Goal: Information Seeking & Learning: Find specific fact

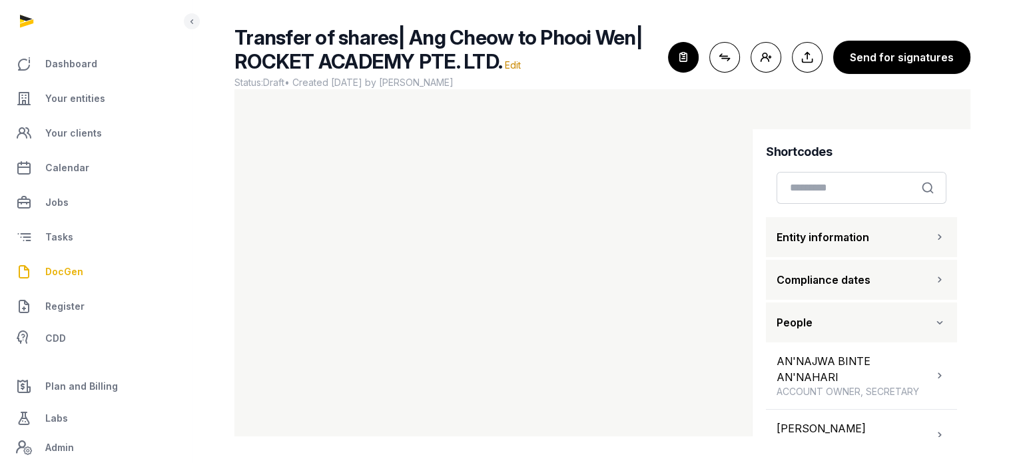
scroll to position [336, 0]
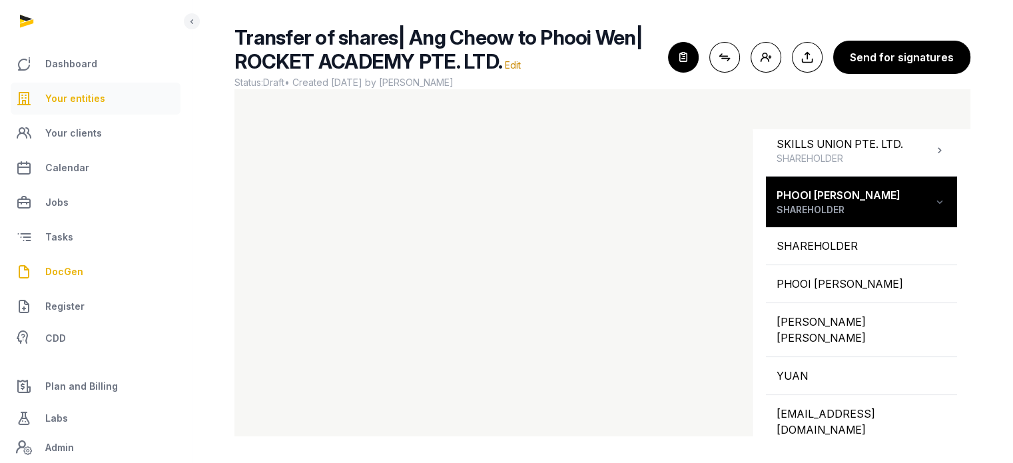
click at [102, 98] on link "Your entities" at bounding box center [96, 99] width 170 height 32
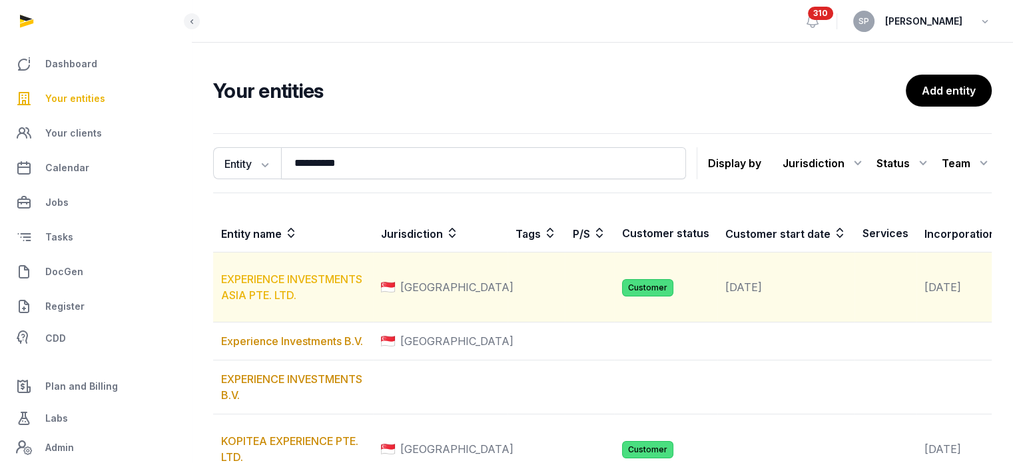
click at [258, 290] on link "EXPERIENCE INVESTMENTS ASIA PTE. LTD." at bounding box center [291, 286] width 141 height 29
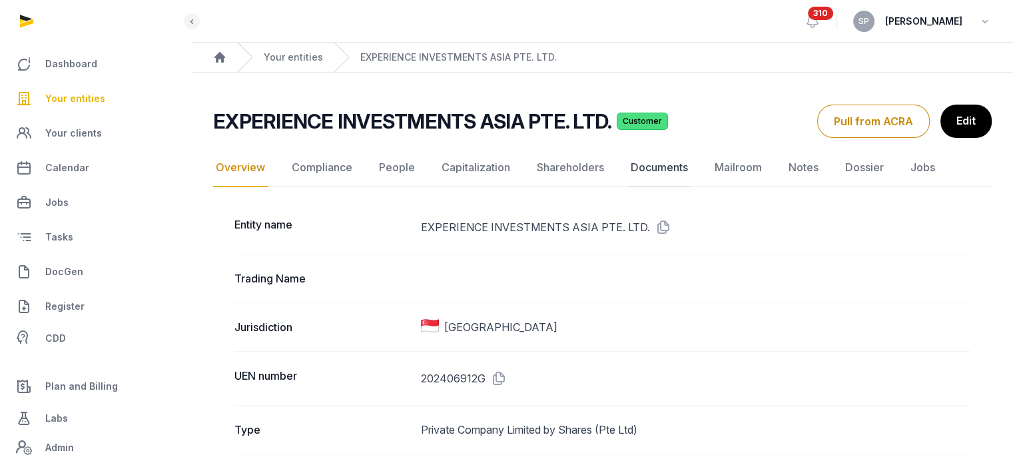
click at [645, 159] on link "Documents" at bounding box center [659, 168] width 63 height 39
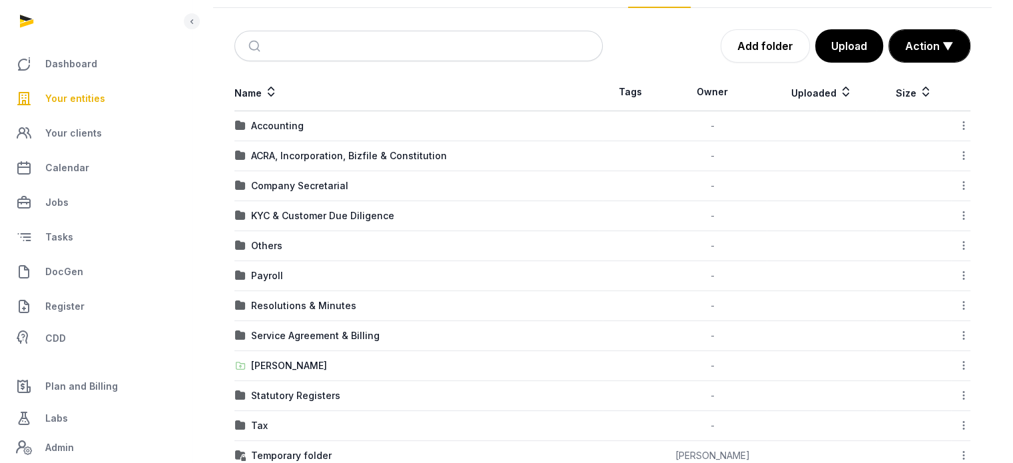
scroll to position [201, 0]
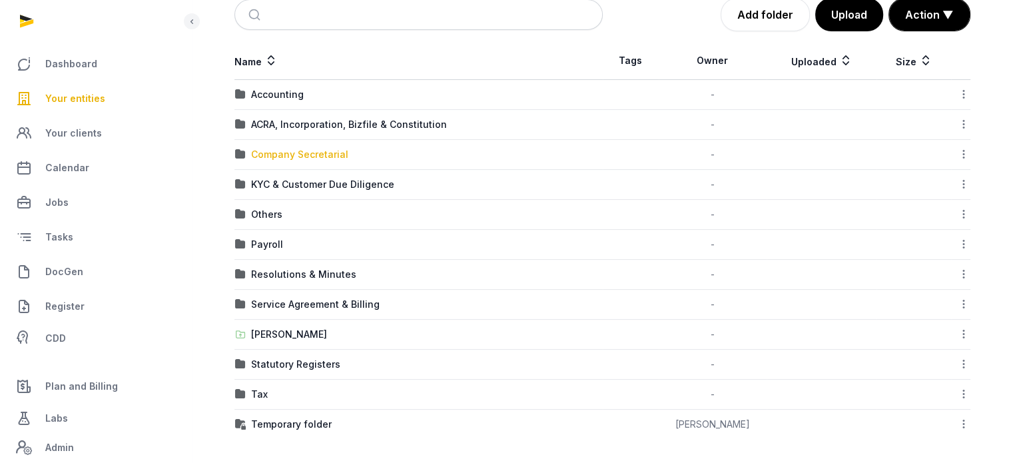
click at [333, 157] on div "Company Secretarial" at bounding box center [299, 154] width 97 height 13
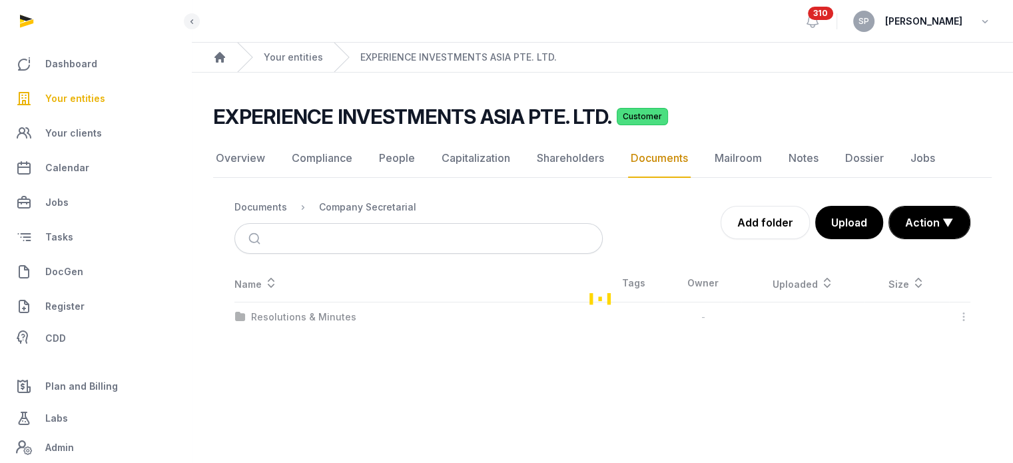
scroll to position [0, 0]
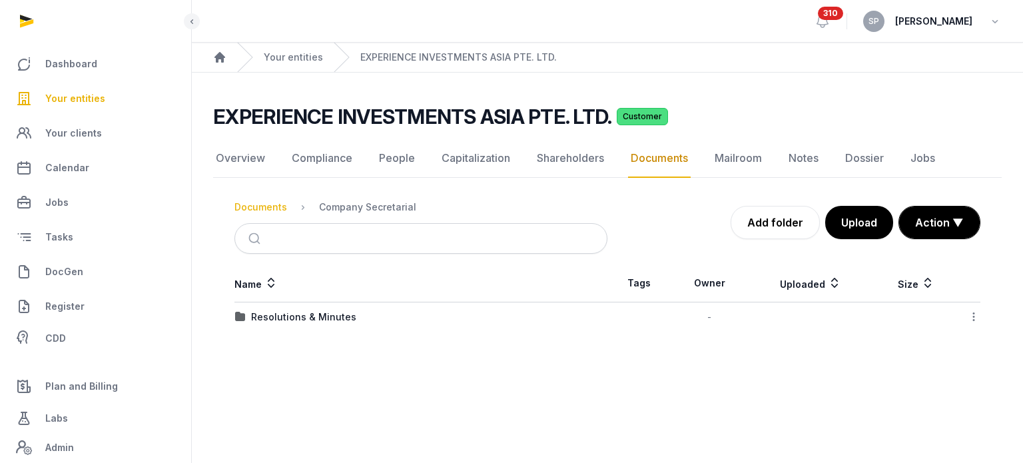
click at [260, 211] on div "Documents" at bounding box center [260, 206] width 53 height 13
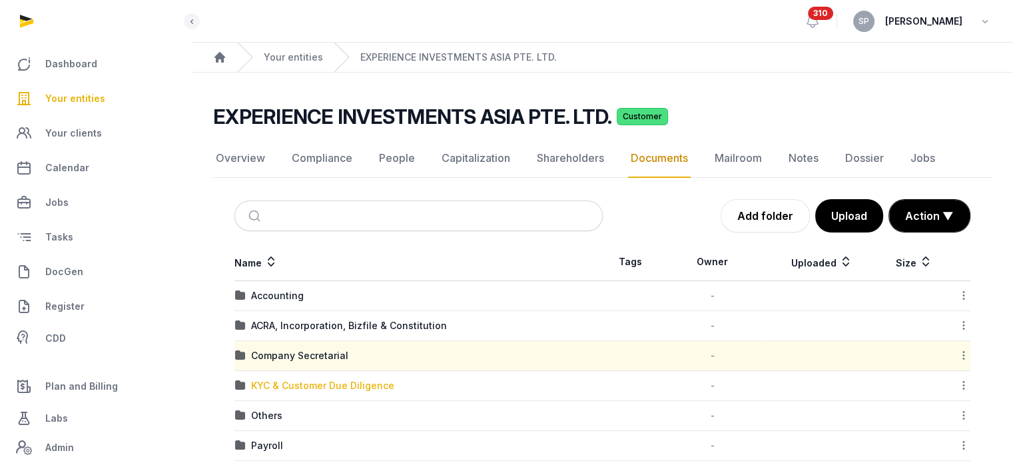
click at [276, 384] on div "KYC & Customer Due Diligence" at bounding box center [322, 385] width 143 height 13
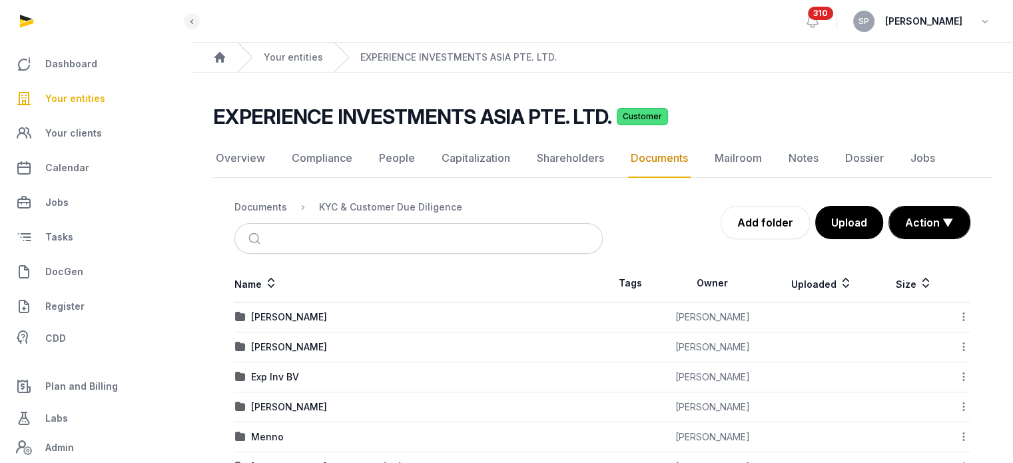
scroll to position [133, 0]
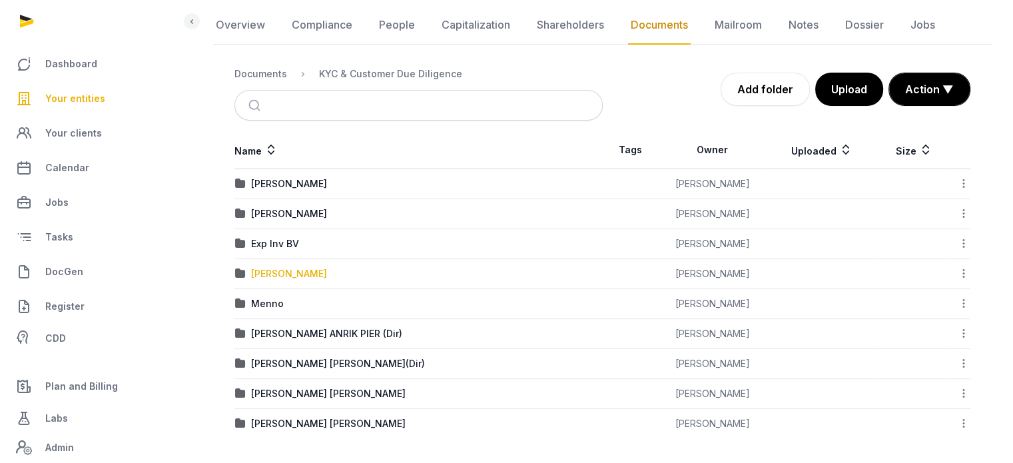
click at [285, 270] on div "JW Troost" at bounding box center [289, 273] width 76 height 13
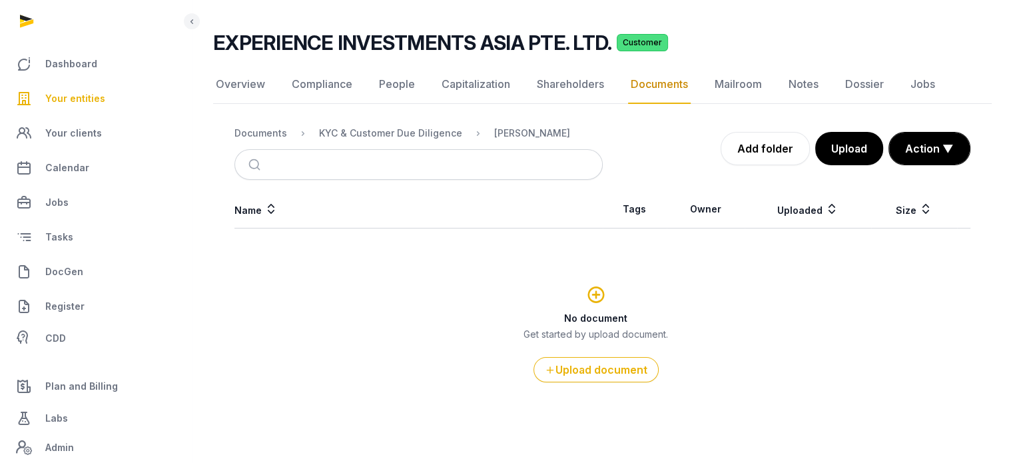
scroll to position [72, 0]
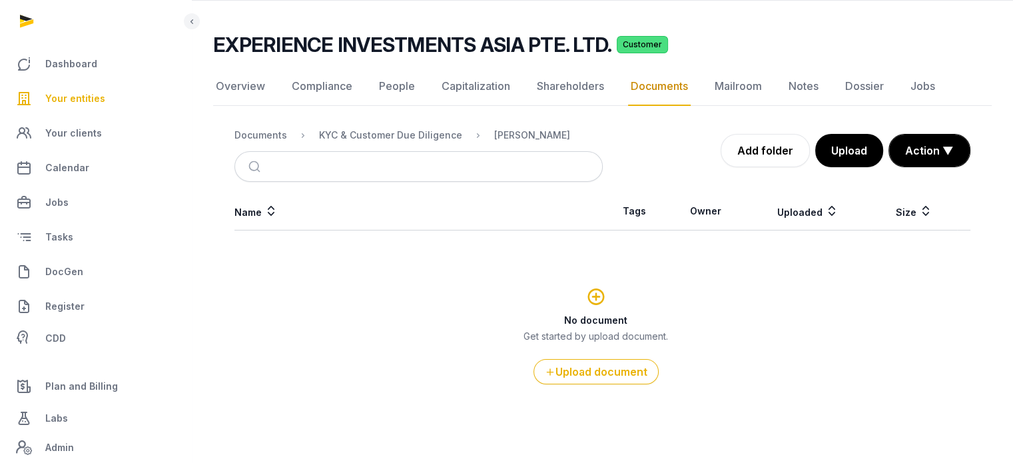
click at [285, 270] on div "Name Tags Owner Uploaded Size No document Get started by upload document. Uploa…" at bounding box center [602, 315] width 779 height 246
drag, startPoint x: 384, startPoint y: 126, endPoint x: 387, endPoint y: 135, distance: 9.7
click at [387, 135] on div "KYC & Customer Due Diligence" at bounding box center [380, 135] width 165 height 16
click at [387, 135] on div "KYC & Customer Due Diligence" at bounding box center [390, 135] width 143 height 13
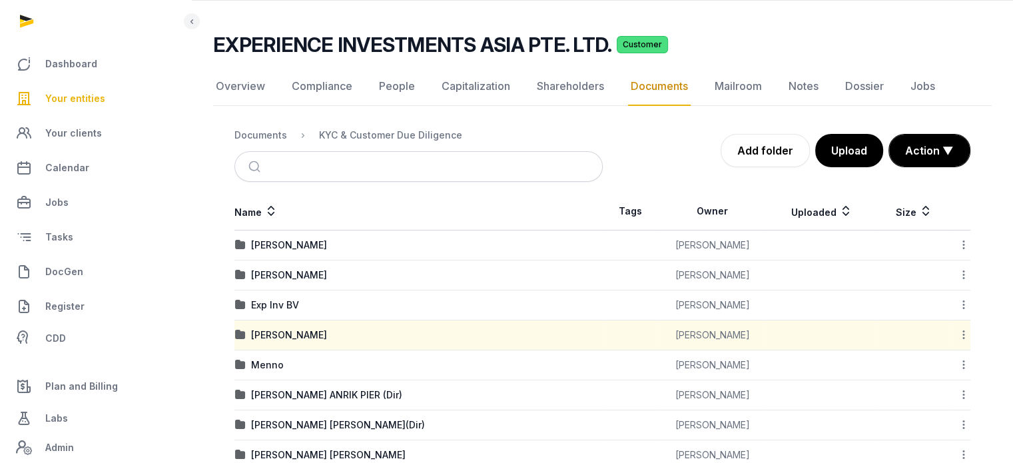
scroll to position [133, 0]
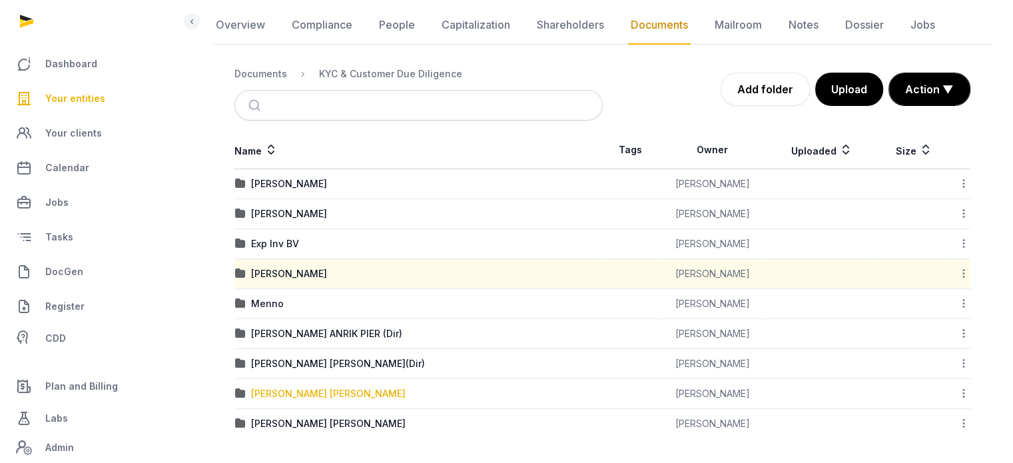
click at [312, 387] on div "TROOST JELLE WICHERT" at bounding box center [328, 393] width 155 height 13
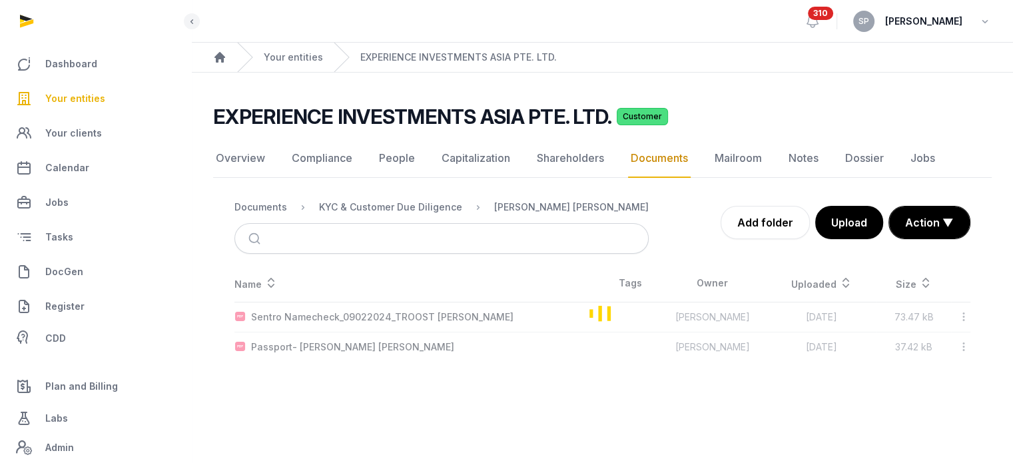
scroll to position [0, 0]
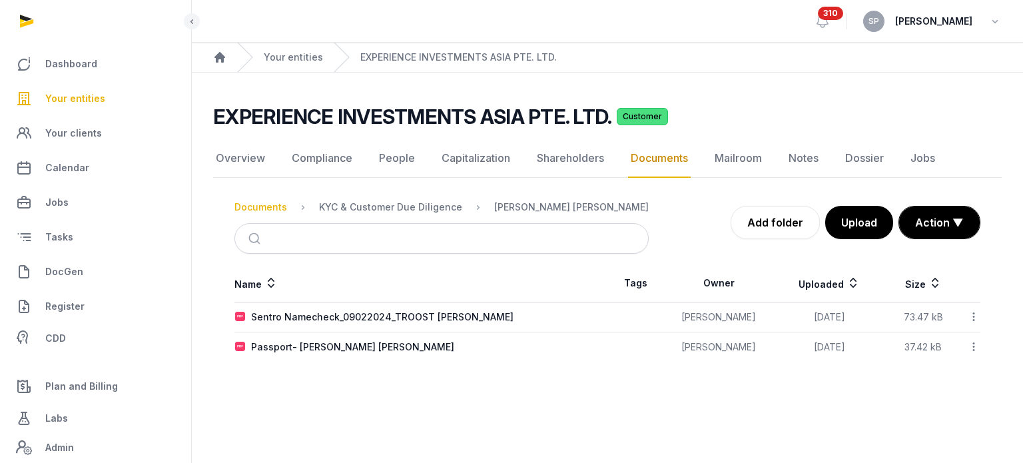
click at [254, 206] on div "Documents" at bounding box center [260, 206] width 53 height 13
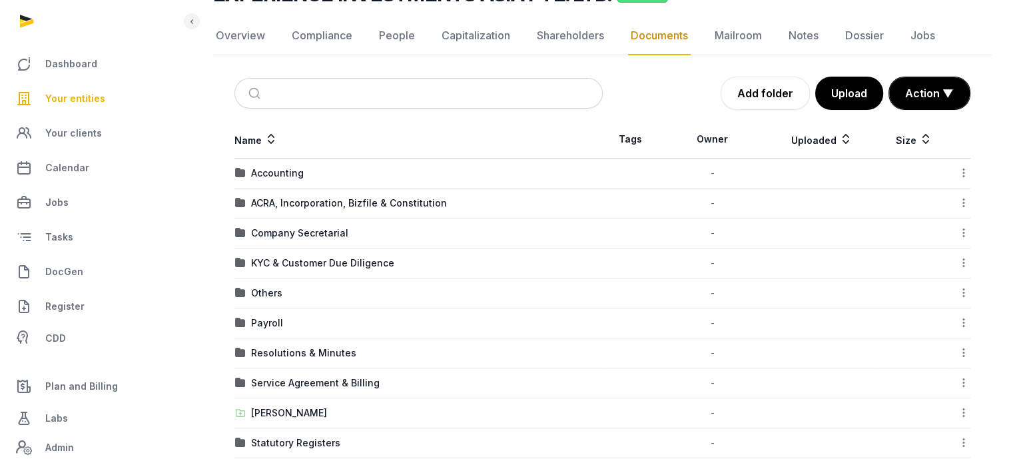
scroll to position [201, 0]
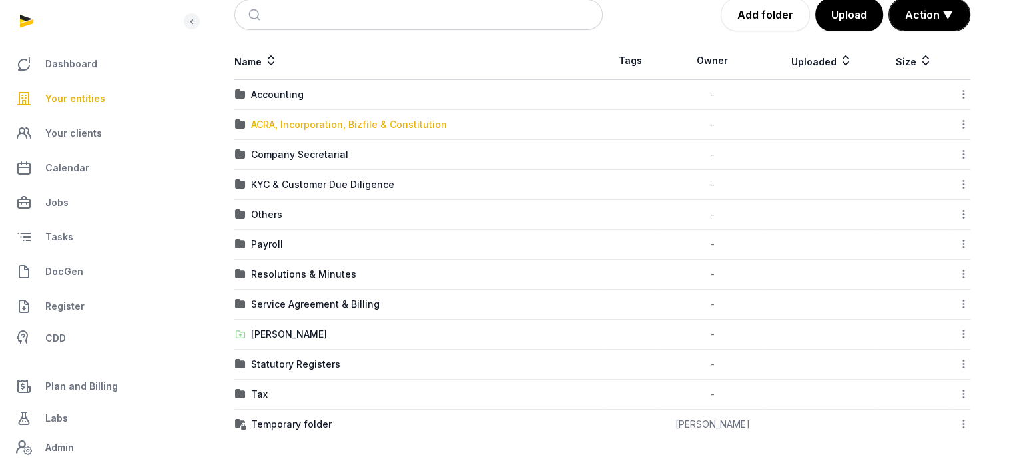
click at [307, 125] on div "ACRA, Incorporation, Bizfile & Constitution" at bounding box center [349, 124] width 196 height 13
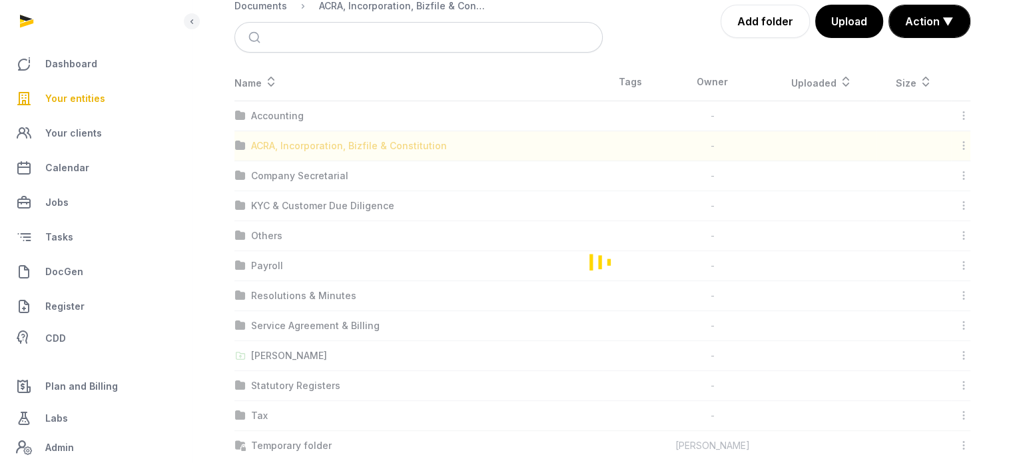
scroll to position [0, 0]
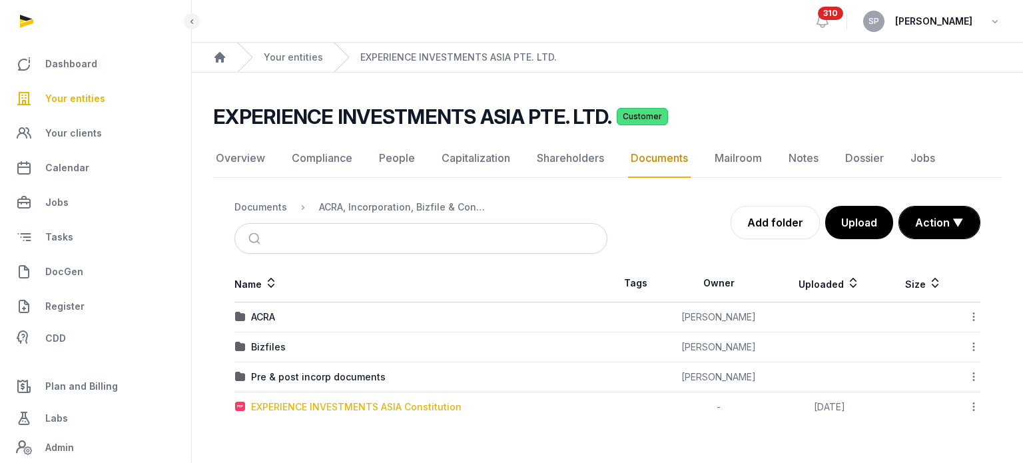
click at [309, 400] on div "EXPERIENCE INVESTMENTS ASIA Constitution" at bounding box center [356, 406] width 210 height 13
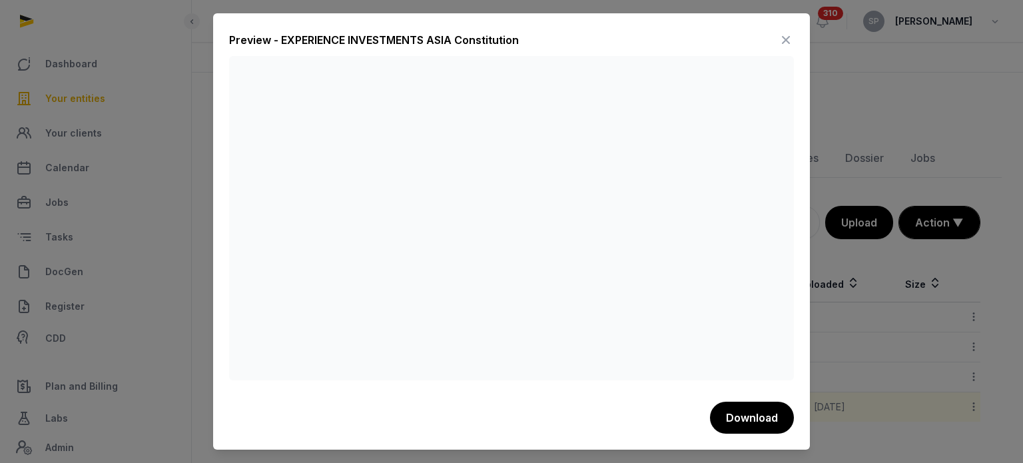
click at [789, 45] on icon at bounding box center [786, 39] width 16 height 21
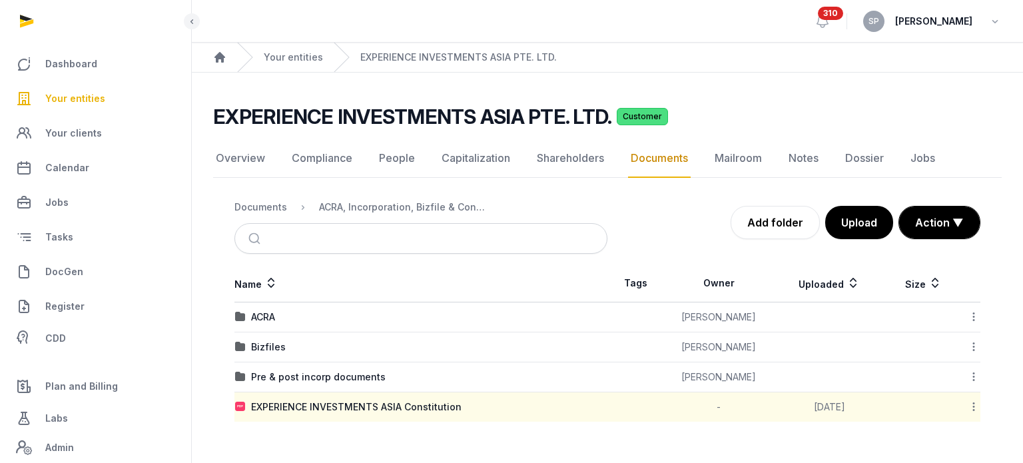
click at [83, 106] on span "Your entities" at bounding box center [75, 99] width 60 height 16
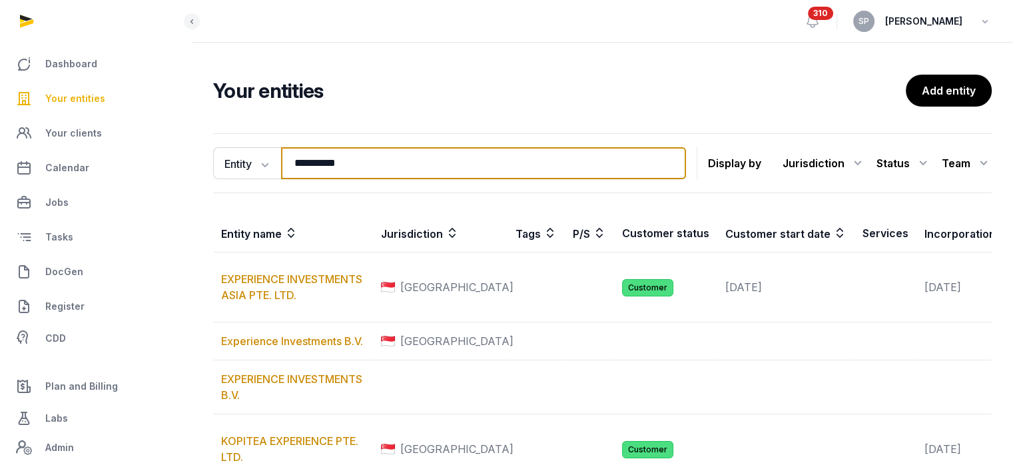
click at [384, 173] on input "**********" at bounding box center [483, 163] width 405 height 32
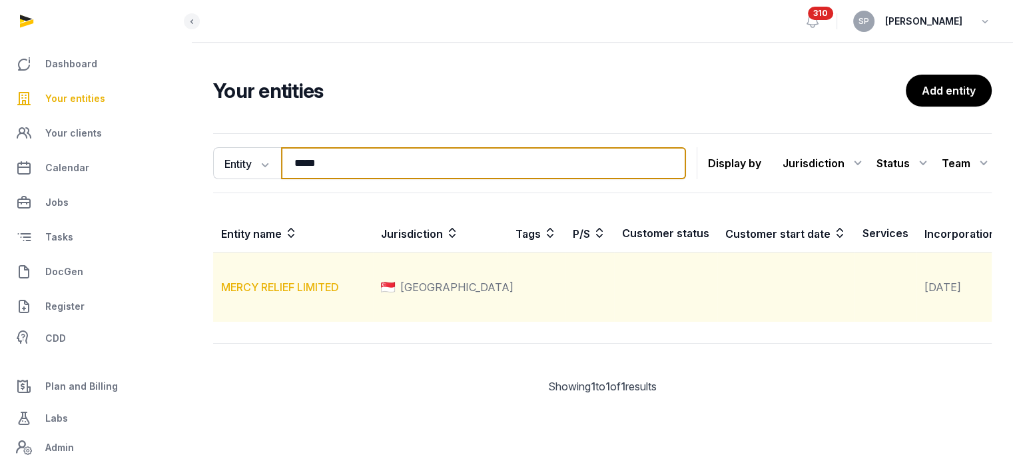
type input "*****"
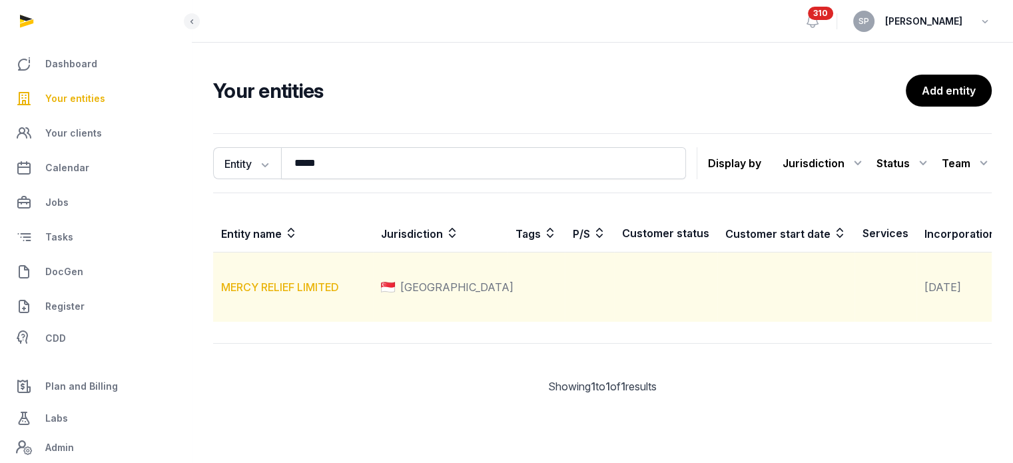
click at [304, 294] on link "MERCY RELIEF LIMITED" at bounding box center [280, 286] width 118 height 13
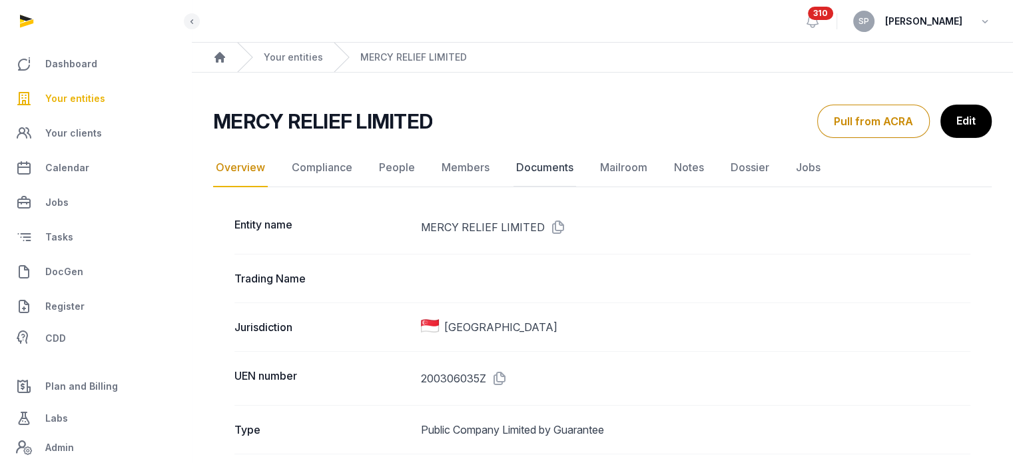
click at [563, 160] on link "Documents" at bounding box center [545, 168] width 63 height 39
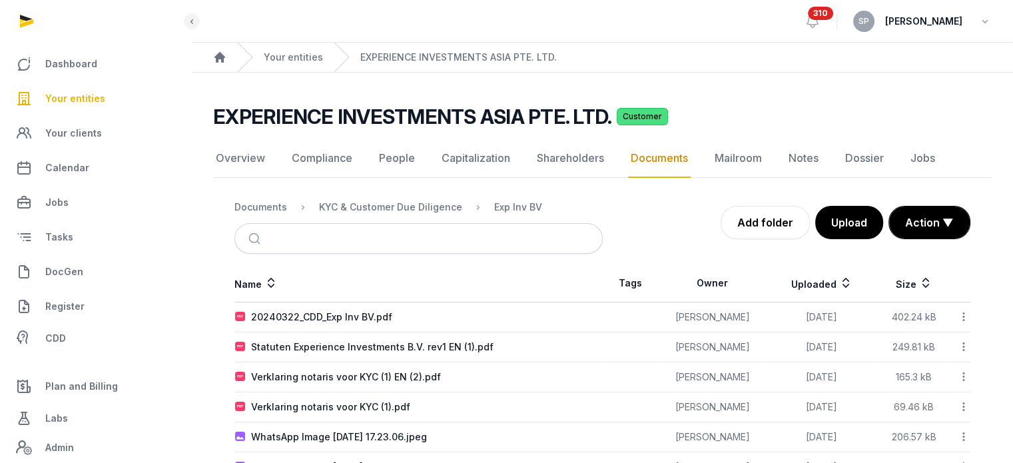
click at [88, 107] on link "Your entities" at bounding box center [96, 99] width 170 height 32
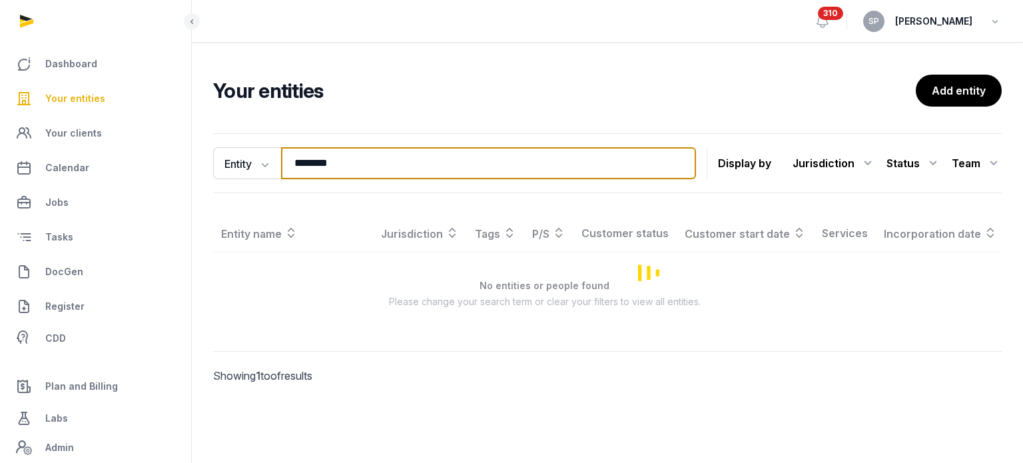
click at [361, 157] on input "********" at bounding box center [488, 163] width 415 height 32
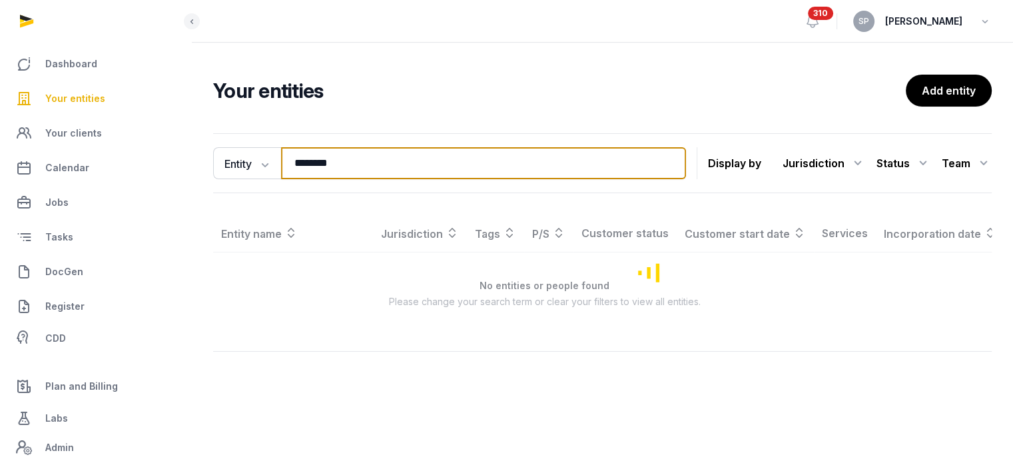
click at [361, 157] on input "********" at bounding box center [483, 163] width 405 height 32
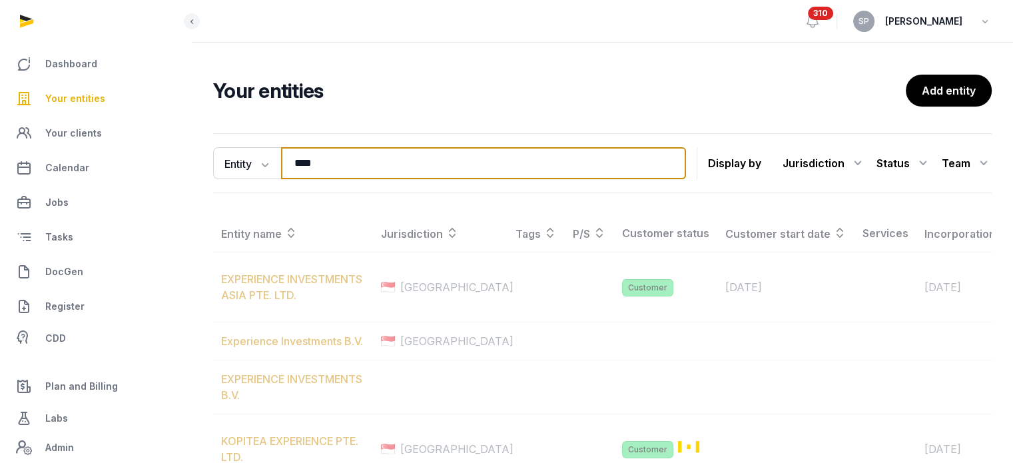
type input "****"
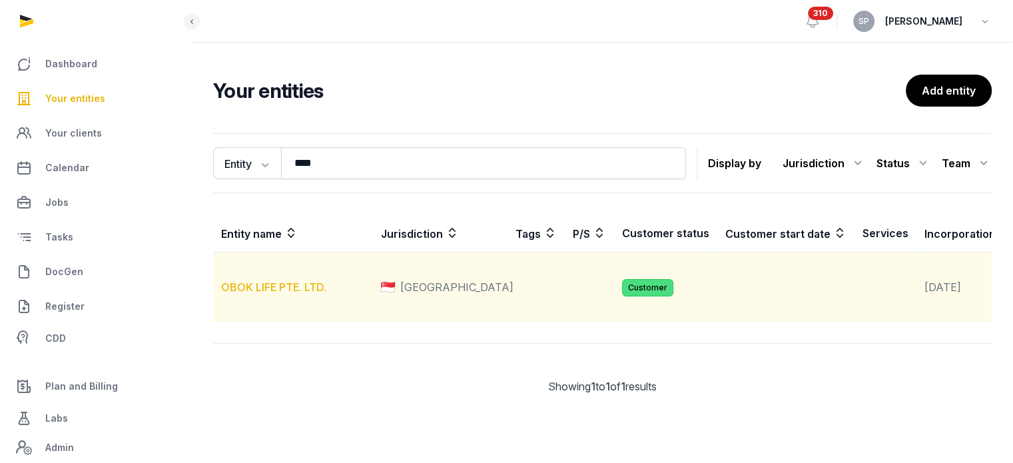
click at [290, 294] on link "OBOK LIFE PTE. LTD." at bounding box center [273, 286] width 105 height 13
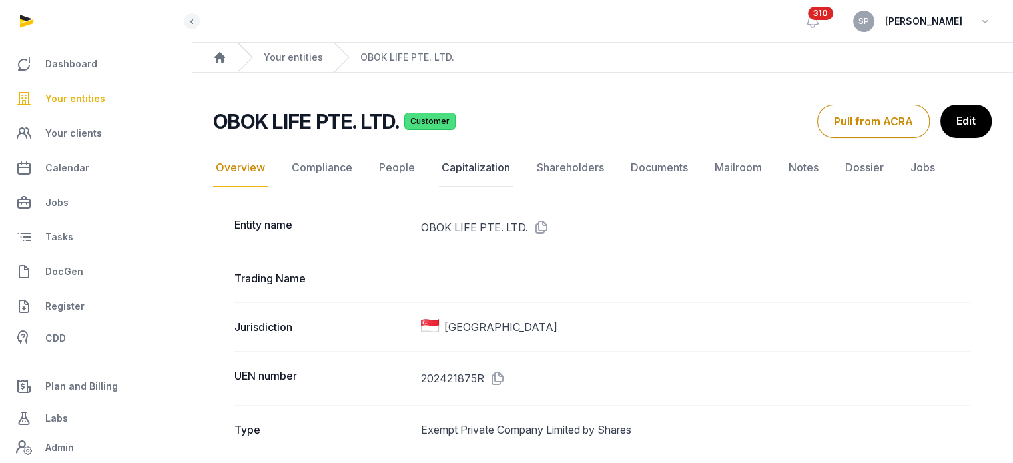
click at [476, 169] on link "Capitalization" at bounding box center [476, 168] width 74 height 39
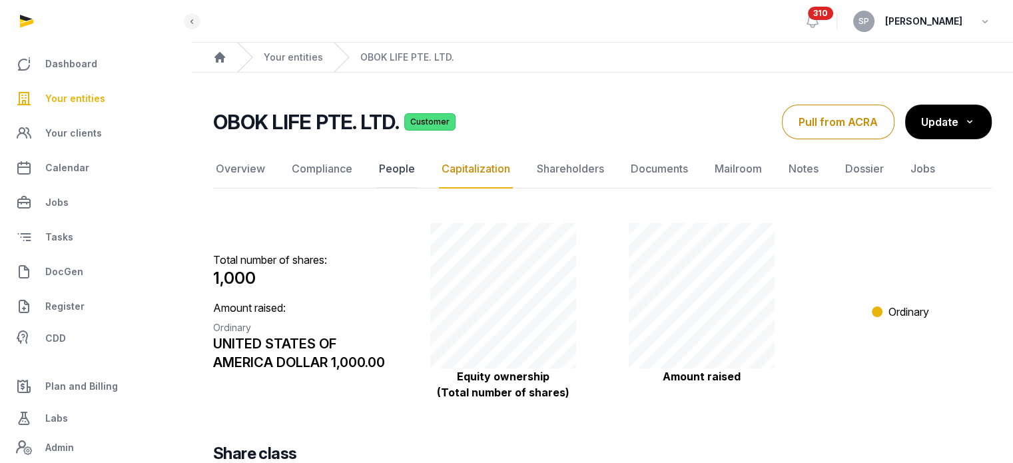
click at [385, 175] on link "People" at bounding box center [396, 169] width 41 height 39
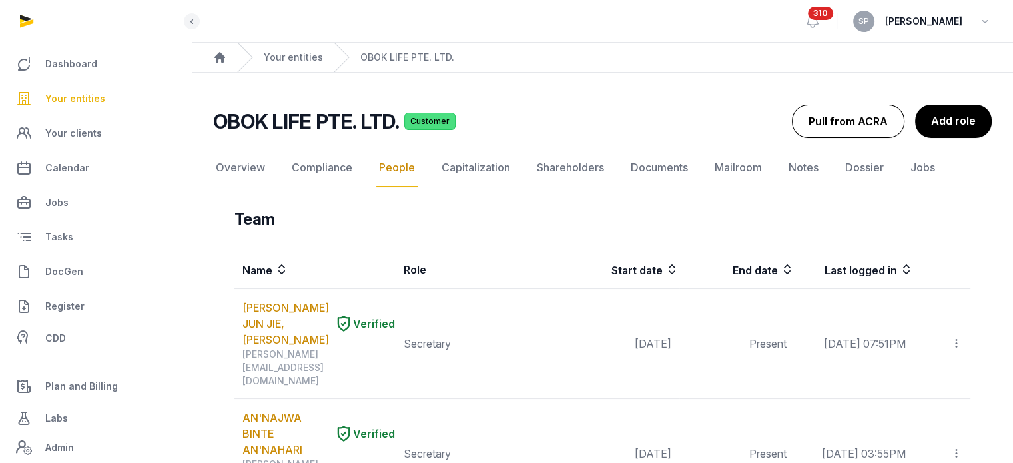
click at [810, 125] on button "Pull from ACRA" at bounding box center [848, 121] width 113 height 33
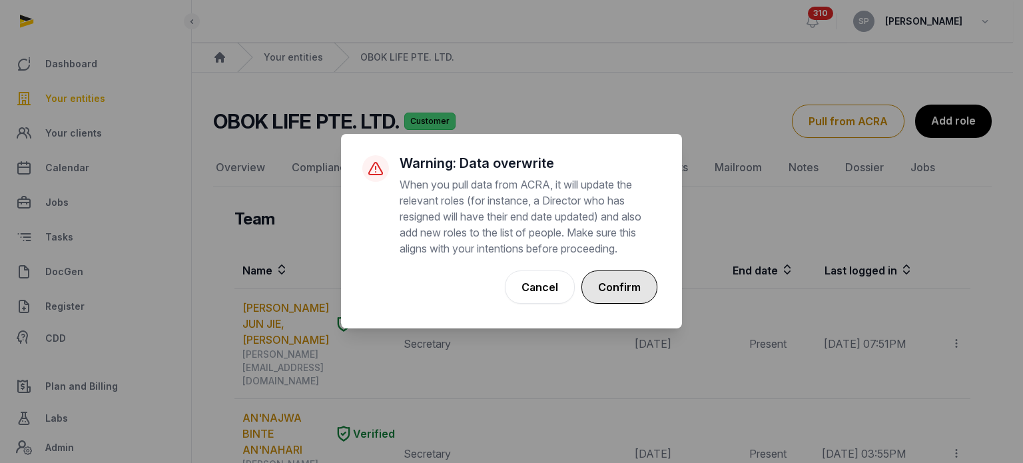
click at [626, 283] on button "Confirm" at bounding box center [619, 286] width 76 height 33
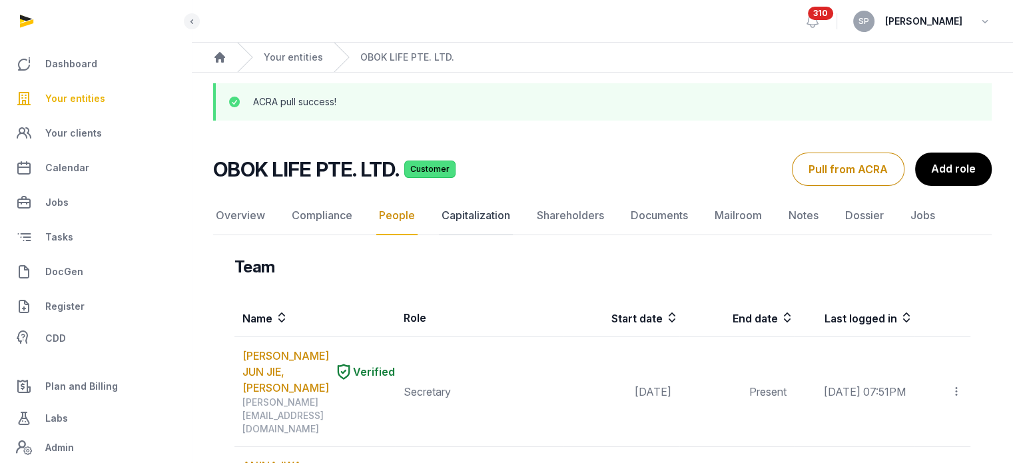
click at [485, 212] on link "Capitalization" at bounding box center [476, 215] width 74 height 39
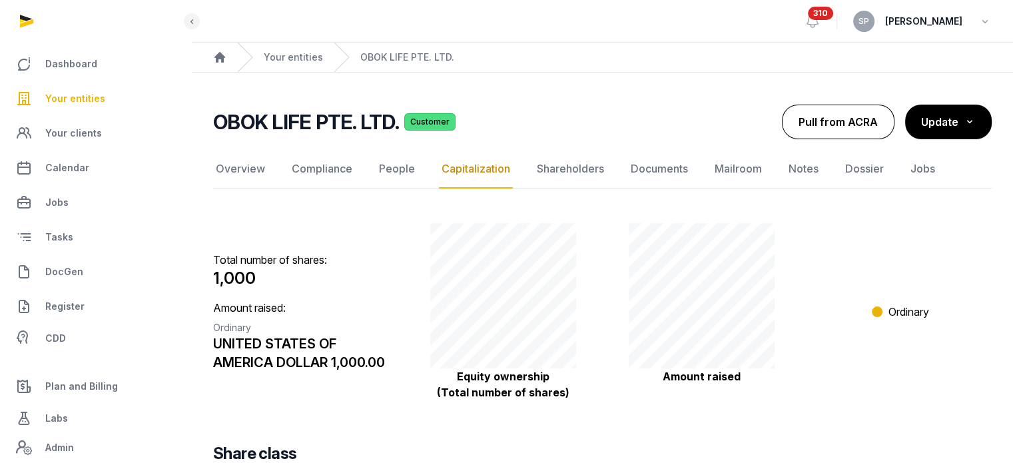
click at [829, 131] on button "Pull from ACRA" at bounding box center [838, 122] width 113 height 35
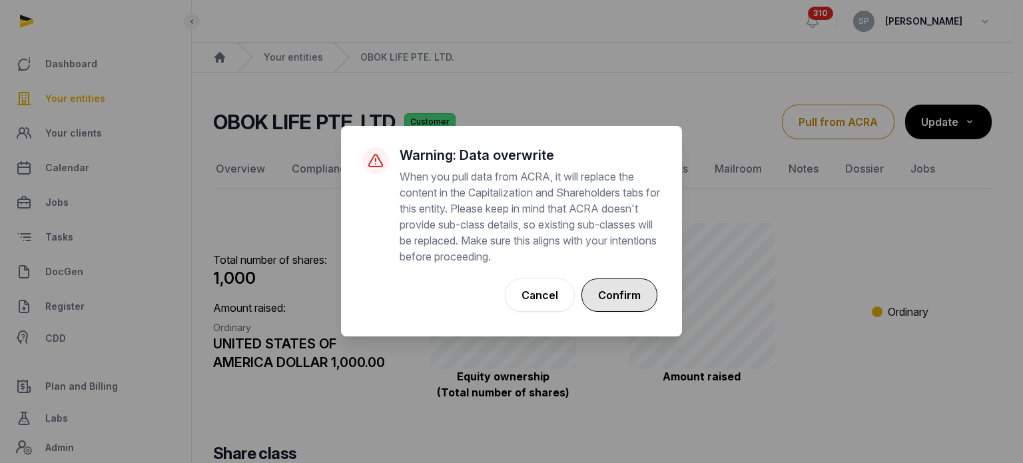
click at [614, 296] on button "Confirm" at bounding box center [619, 294] width 76 height 33
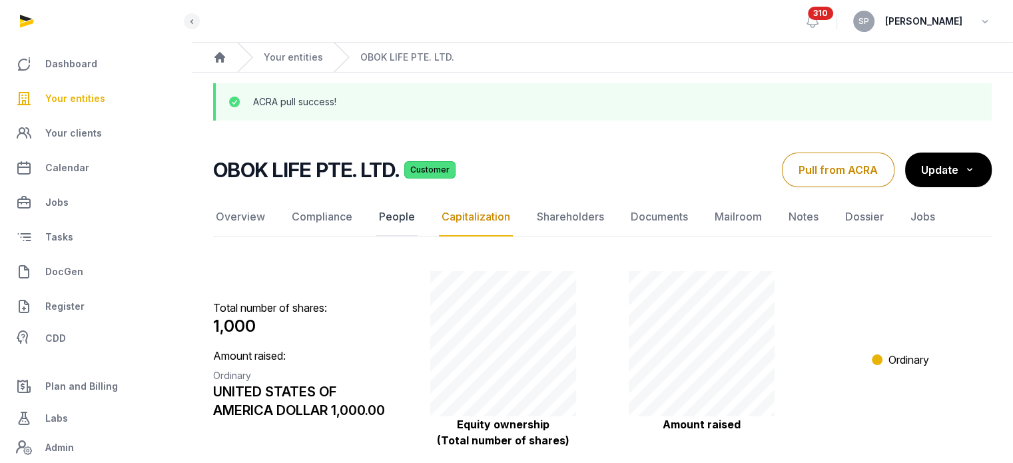
click at [384, 215] on link "People" at bounding box center [396, 217] width 41 height 39
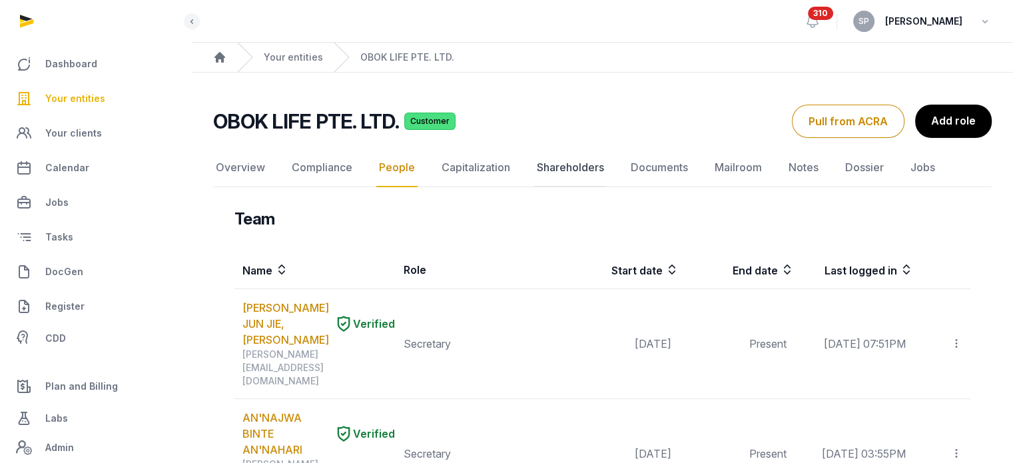
click at [575, 175] on link "Shareholders" at bounding box center [570, 168] width 73 height 39
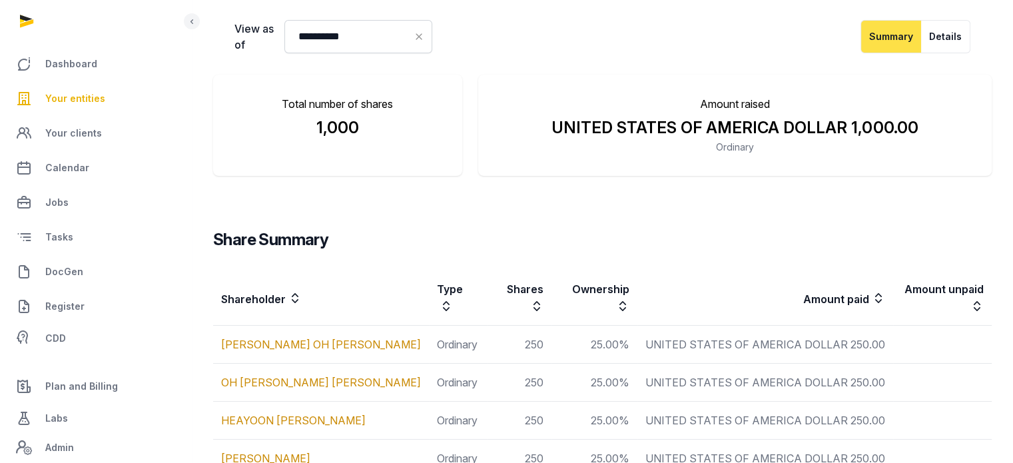
scroll to position [253, 0]
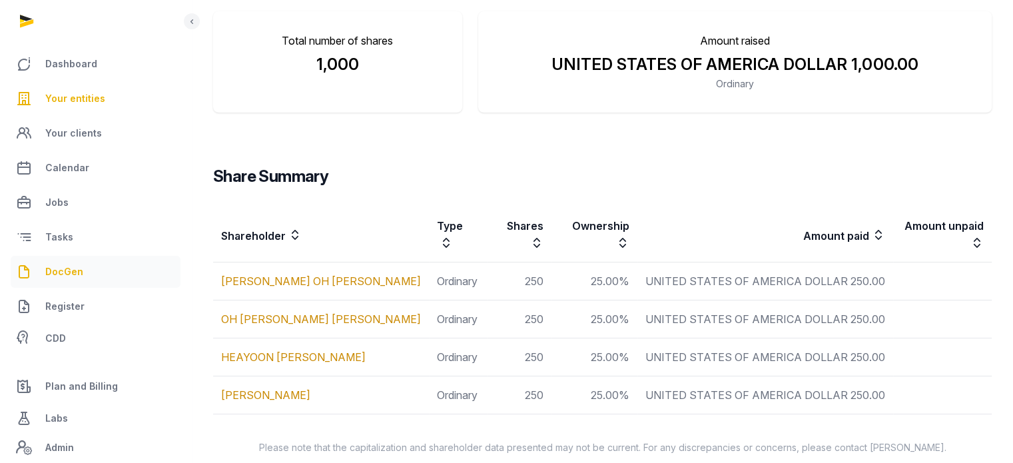
click at [109, 273] on link "DocGen" at bounding box center [96, 272] width 170 height 32
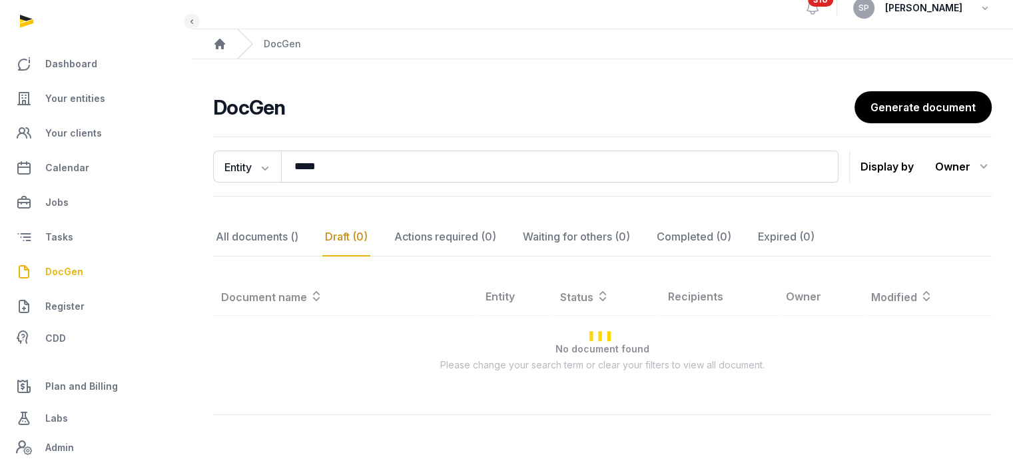
scroll to position [60, 0]
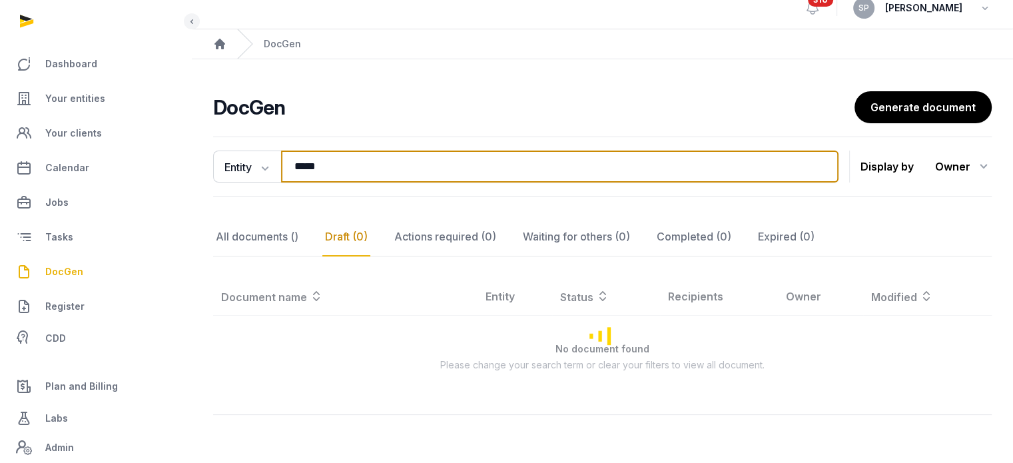
click at [345, 151] on input "*****" at bounding box center [559, 167] width 557 height 32
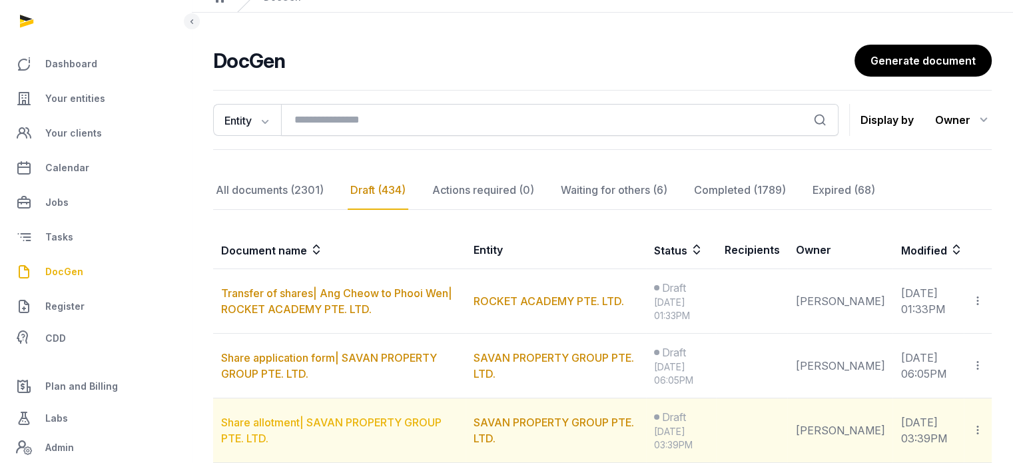
click at [394, 420] on link "Share allotment| SAVAN PROPERTY GROUP PTE. LTD." at bounding box center [331, 430] width 220 height 29
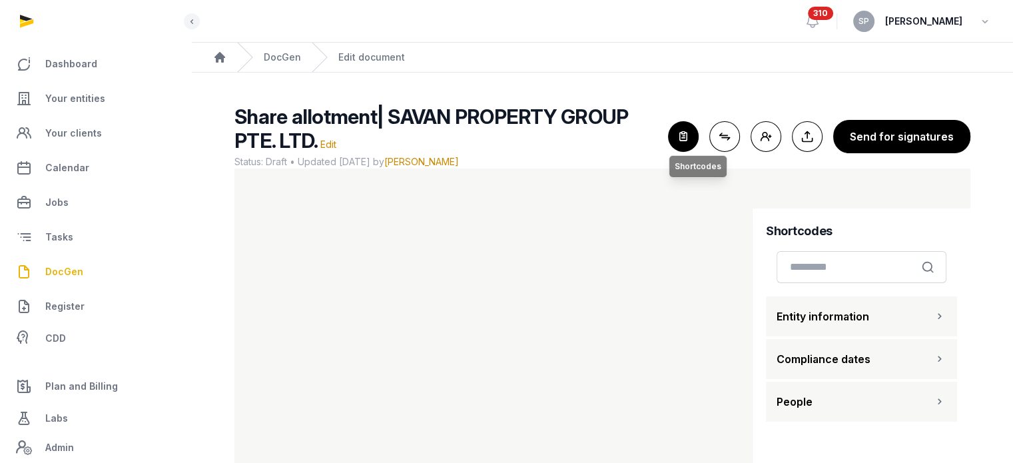
click at [689, 141] on icon "button" at bounding box center [683, 136] width 29 height 29
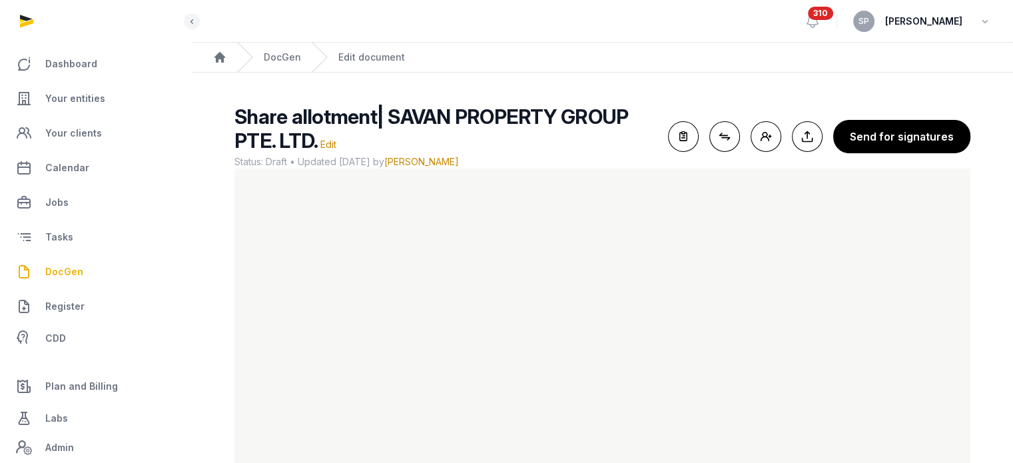
scroll to position [79, 0]
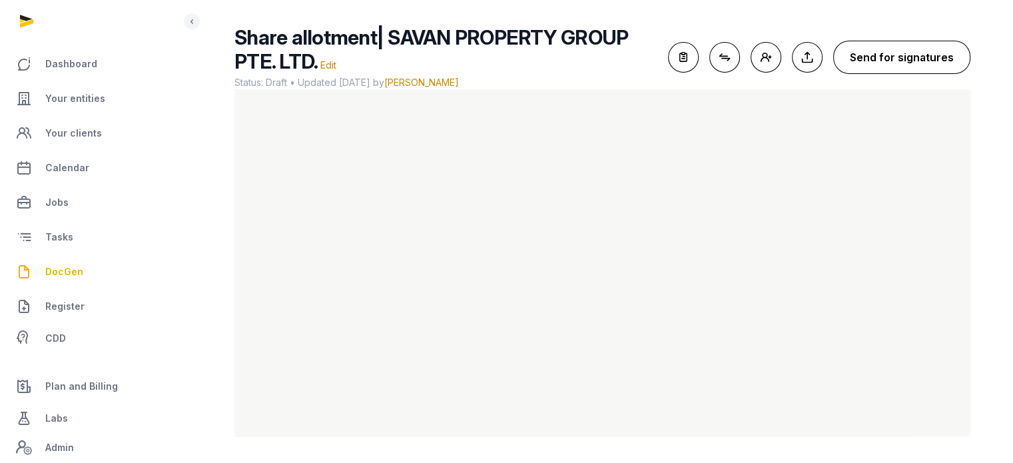
click at [926, 48] on button "Send for signatures" at bounding box center [901, 57] width 137 height 33
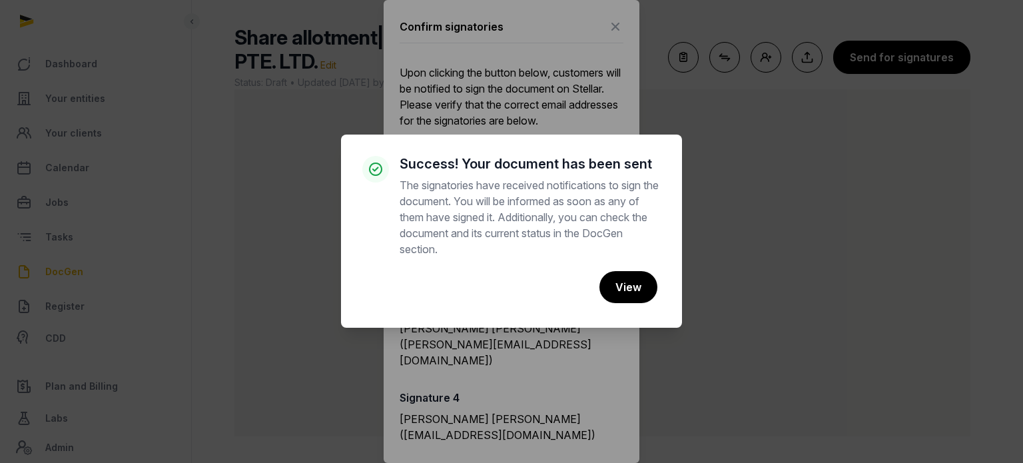
click at [783, 354] on div "× Success! Your document has been sent The signatories have received notificati…" at bounding box center [511, 231] width 1023 height 463
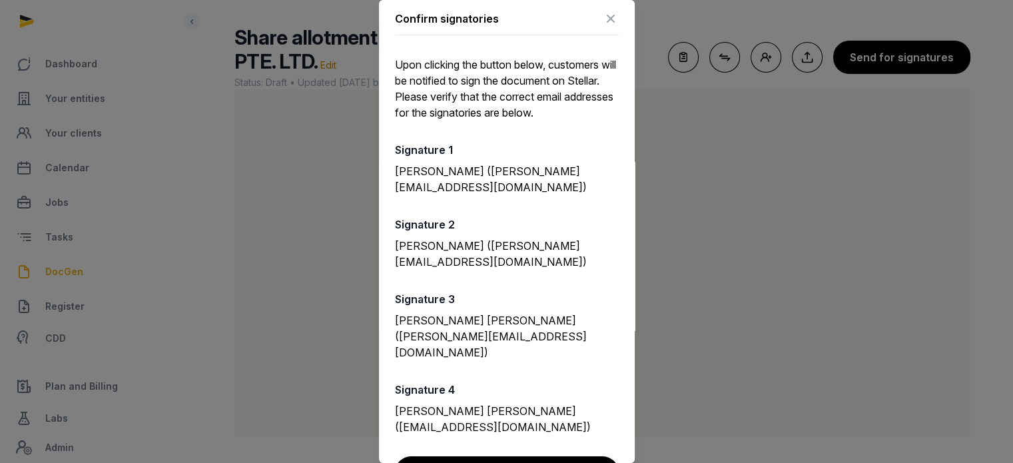
scroll to position [38, 0]
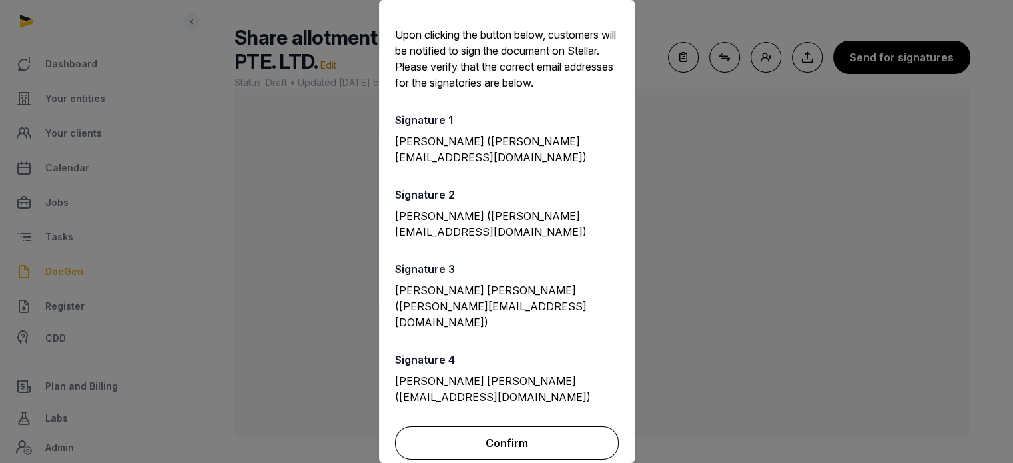
click at [541, 426] on button "Confirm" at bounding box center [507, 442] width 224 height 33
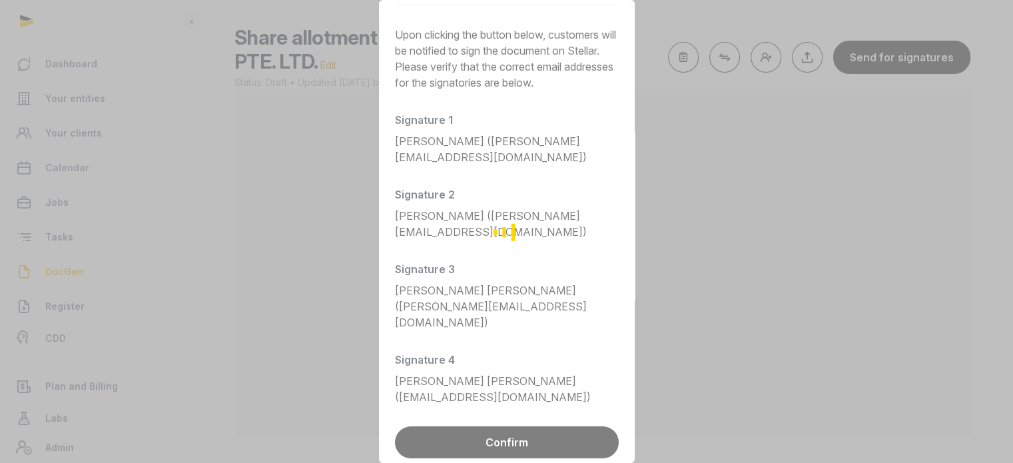
drag, startPoint x: 629, startPoint y: 290, endPoint x: 609, endPoint y: 132, distance: 159.2
click at [609, 132] on div "Loading" at bounding box center [506, 231] width 1013 height 463
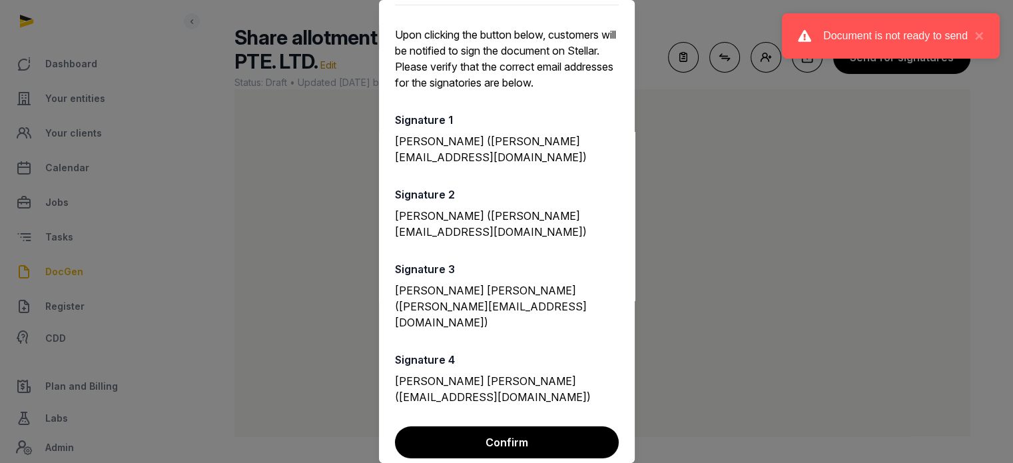
scroll to position [0, 0]
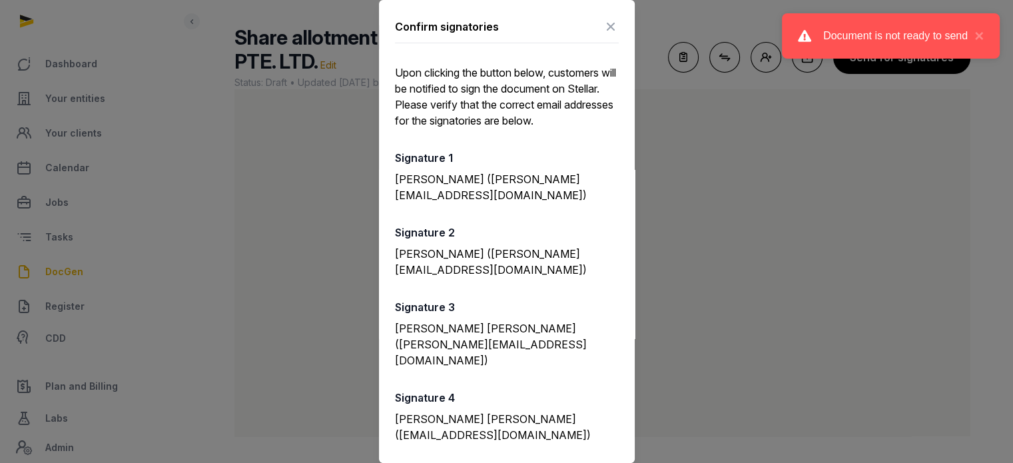
click at [603, 25] on icon at bounding box center [611, 26] width 16 height 21
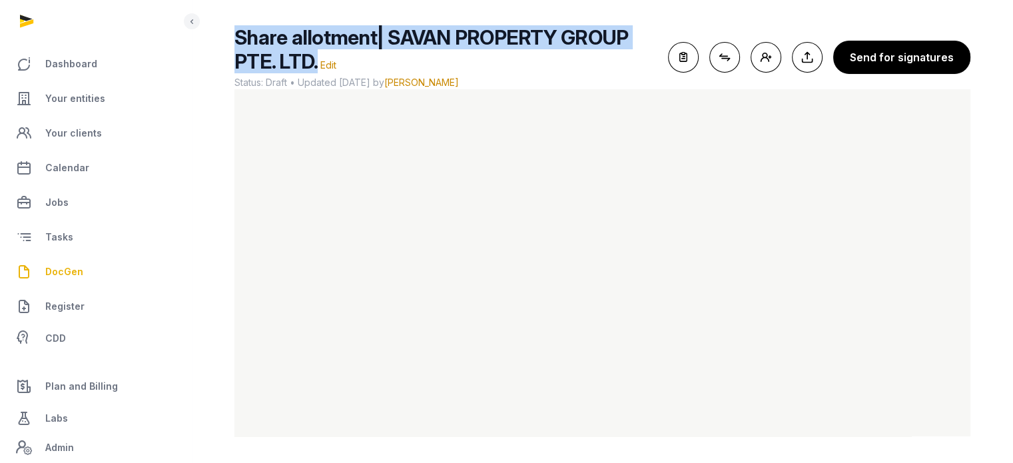
drag, startPoint x: 309, startPoint y: 63, endPoint x: 222, endPoint y: 39, distance: 90.7
click at [222, 39] on div "Share allotment| SAVAN PROPERTY GROUP PTE. LTD. Edit Status: Draft • Updated 20…" at bounding box center [602, 230] width 779 height 411
copy span "Share allotment| SAVAN PROPERTY GROUP PTE. LTD."
click at [80, 267] on span "DocGen" at bounding box center [64, 272] width 38 height 16
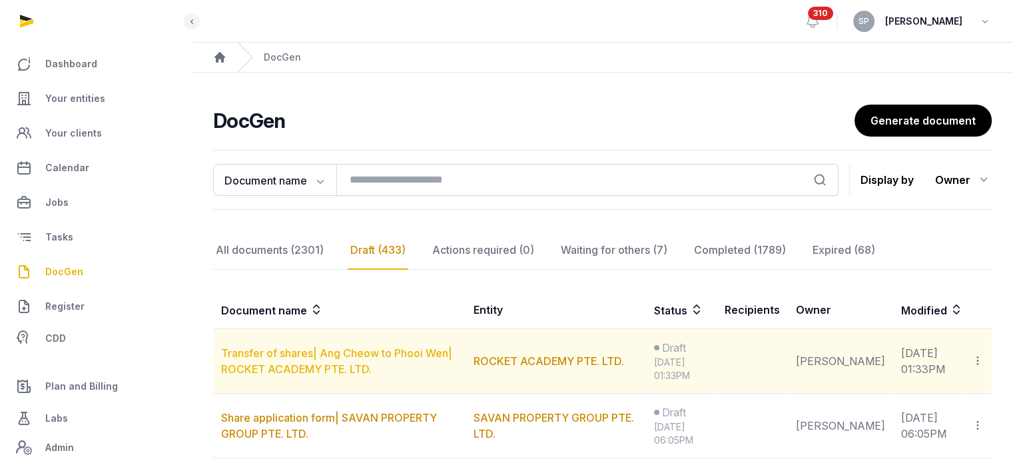
click at [351, 362] on link "Transfer of shares| Ang Cheow to Phooi Wen| ROCKET ACADEMY PTE. LTD." at bounding box center [336, 360] width 231 height 29
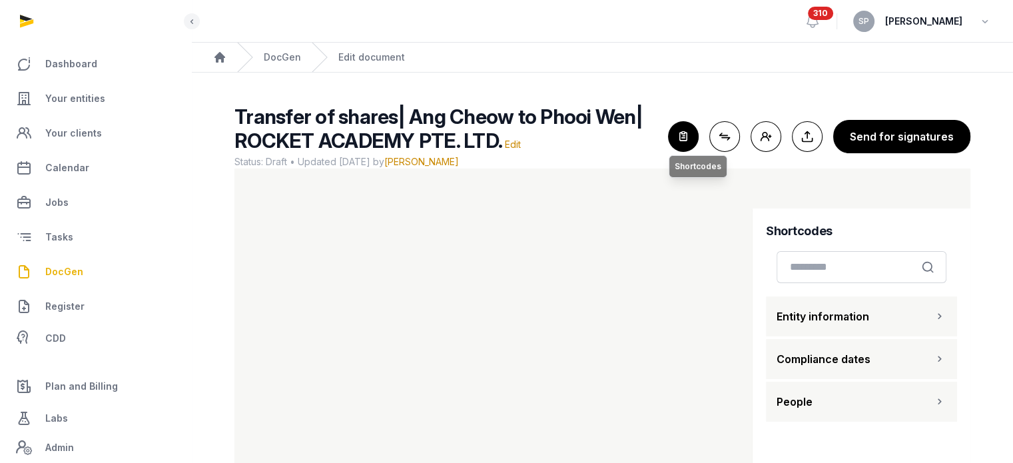
click at [682, 141] on icon "button" at bounding box center [683, 136] width 29 height 29
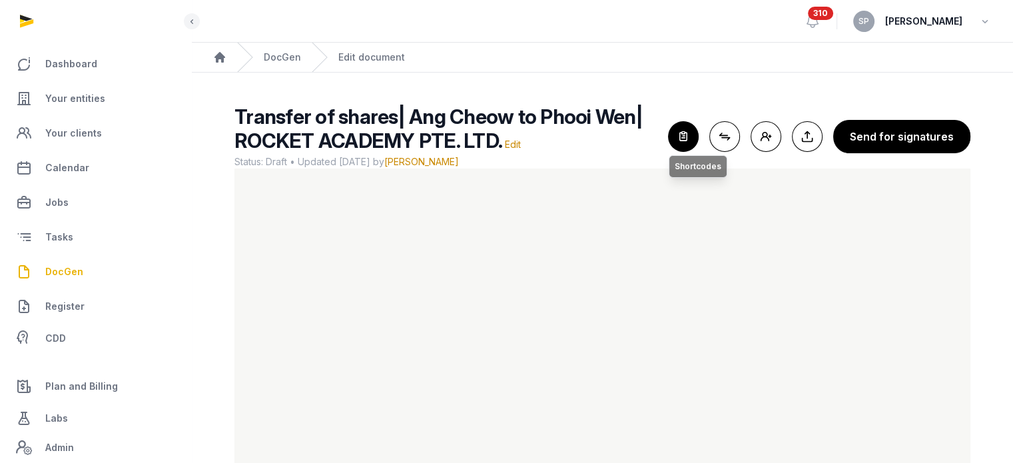
click at [674, 143] on icon "button" at bounding box center [683, 136] width 29 height 29
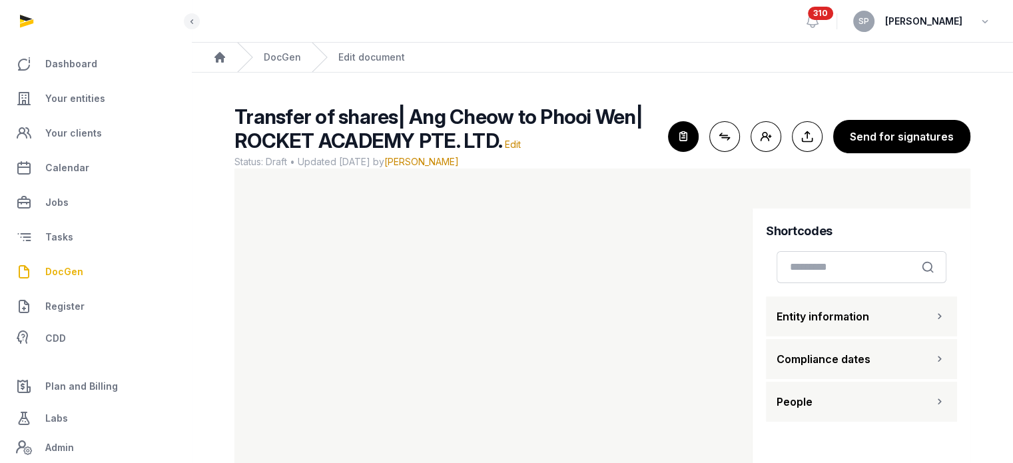
click at [902, 322] on button "Entity information" at bounding box center [861, 316] width 191 height 40
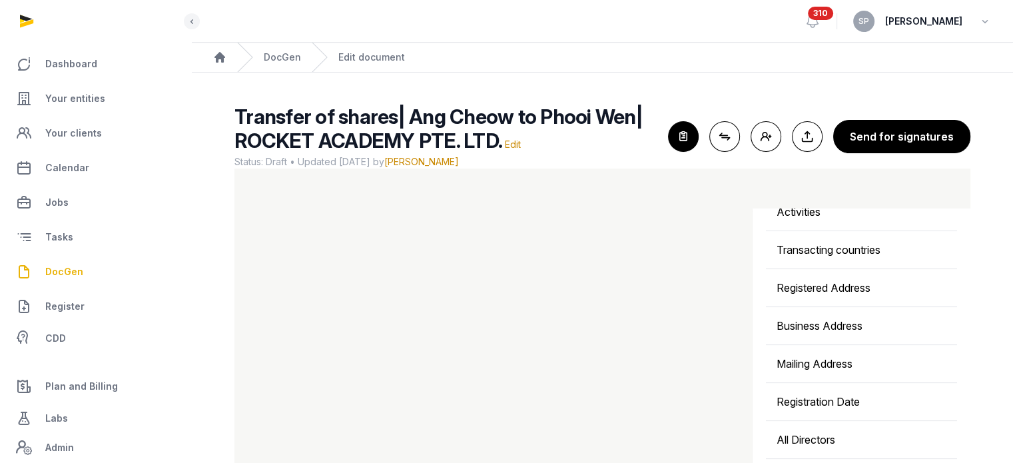
scroll to position [422, 0]
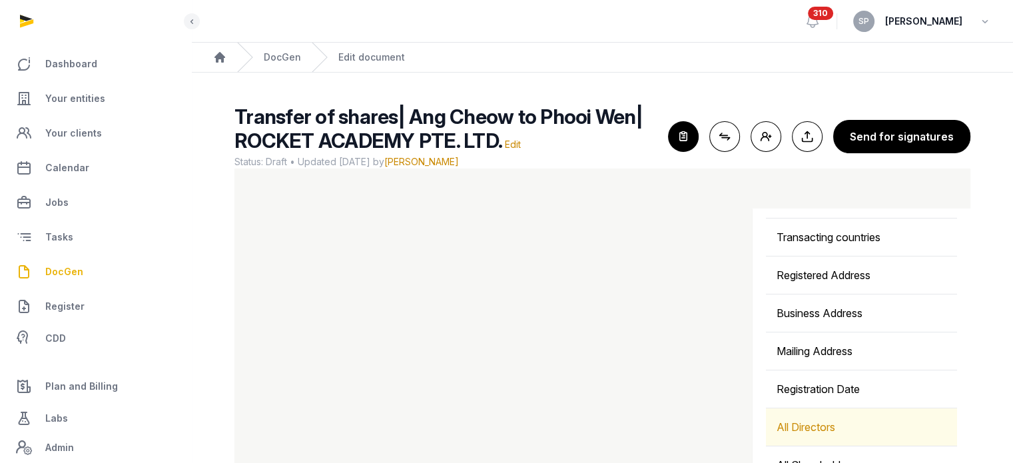
click at [823, 424] on div "All Directors" at bounding box center [861, 426] width 191 height 37
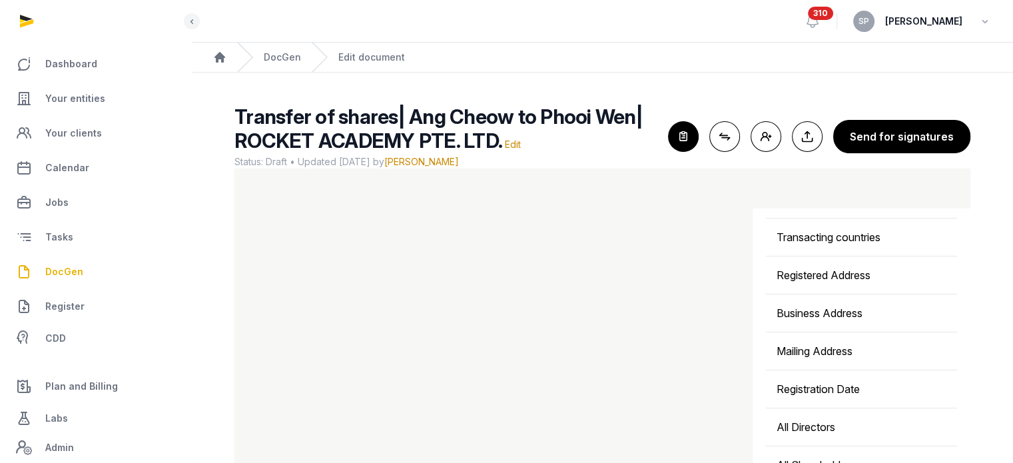
scroll to position [79, 0]
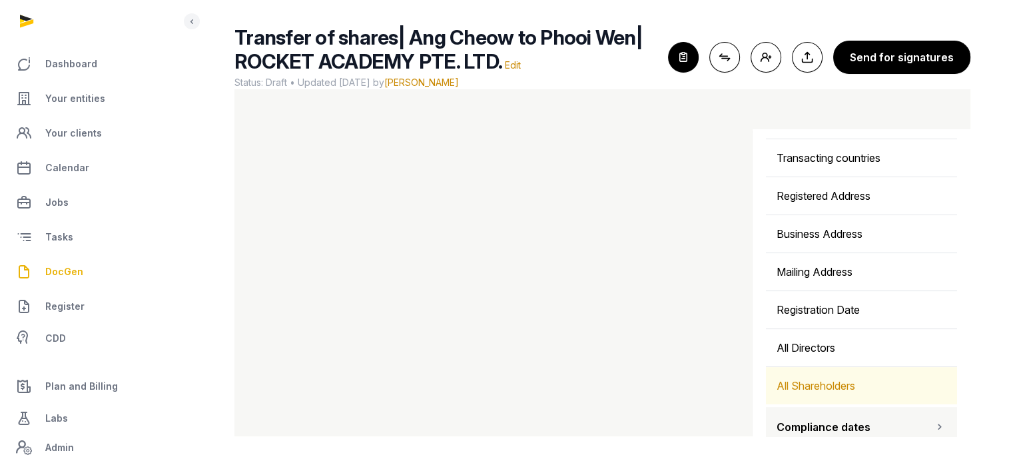
click at [893, 386] on div "All Shareholders" at bounding box center [861, 385] width 191 height 37
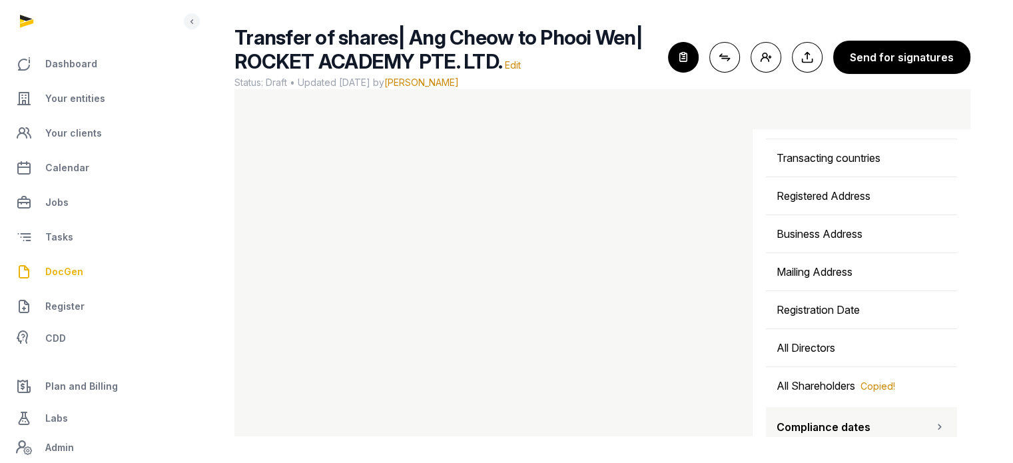
scroll to position [474, 0]
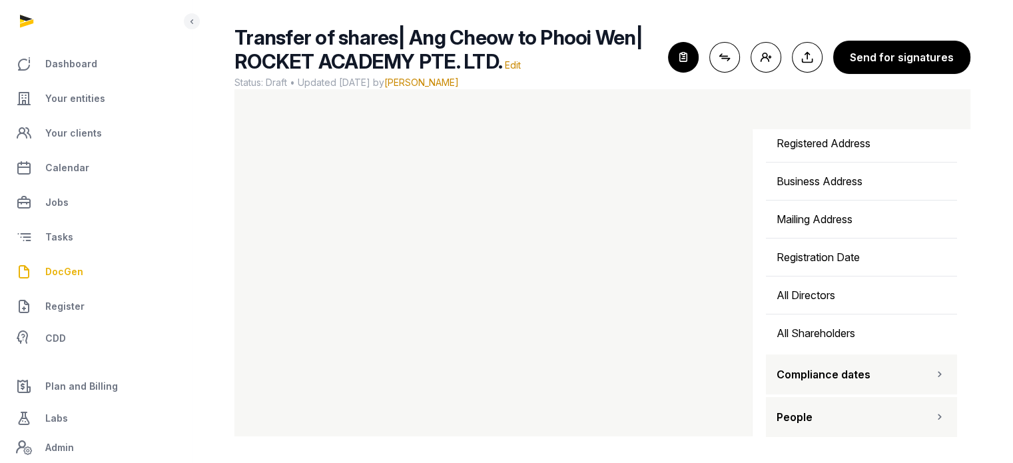
click at [933, 409] on icon "button" at bounding box center [939, 417] width 13 height 16
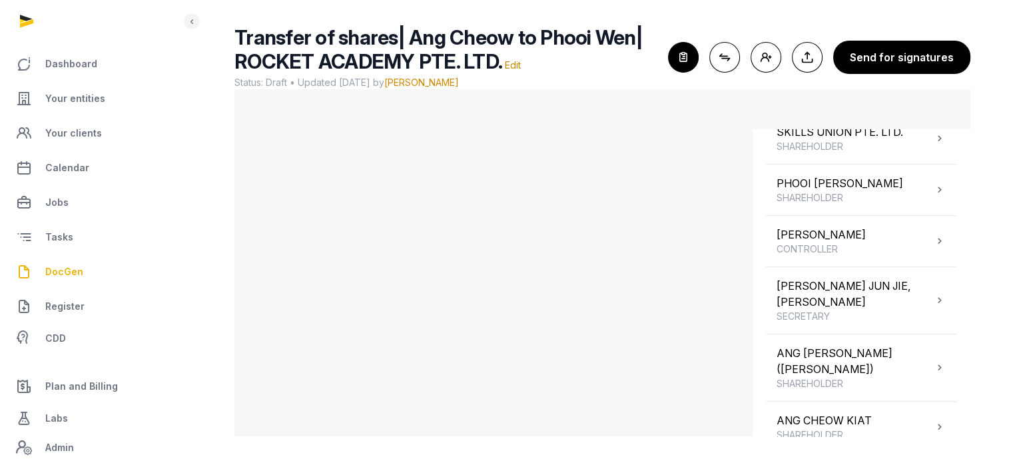
scroll to position [931, 0]
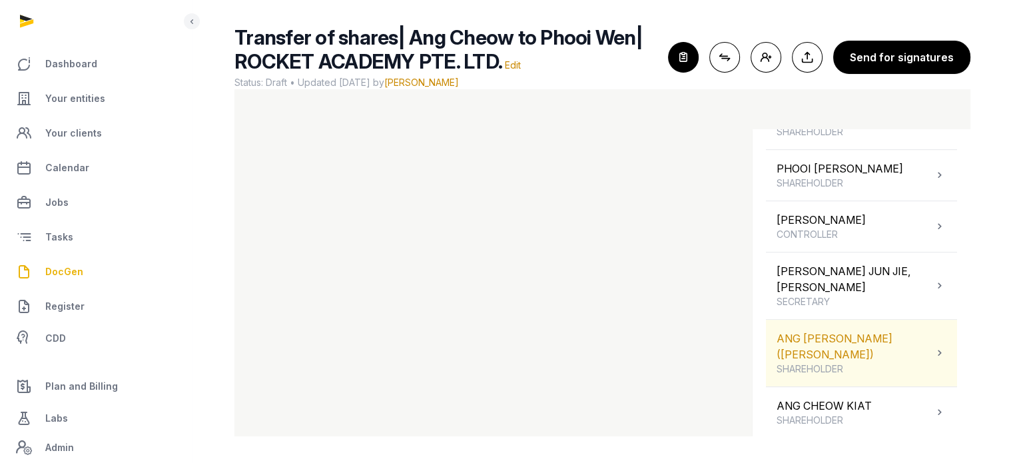
click at [904, 351] on div "ANG CHEOW KIAT (HONG ZHAOJIE) SHAREHOLDER" at bounding box center [855, 352] width 157 height 45
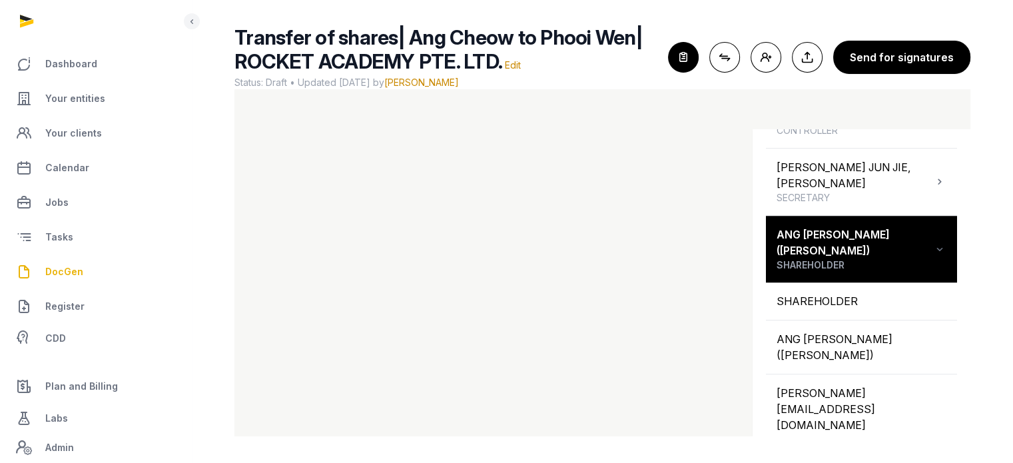
scroll to position [1070, 0]
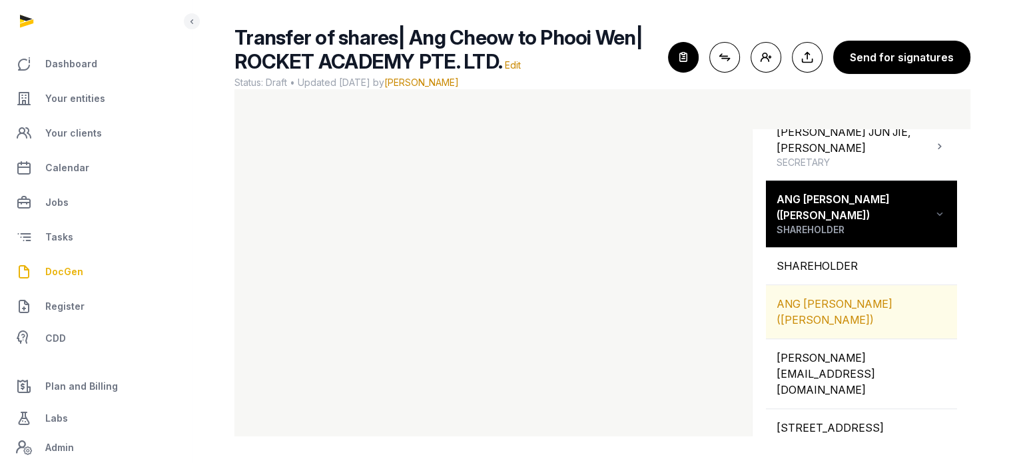
click at [871, 308] on div "ANG CHEOW KIAT (HONG ZHAOJIE)" at bounding box center [861, 311] width 191 height 53
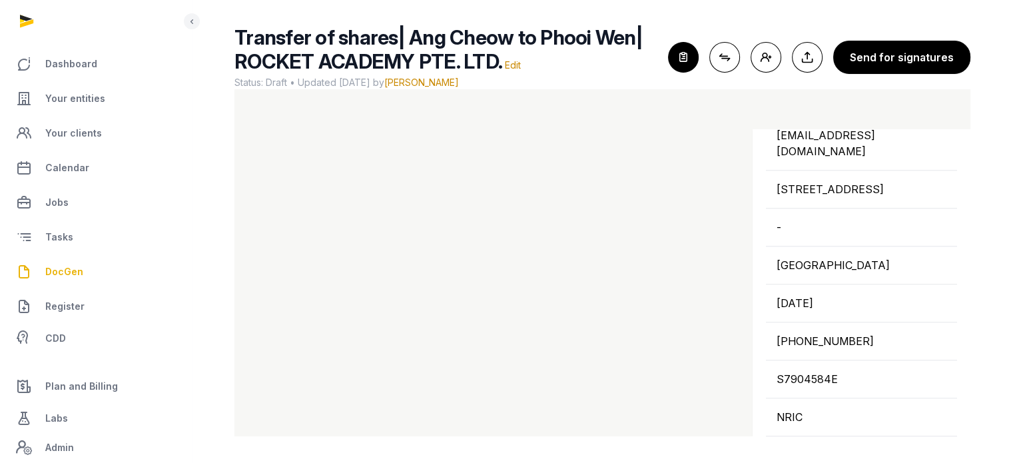
scroll to position [1341, 0]
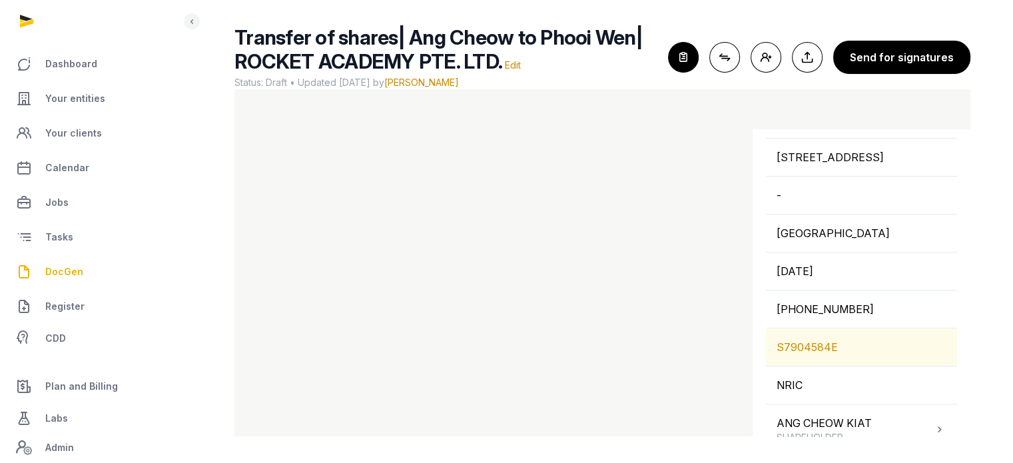
click at [827, 334] on div "S7904584E" at bounding box center [861, 346] width 191 height 37
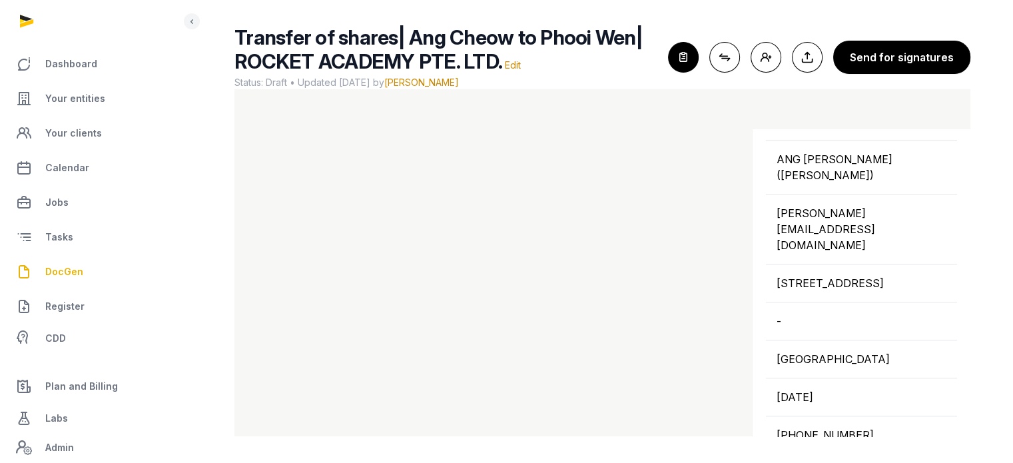
scroll to position [1198, 0]
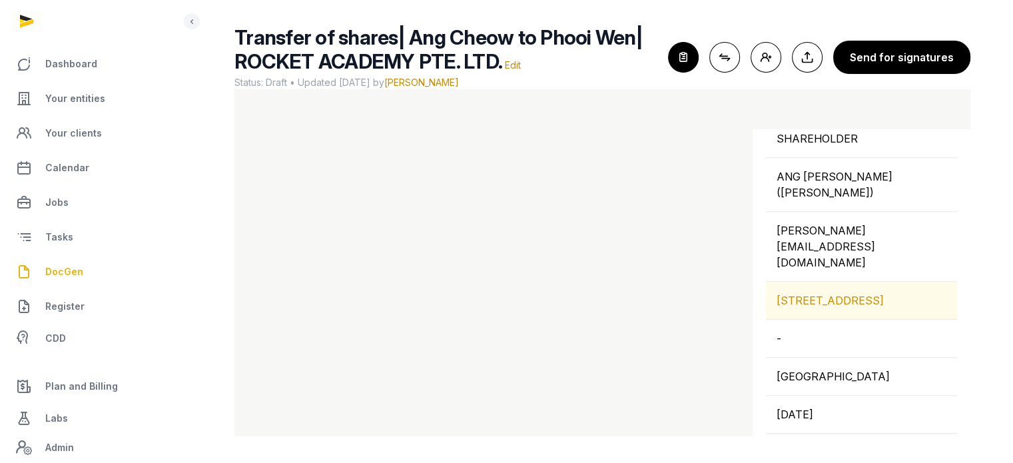
click at [825, 282] on div "231 WAK HASSAN DRIVE, SINGAPORE, 757543" at bounding box center [861, 300] width 191 height 37
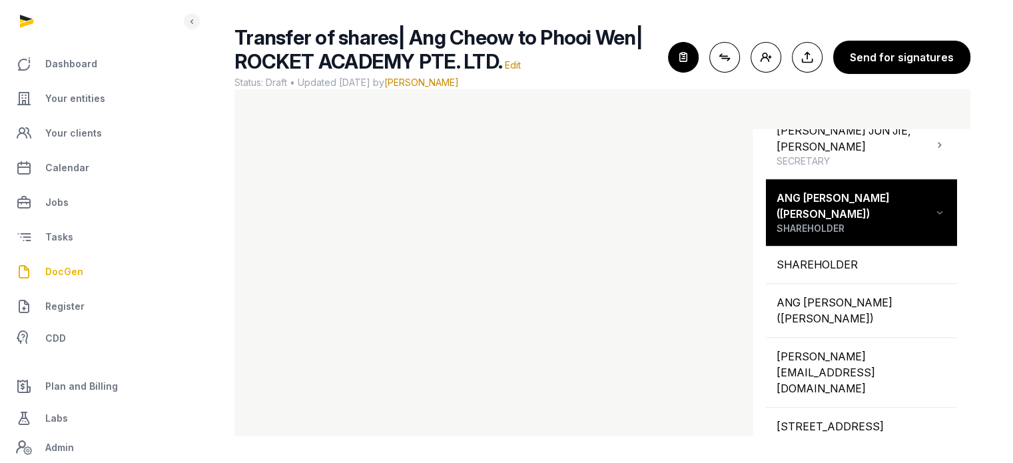
scroll to position [1060, 0]
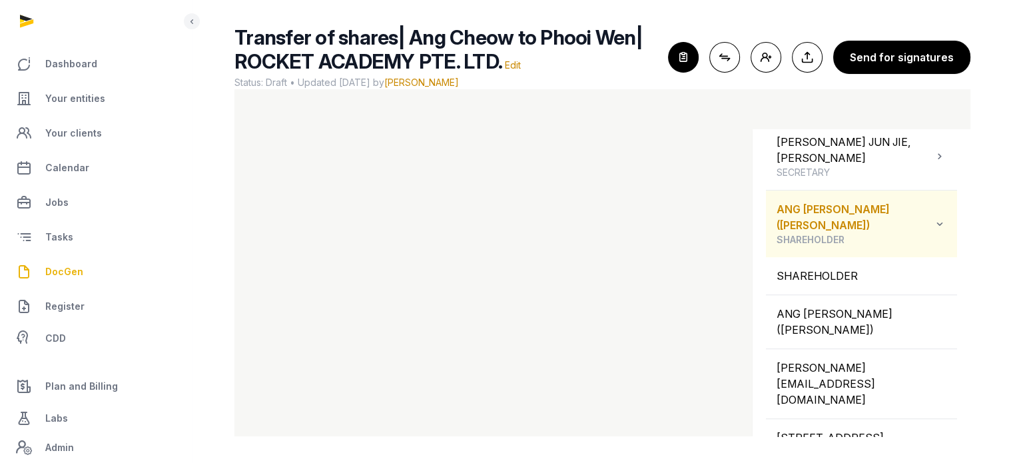
click at [933, 227] on icon at bounding box center [939, 224] width 13 height 16
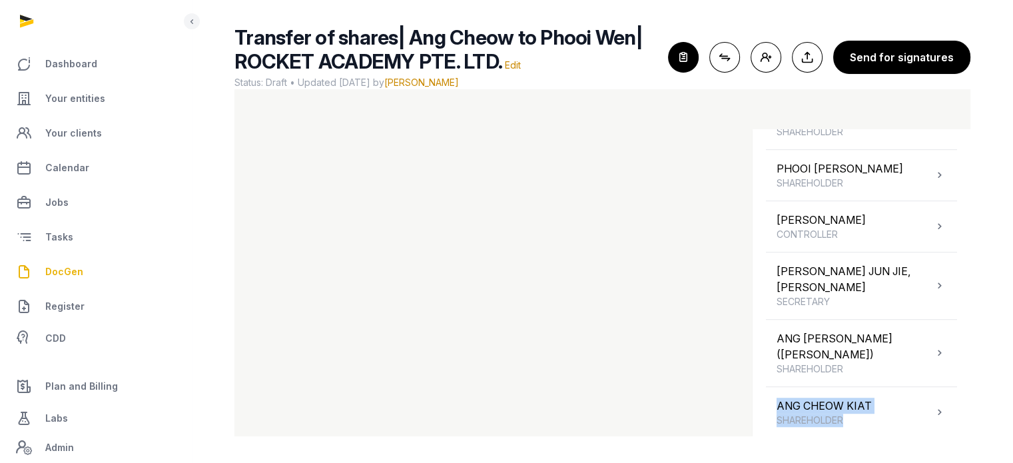
drag, startPoint x: 958, startPoint y: 383, endPoint x: 960, endPoint y: 412, distance: 29.4
click at [960, 412] on div "Shortcodes Search Entity information Company Name Trading name Former name Regi…" at bounding box center [862, 292] width 218 height 326
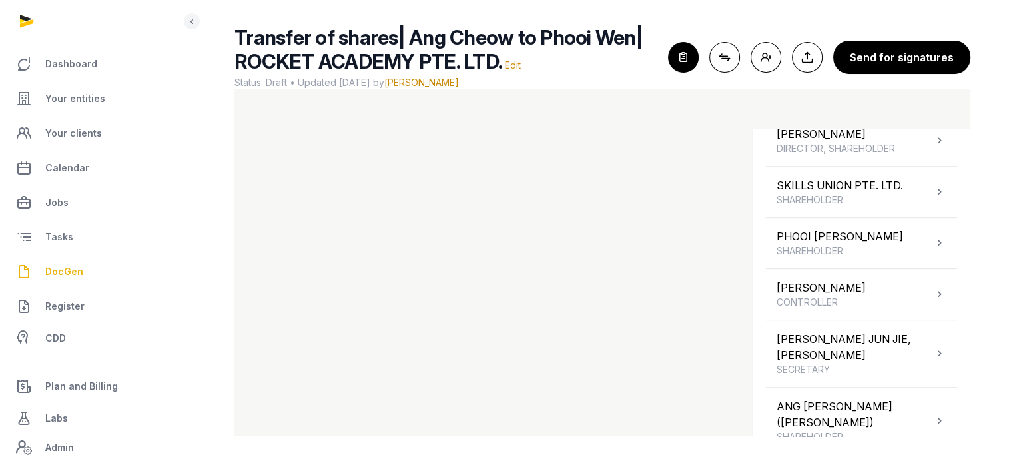
scroll to position [857, 0]
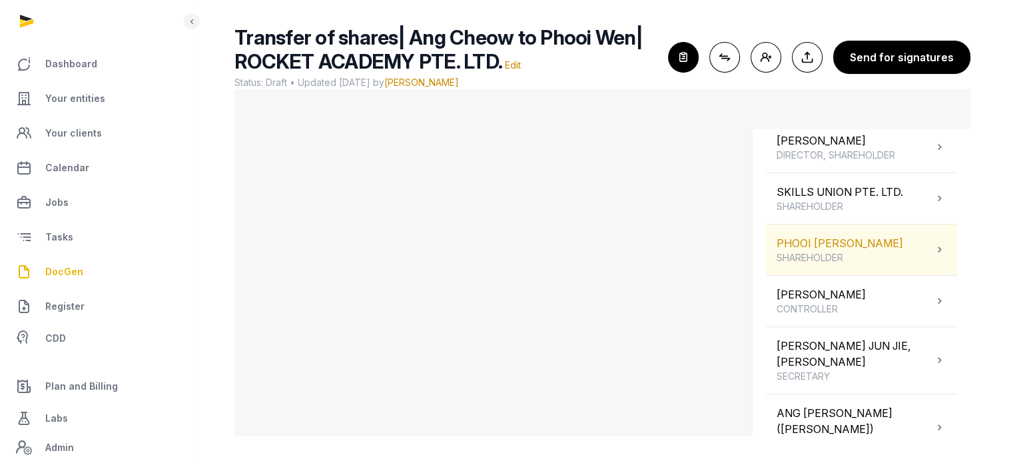
click at [883, 264] on span "SHAREHOLDER" at bounding box center [840, 257] width 127 height 13
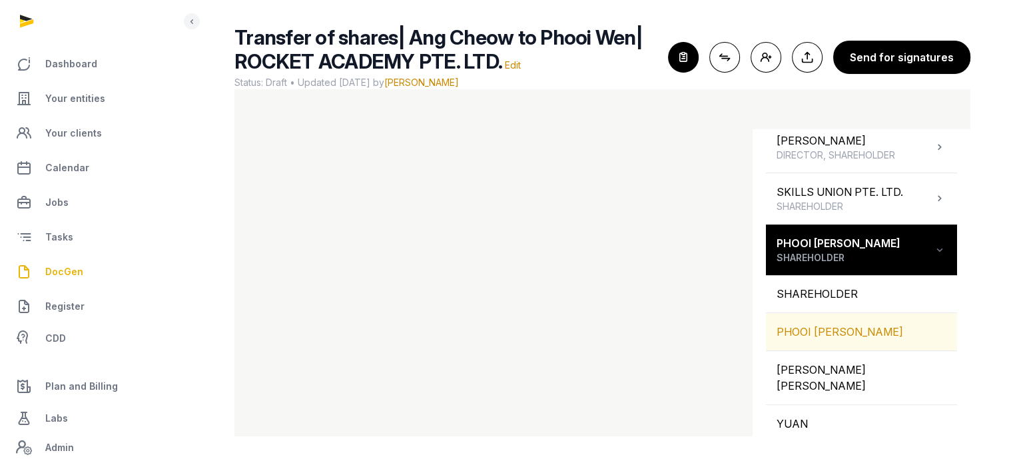
click at [912, 338] on div "PHOOI WEN KAI, NICHOLAS" at bounding box center [861, 331] width 191 height 37
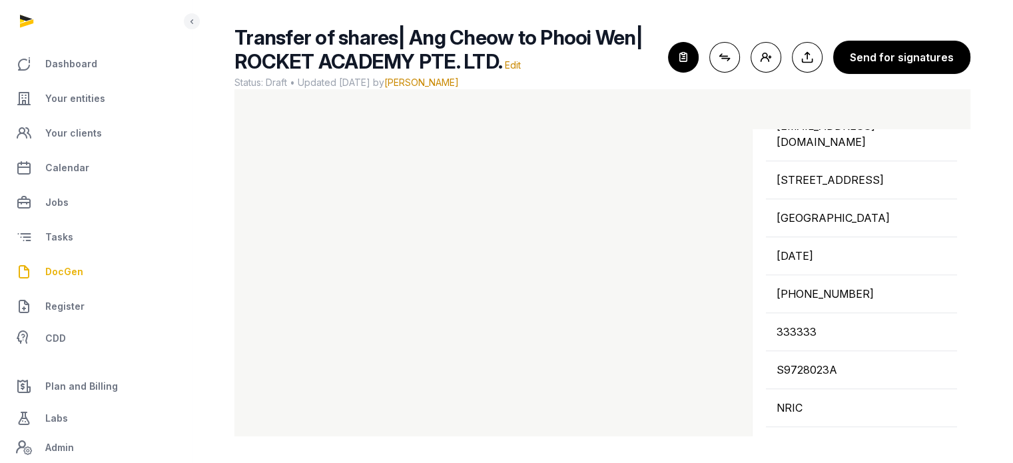
scroll to position [1216, 0]
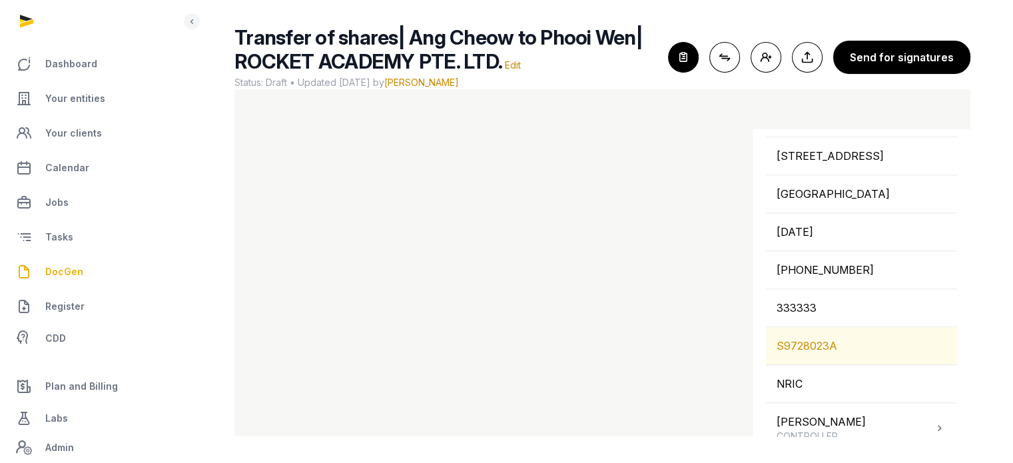
click at [861, 349] on div "S9728023A" at bounding box center [861, 345] width 191 height 37
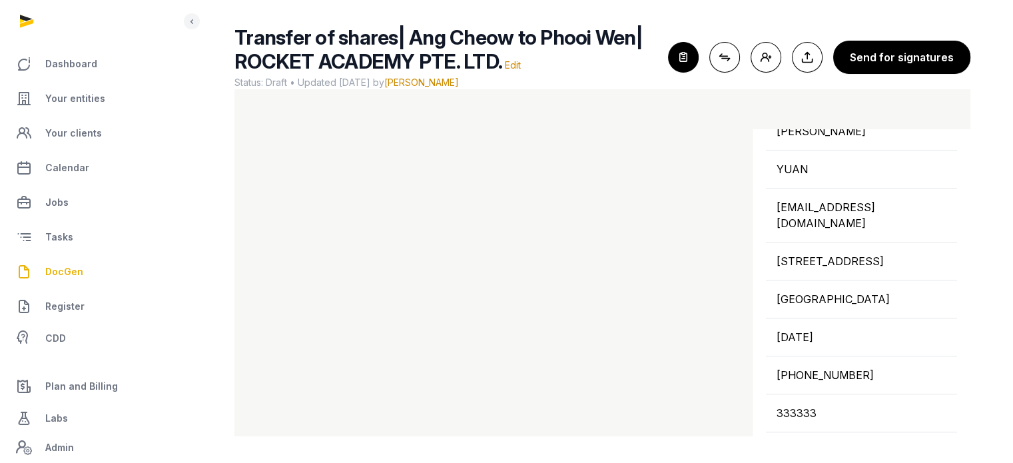
scroll to position [1090, 0]
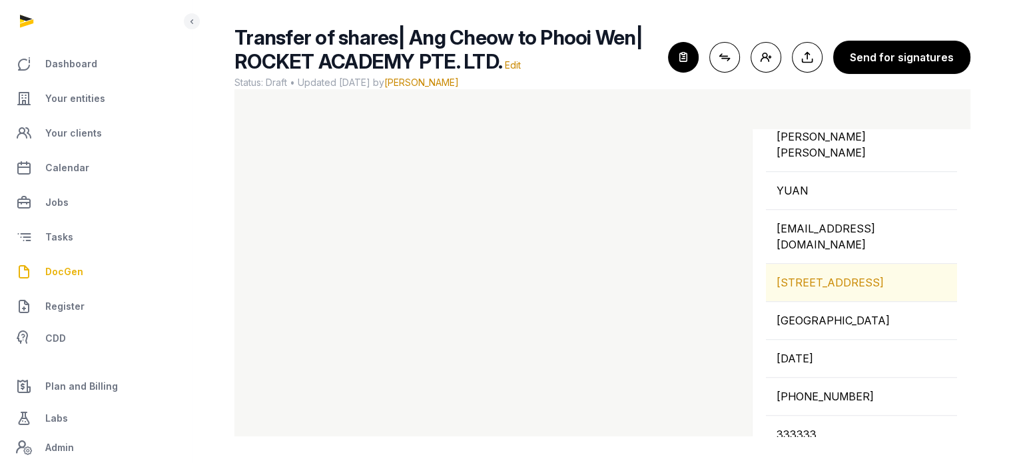
click at [859, 285] on div "10 JLN AMPANG, SINGAPORE, 268650, SINGAPORE" at bounding box center [861, 282] width 191 height 37
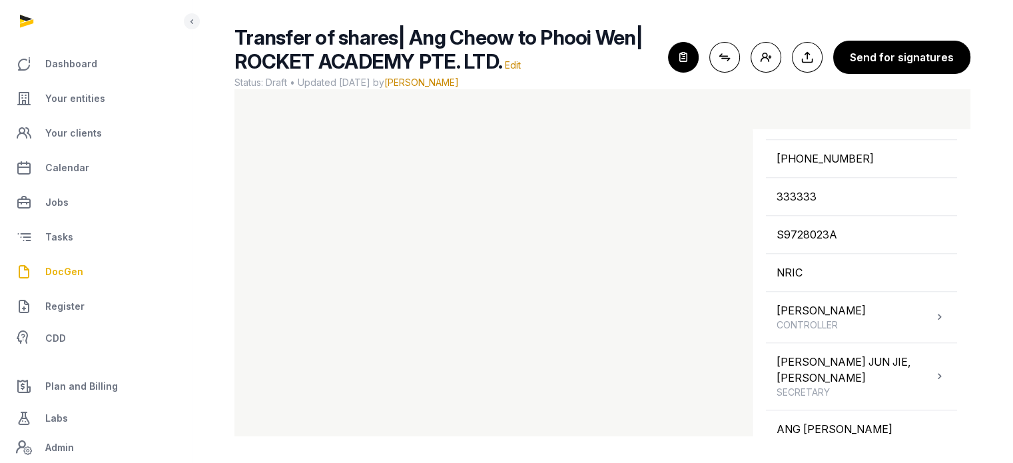
scroll to position [1401, 0]
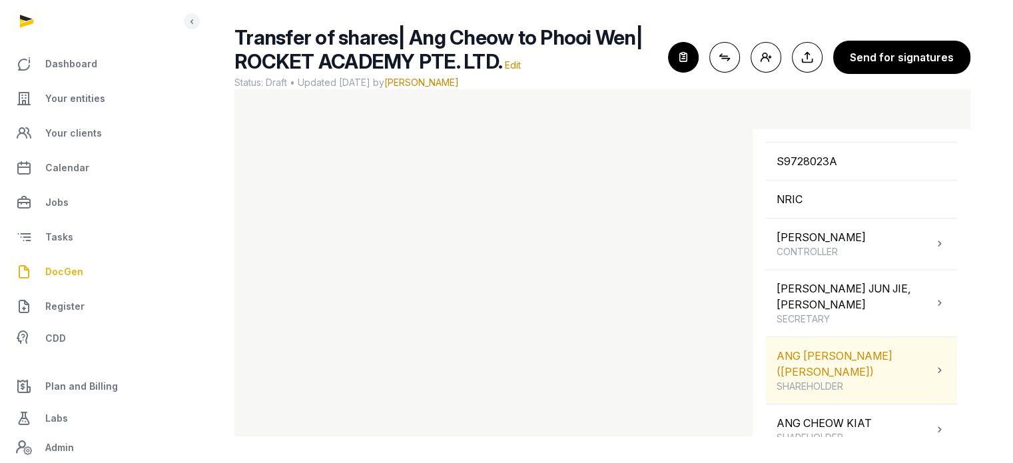
click at [873, 349] on div "ANG CHEOW KIAT (HONG ZHAOJIE) SHAREHOLDER" at bounding box center [855, 370] width 157 height 45
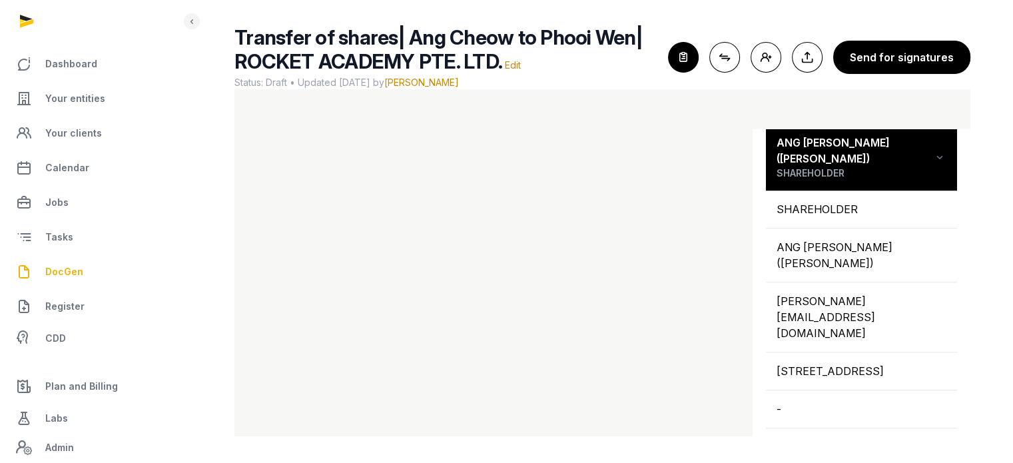
scroll to position [1121, 0]
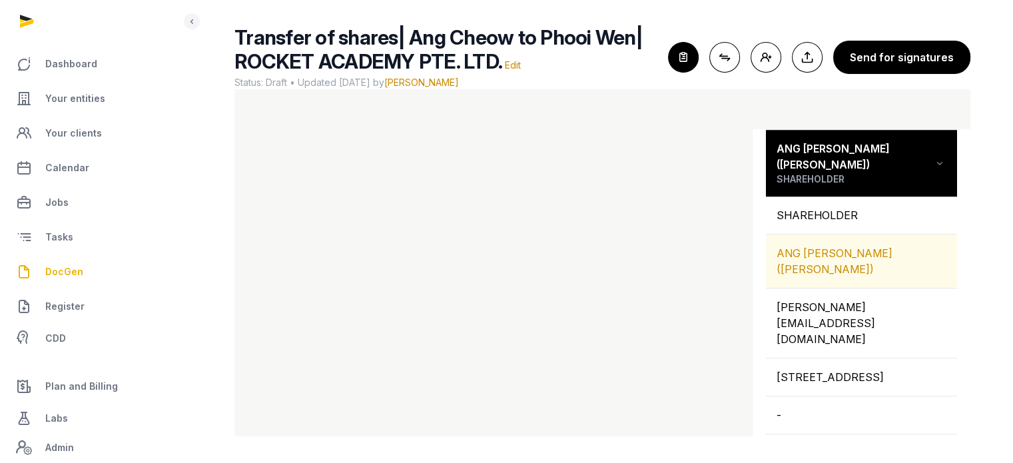
click at [865, 273] on div "ANG CHEOW KIAT (HONG ZHAOJIE)" at bounding box center [861, 260] width 191 height 53
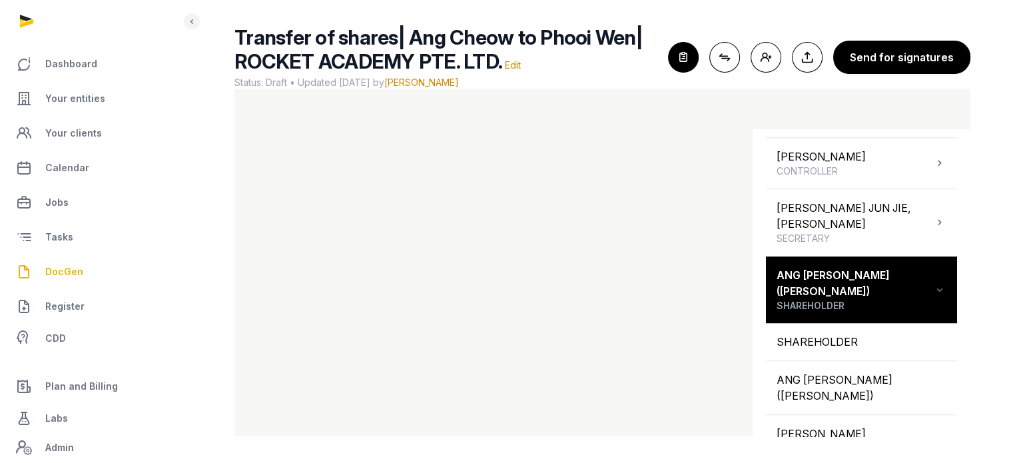
scroll to position [992, 0]
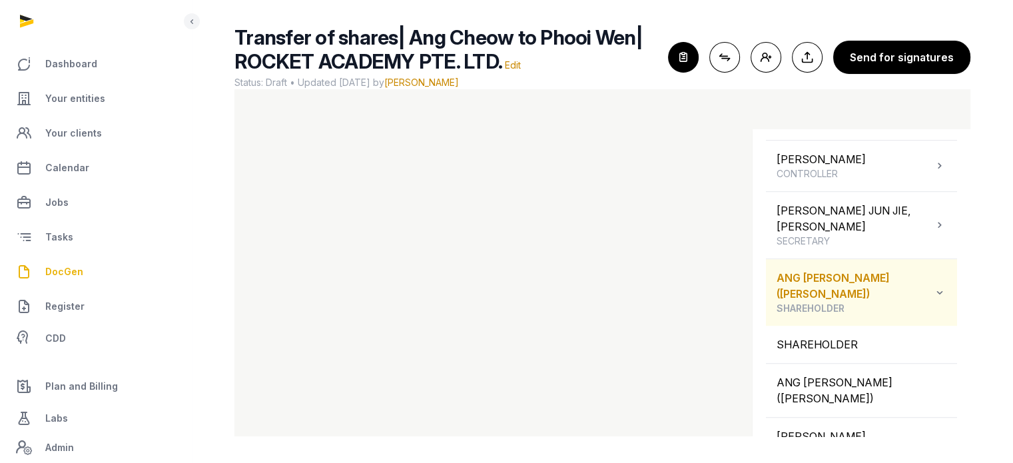
click at [938, 273] on div "ANG CHEOW KIAT (HONG ZHAOJIE) SHAREHOLDER" at bounding box center [861, 292] width 191 height 67
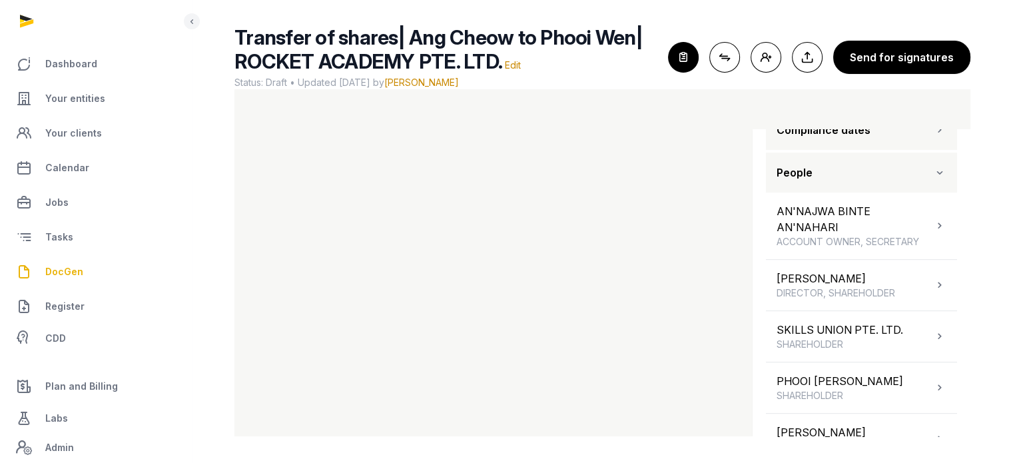
scroll to position [709, 0]
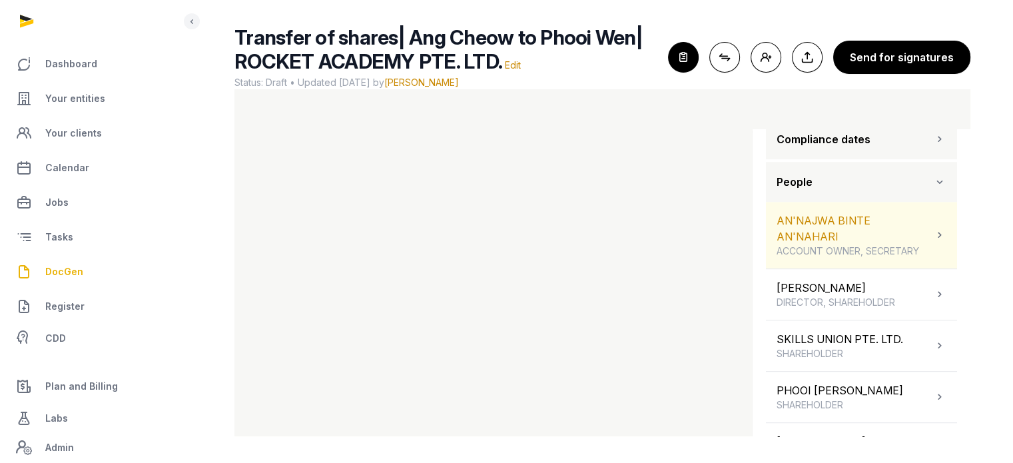
click at [898, 250] on span "ACCOUNT OWNER, SECRETARY" at bounding box center [855, 250] width 157 height 13
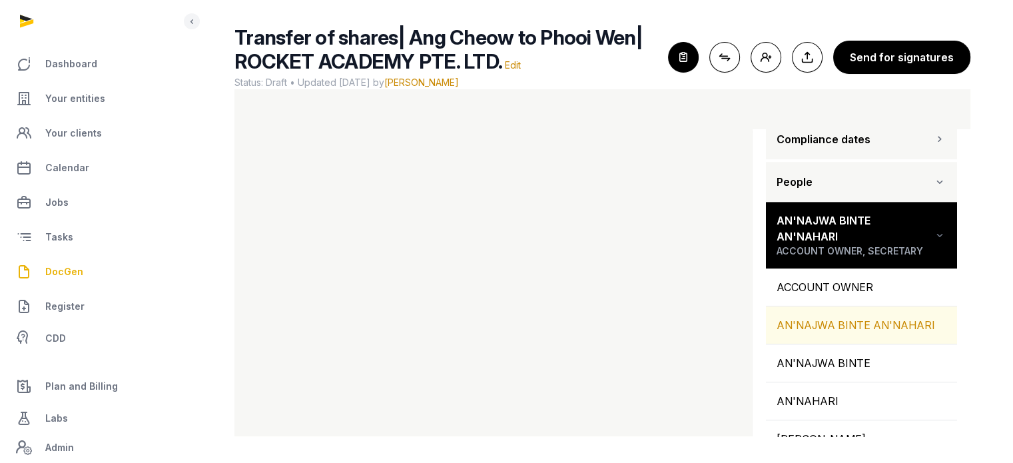
click at [877, 320] on div "AN'NAJWA BINTE AN'NAHARI" at bounding box center [861, 324] width 191 height 37
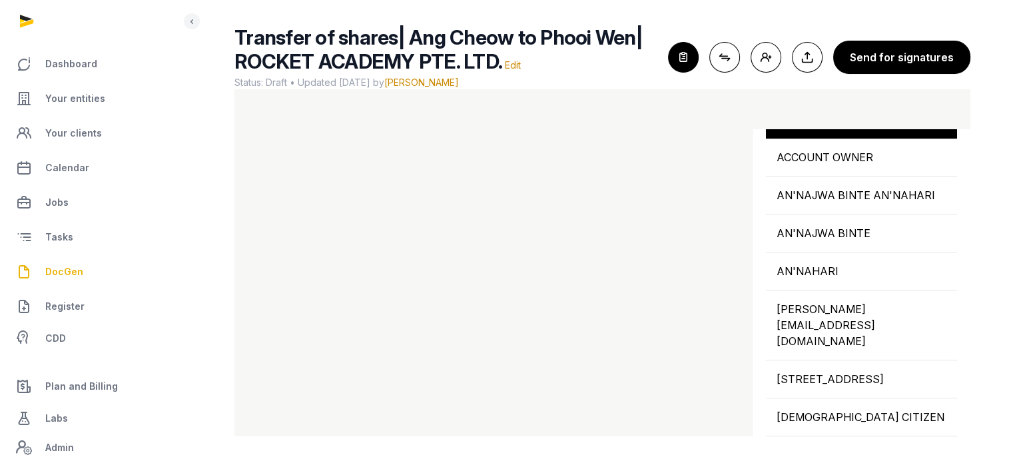
scroll to position [849, 0]
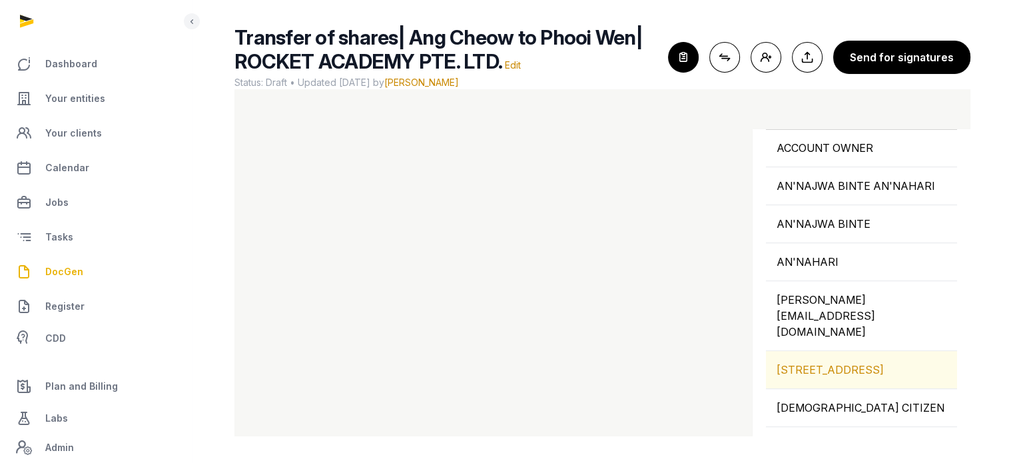
click at [875, 351] on div "109 NORTH BRIDGE ROAD, 07-22 FUNAN, SINGAPORE, 179097, SINGAPORE" at bounding box center [861, 369] width 191 height 37
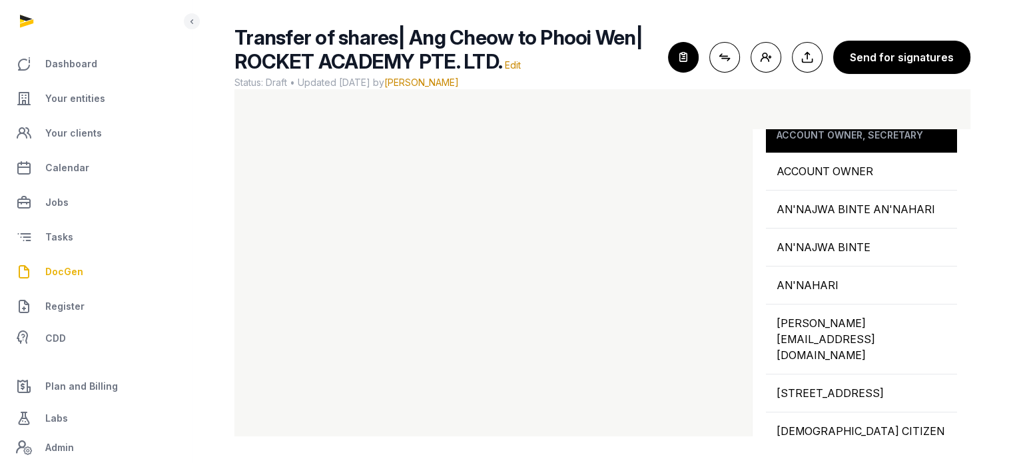
scroll to position [754, 0]
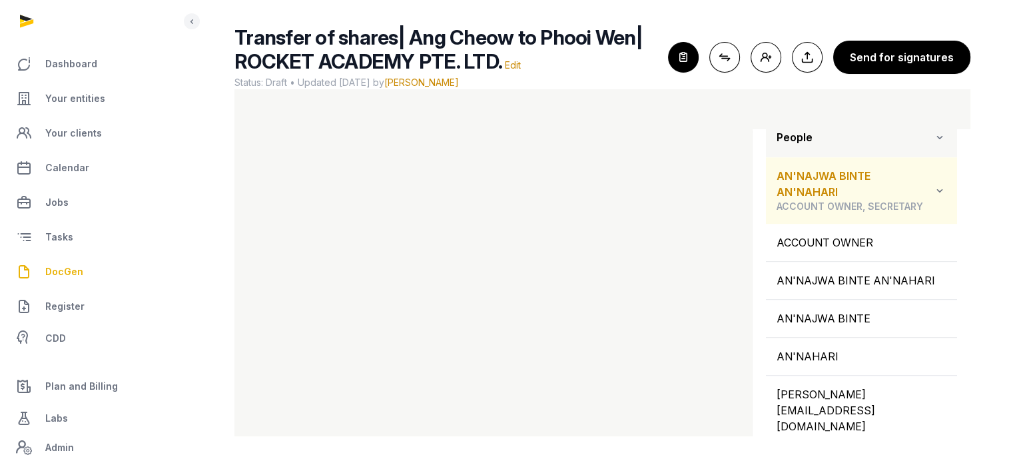
click at [933, 193] on icon at bounding box center [939, 190] width 13 height 16
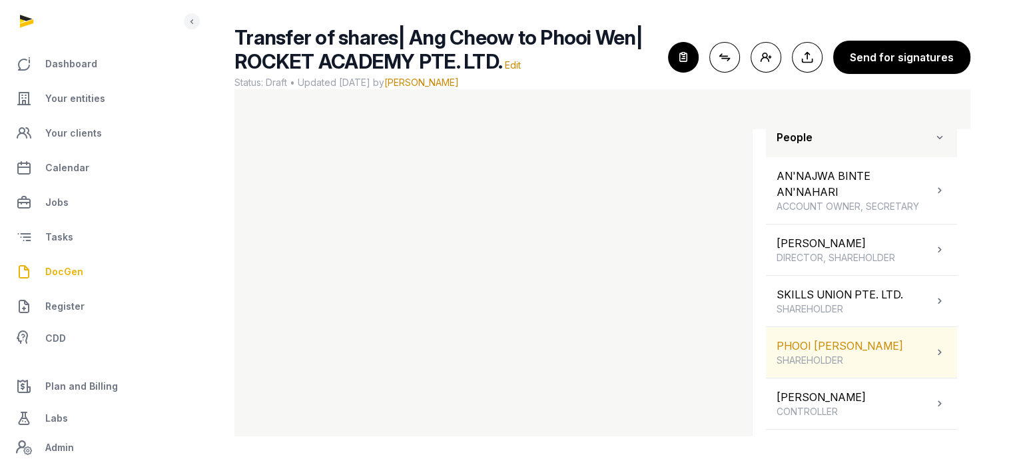
click at [933, 360] on icon at bounding box center [939, 352] width 13 height 16
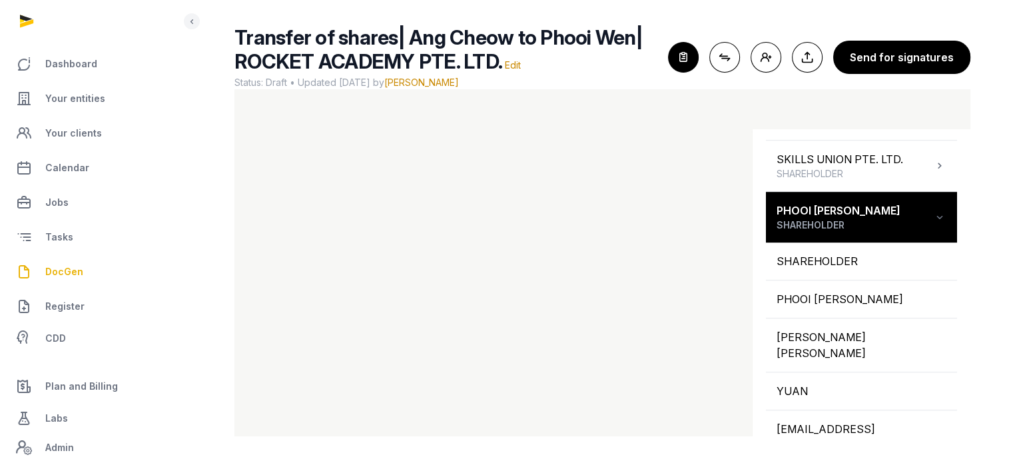
scroll to position [938, 0]
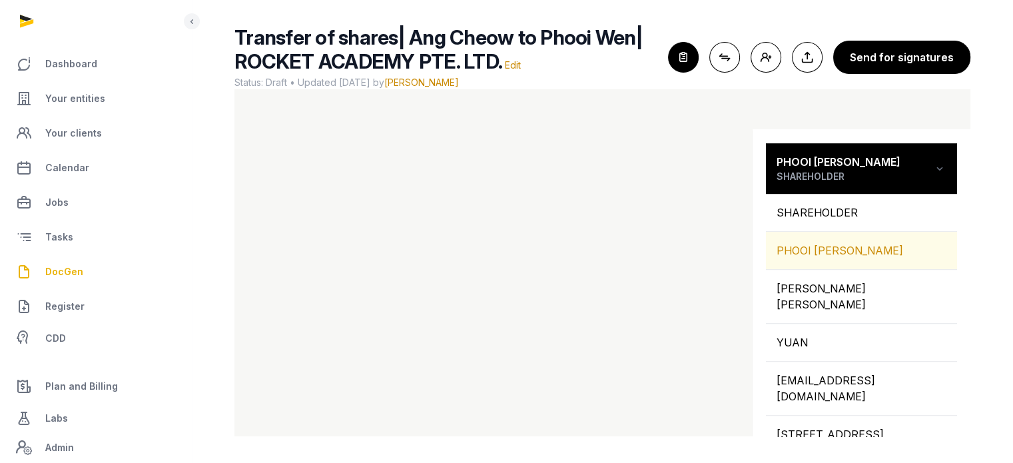
click at [837, 260] on div "PHOOI WEN KAI, NICHOLAS" at bounding box center [861, 250] width 191 height 37
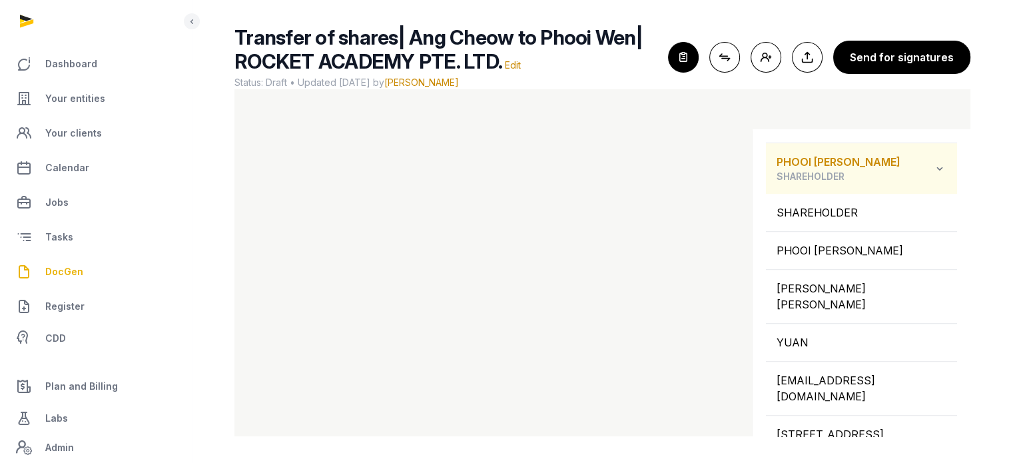
click at [933, 177] on icon at bounding box center [939, 169] width 13 height 16
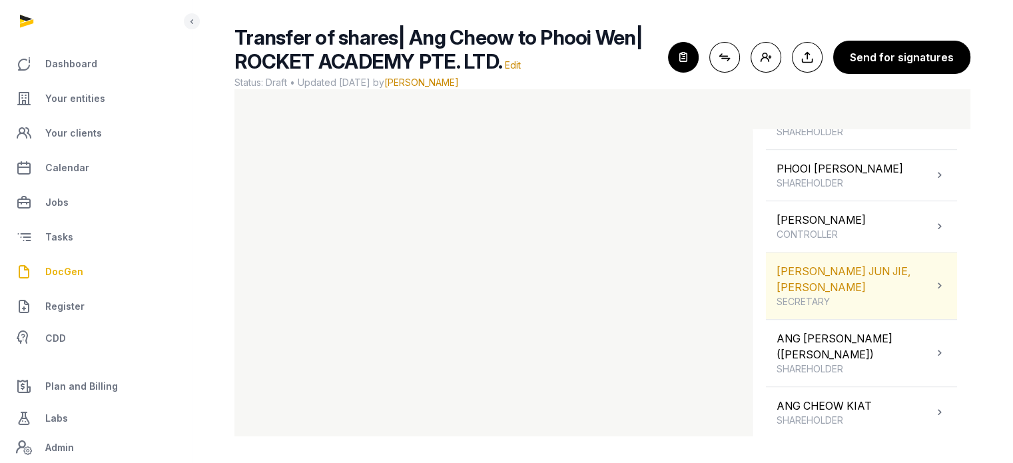
click at [913, 295] on div "ONG JUN JIE, BENJAMIN SECRETARY" at bounding box center [861, 285] width 191 height 67
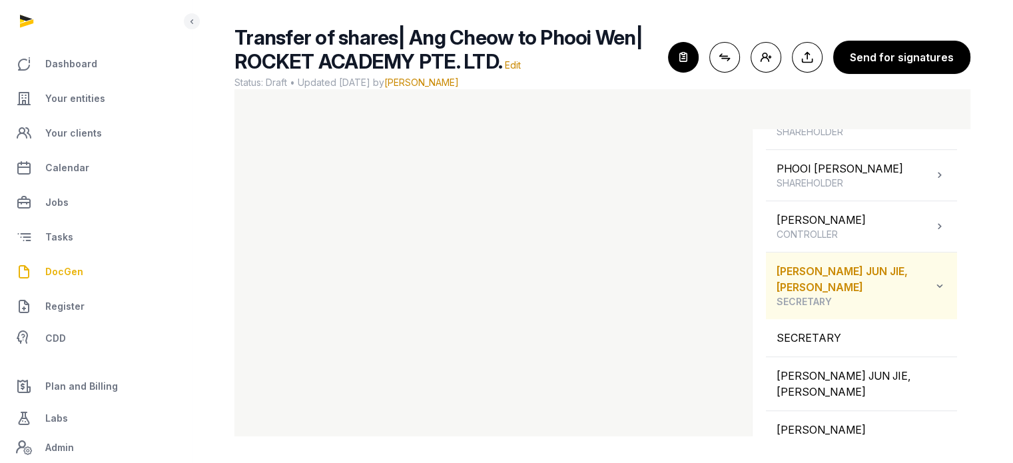
scroll to position [938, 0]
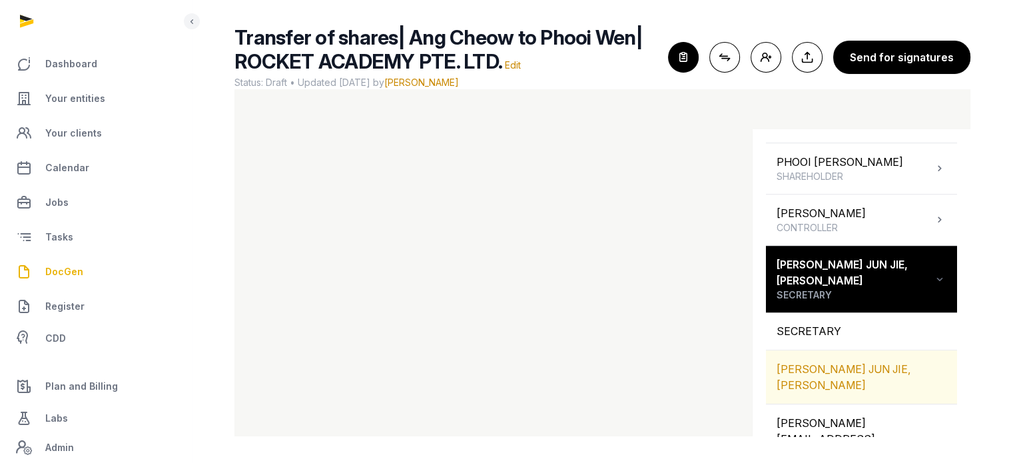
click at [895, 358] on div "ONG JUN JIE, BENJAMIN" at bounding box center [861, 376] width 191 height 53
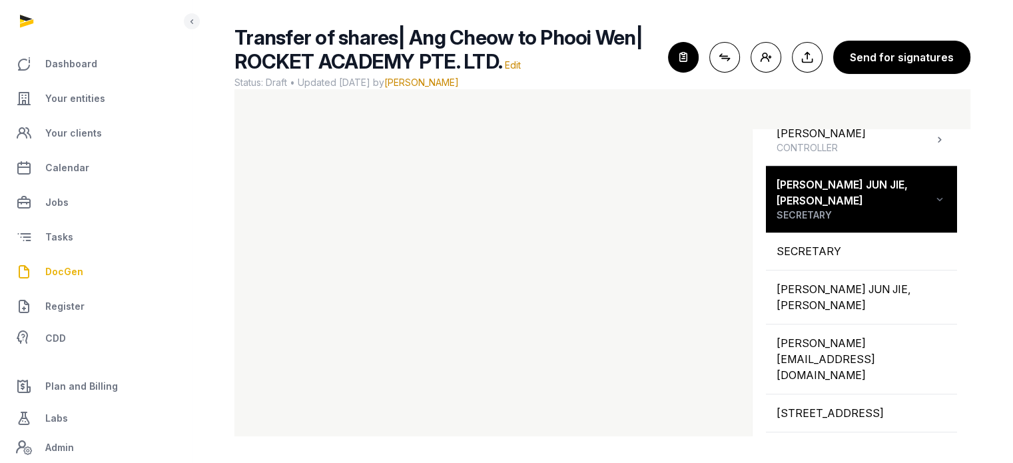
scroll to position [1067, 0]
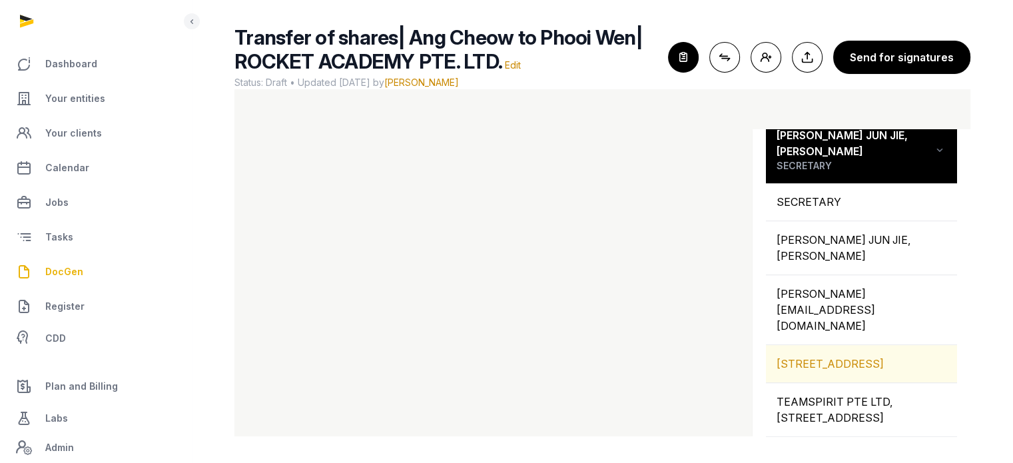
click at [836, 345] on div "109 NORTH BRIDGE ROAD, 07-22 FUNAN, SINGAPORE, 179097, SINGAPORE" at bounding box center [861, 363] width 191 height 37
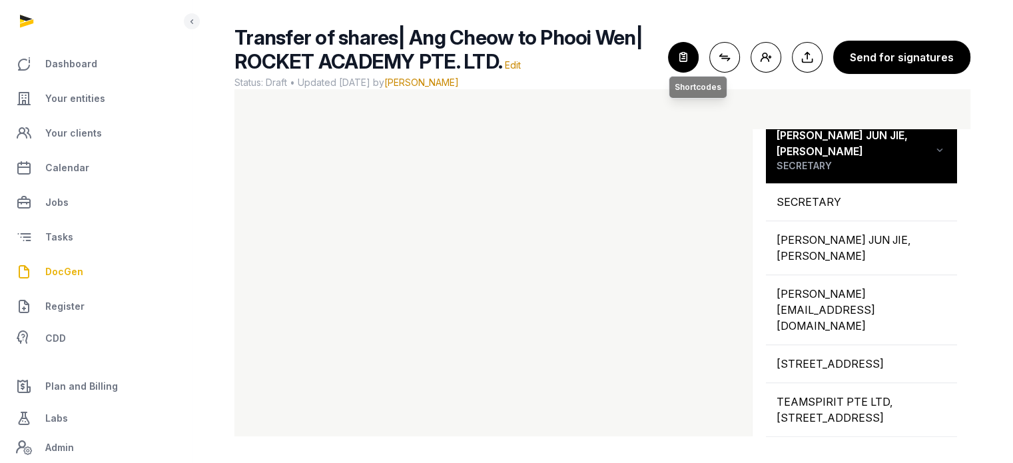
click at [691, 65] on icon "button" at bounding box center [683, 57] width 29 height 29
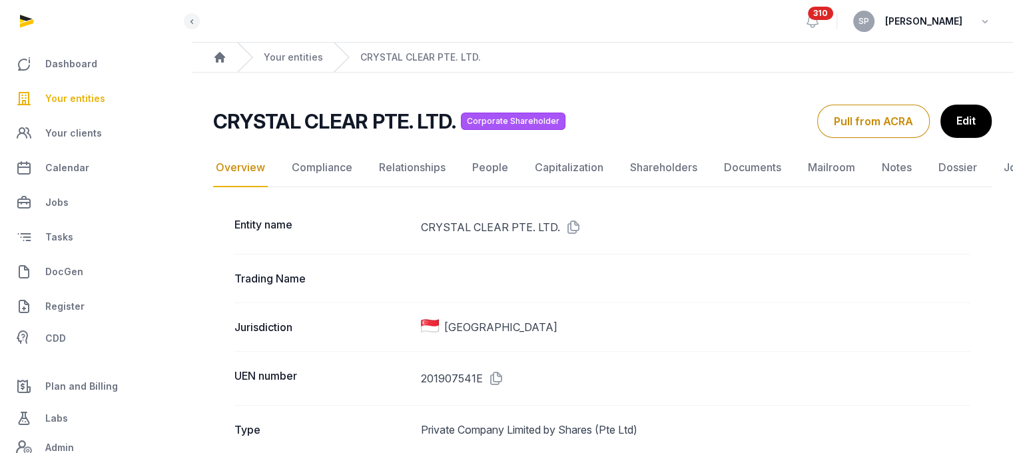
click at [89, 93] on span "Your entities" at bounding box center [75, 99] width 60 height 16
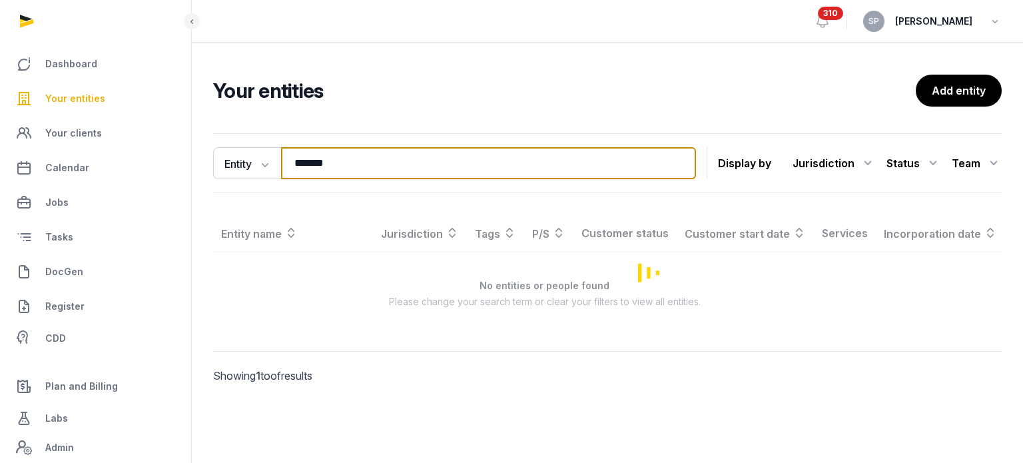
click at [338, 159] on input "*******" at bounding box center [488, 163] width 415 height 32
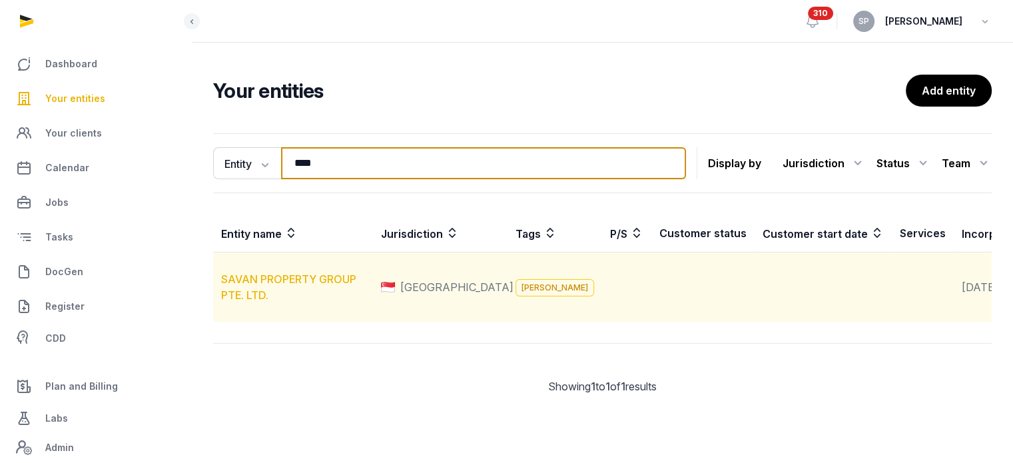
type input "****"
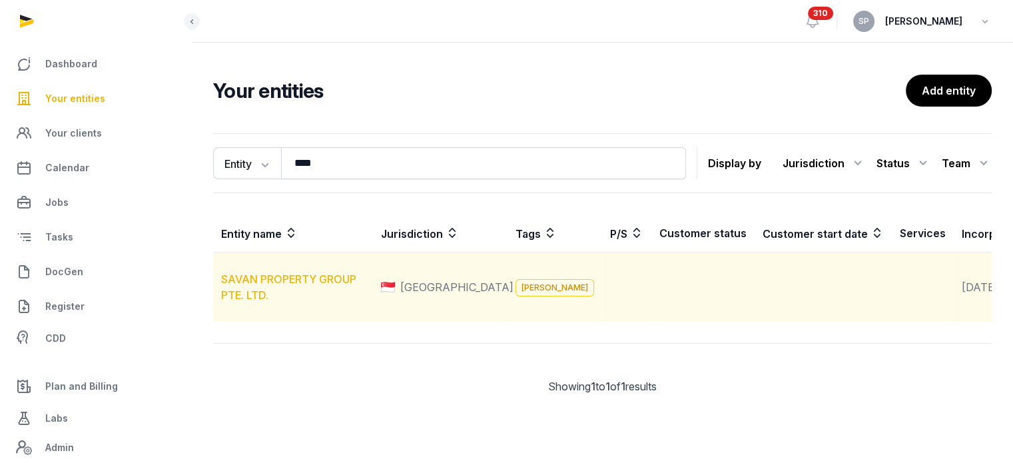
click at [315, 295] on link "SAVAN PROPERTY GROUP PTE. LTD." at bounding box center [288, 286] width 135 height 29
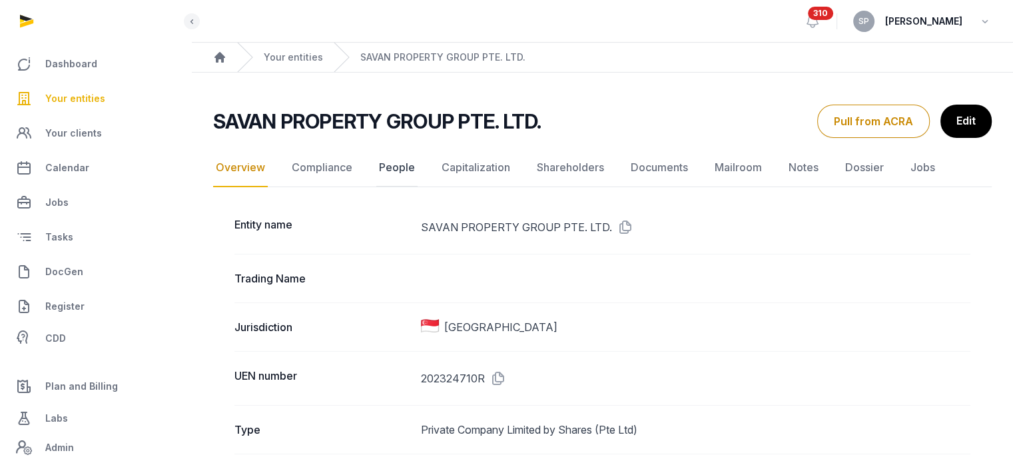
click at [388, 172] on link "People" at bounding box center [396, 168] width 41 height 39
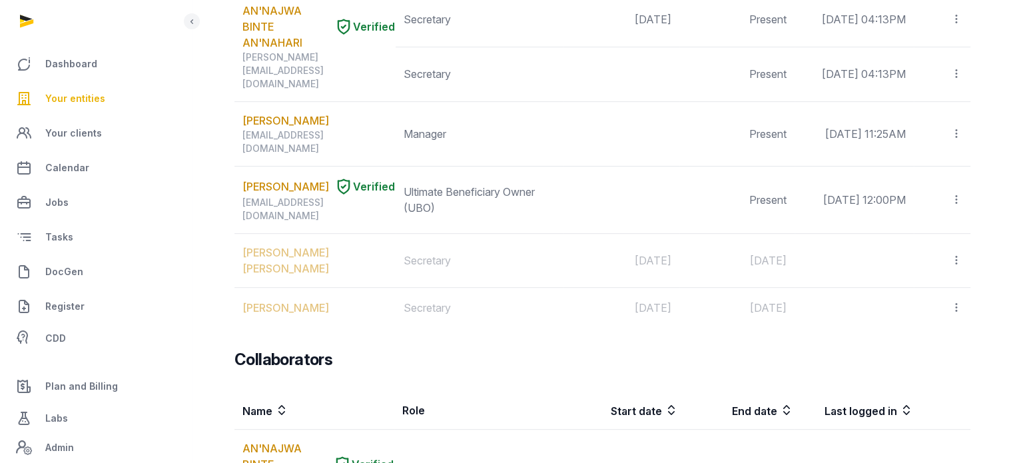
scroll to position [585, 0]
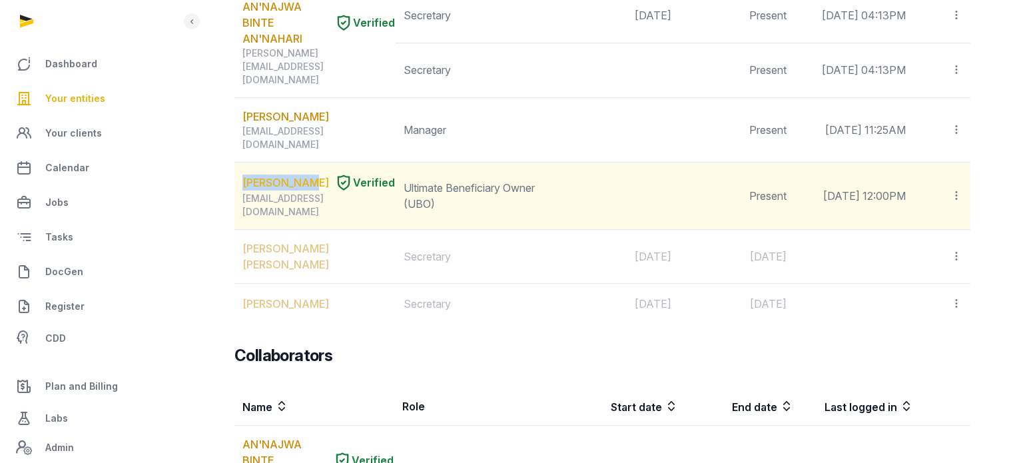
drag, startPoint x: 314, startPoint y: 175, endPoint x: 244, endPoint y: 180, distance: 69.5
click at [244, 180] on div "SVEN MILDER Verified" at bounding box center [318, 182] width 153 height 19
copy link "[PERSON_NAME]"
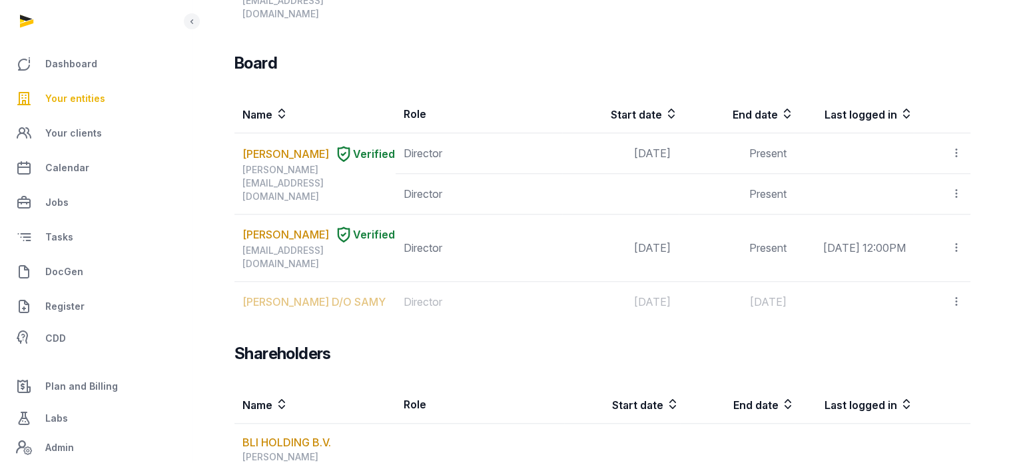
scroll to position [1146, 0]
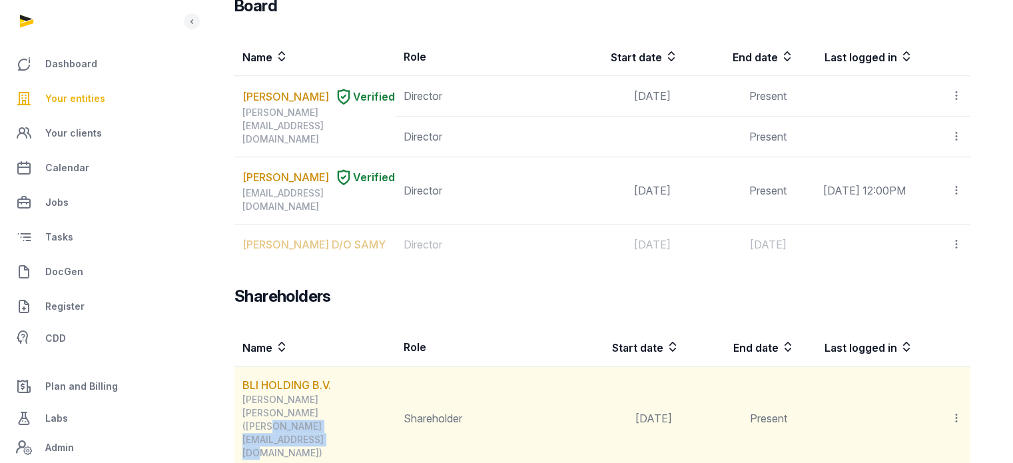
drag, startPoint x: 368, startPoint y: 368, endPoint x: 245, endPoint y: 370, distance: 122.6
click at [245, 393] on div "[PERSON_NAME] [PERSON_NAME] ([PERSON_NAME][EMAIL_ADDRESS][DOMAIN_NAME])" at bounding box center [318, 426] width 153 height 67
copy div "[PERSON_NAME][EMAIL_ADDRESS][DOMAIN_NAME]"
drag, startPoint x: 286, startPoint y: 348, endPoint x: 240, endPoint y: 339, distance: 46.9
click at [240, 366] on td "BLI HOLDING B.V. LAGENDIJK, ROBERT BERNARD DANIEL (bernard@buildrealestate.nl)" at bounding box center [314, 418] width 161 height 105
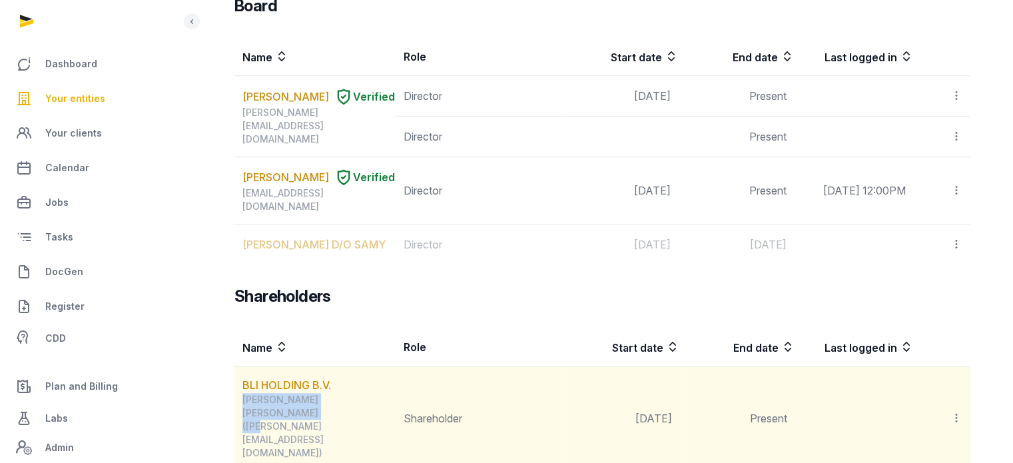
copy div "LAGENDIJK, ROBERT BERNARD DANIEL"
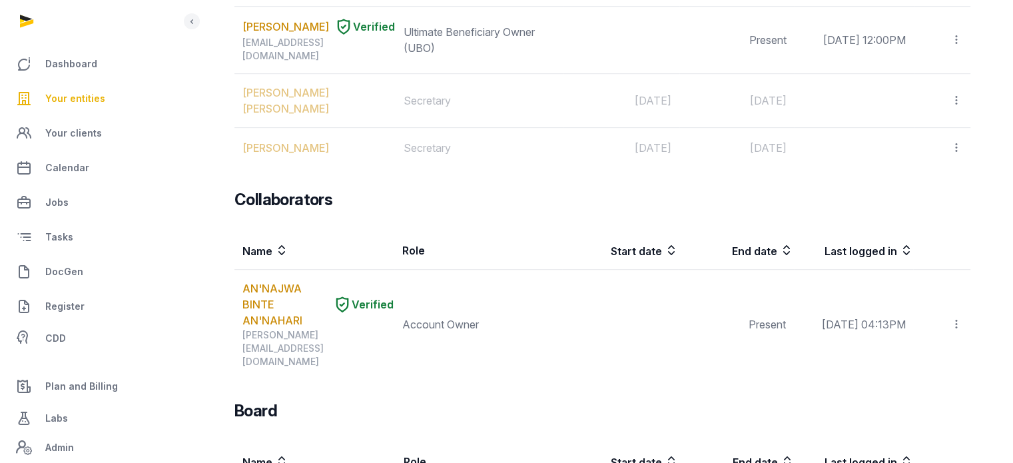
scroll to position [336, 0]
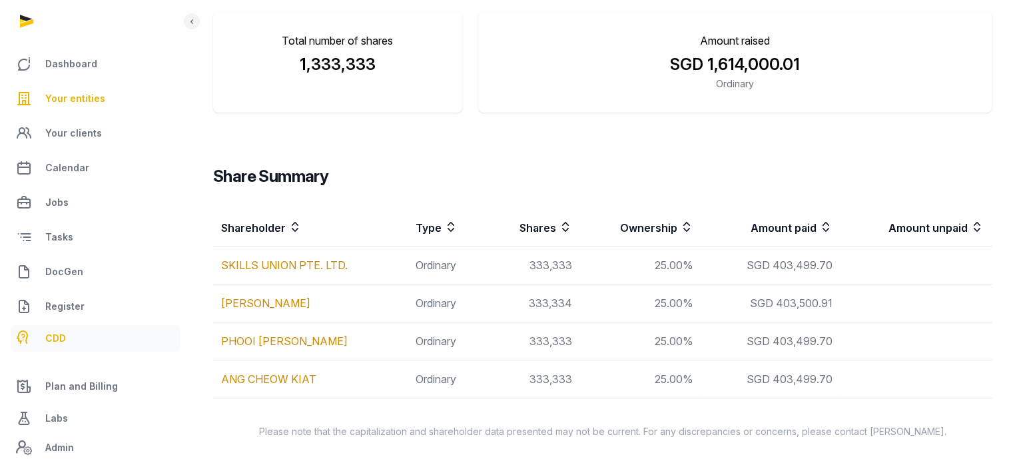
click at [73, 340] on link "CDD" at bounding box center [96, 338] width 170 height 27
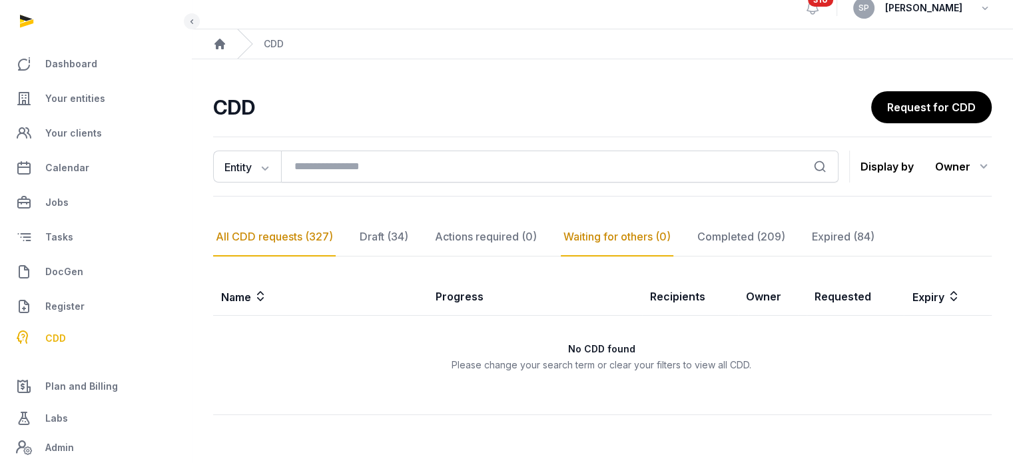
click at [283, 218] on div "All CDD requests (327)" at bounding box center [274, 237] width 123 height 39
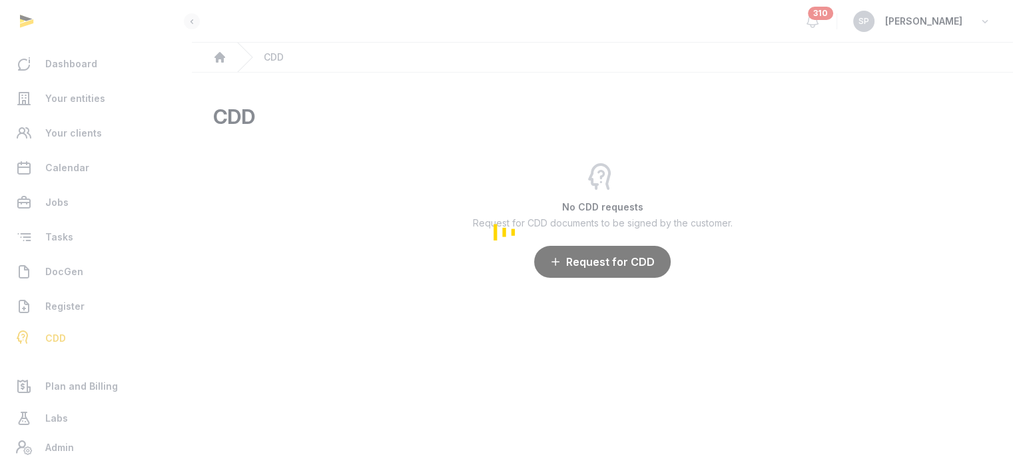
scroll to position [0, 0]
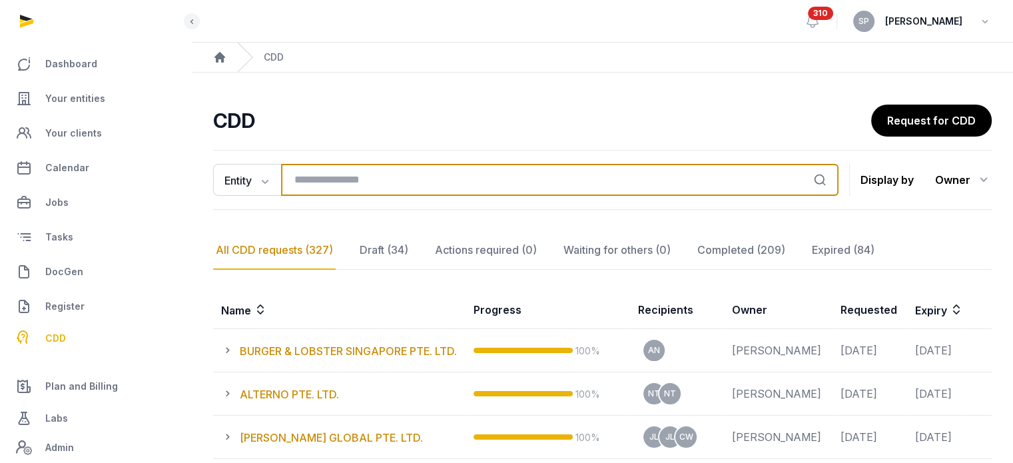
click at [316, 168] on input "search" at bounding box center [559, 180] width 557 height 32
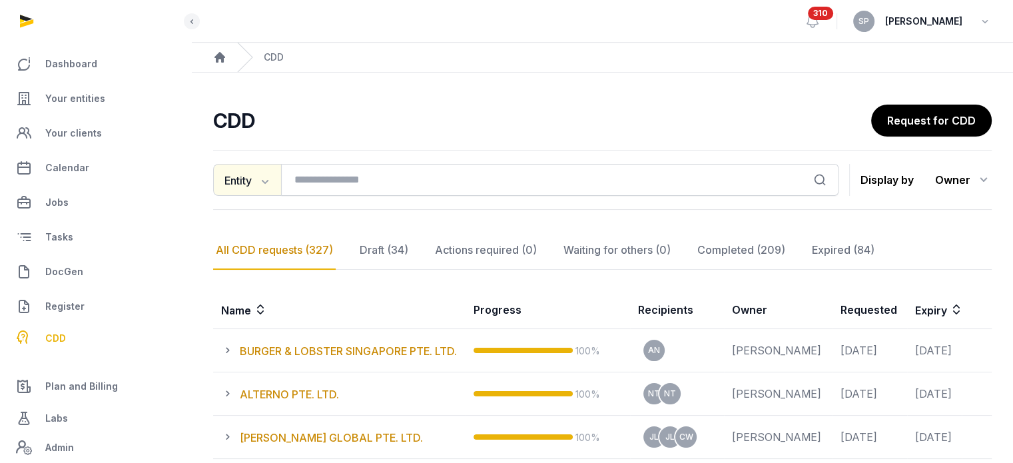
click at [265, 189] on button "Entity" at bounding box center [247, 180] width 68 height 32
click at [262, 231] on div "Recipient" at bounding box center [266, 235] width 107 height 27
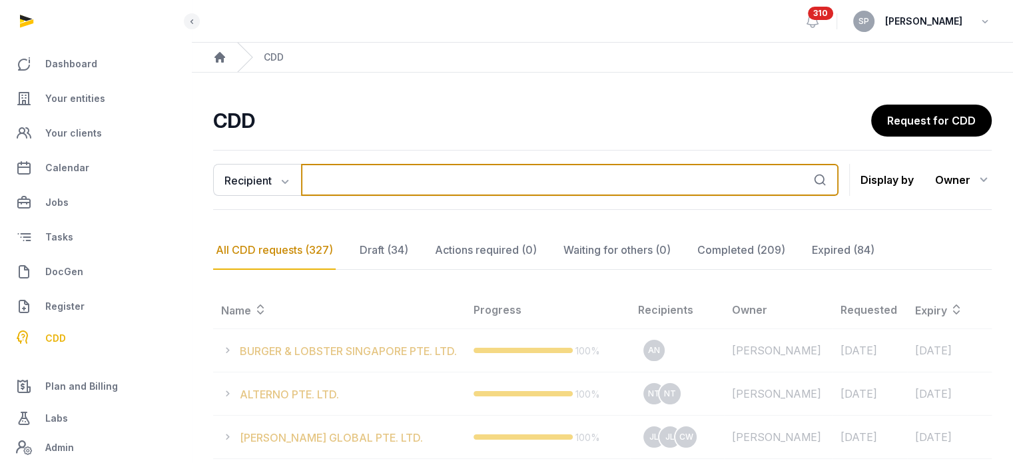
click at [344, 180] on input "search" at bounding box center [569, 180] width 537 height 32
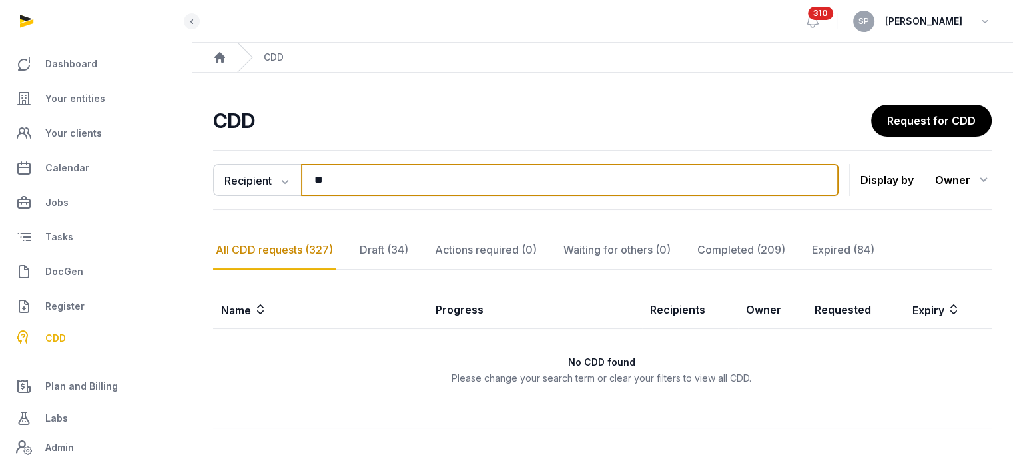
type input "*"
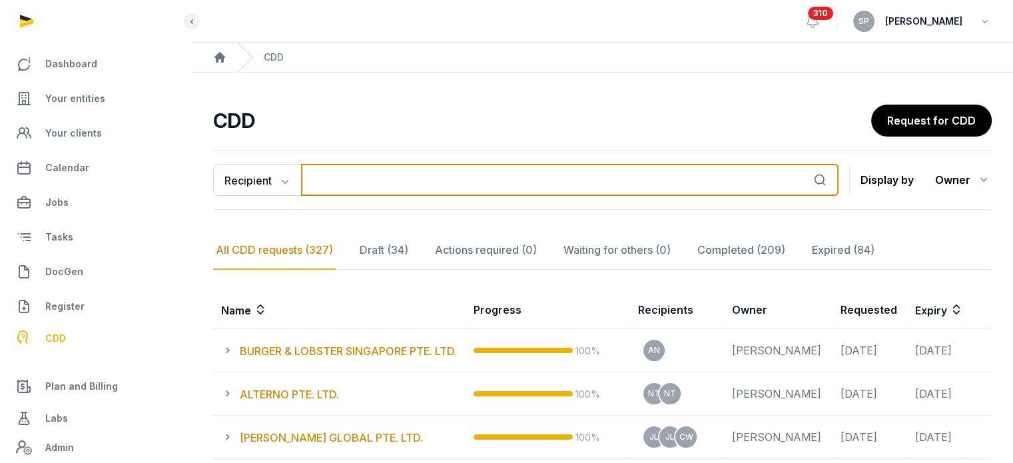
click at [344, 180] on input "search" at bounding box center [569, 180] width 537 height 32
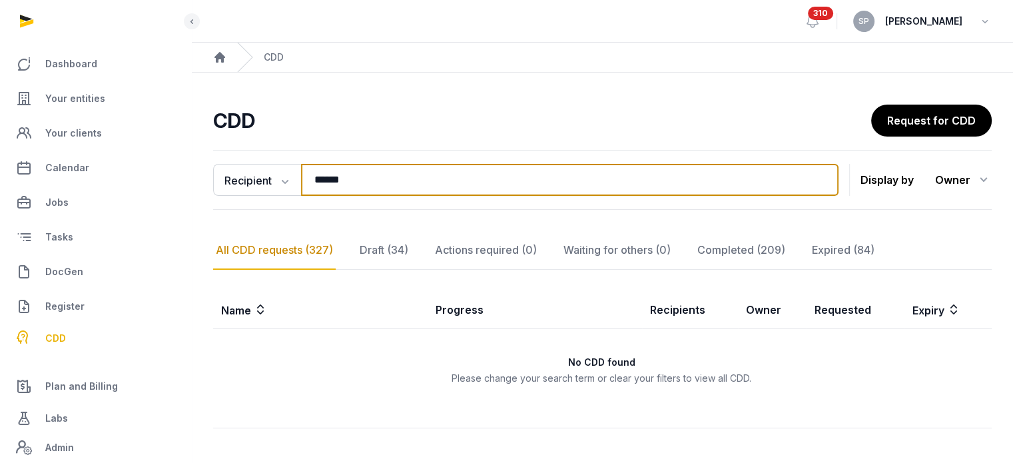
click at [367, 187] on input "******" at bounding box center [569, 180] width 537 height 32
type input "******"
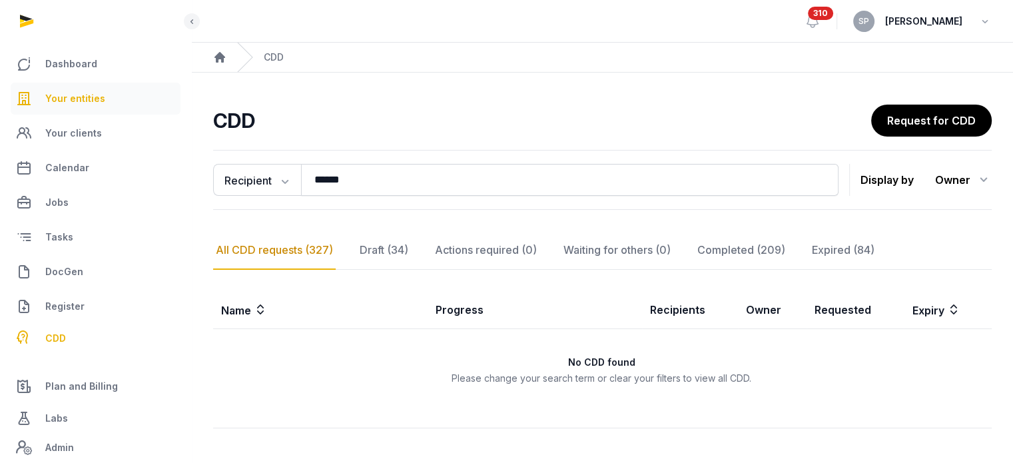
click at [71, 101] on span "Your entities" at bounding box center [75, 99] width 60 height 16
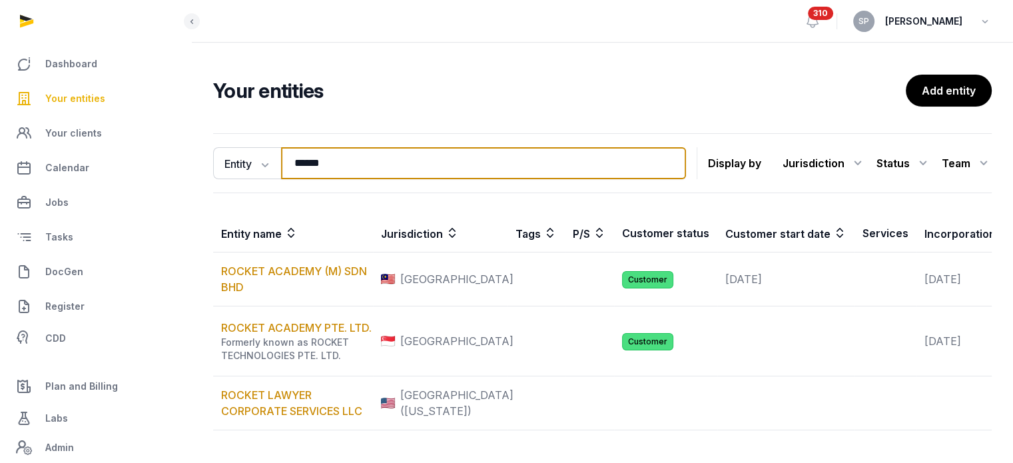
click at [360, 162] on input "******" at bounding box center [483, 163] width 405 height 32
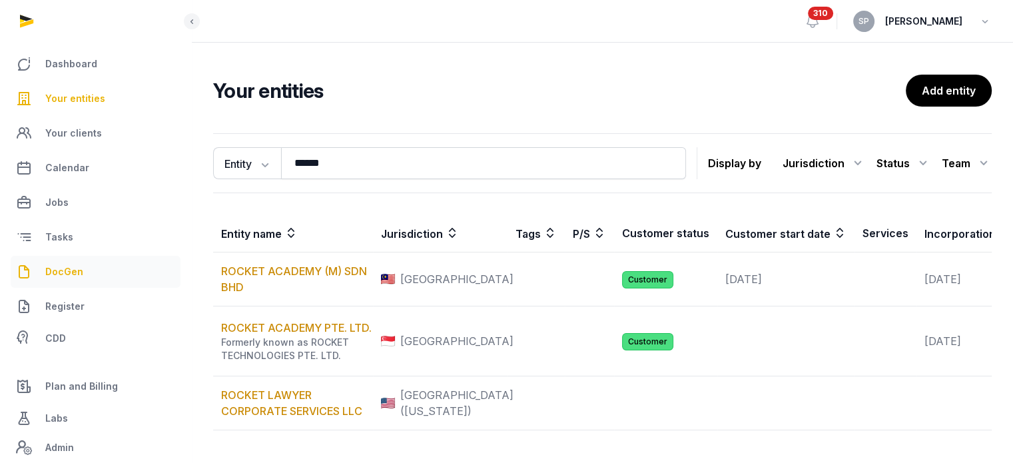
click at [83, 268] on link "DocGen" at bounding box center [96, 272] width 170 height 32
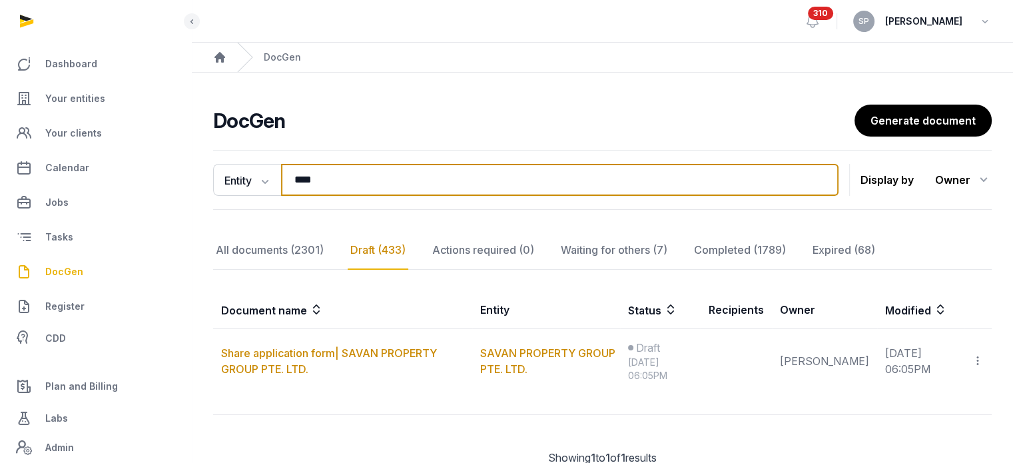
click at [365, 182] on input "****" at bounding box center [559, 180] width 557 height 32
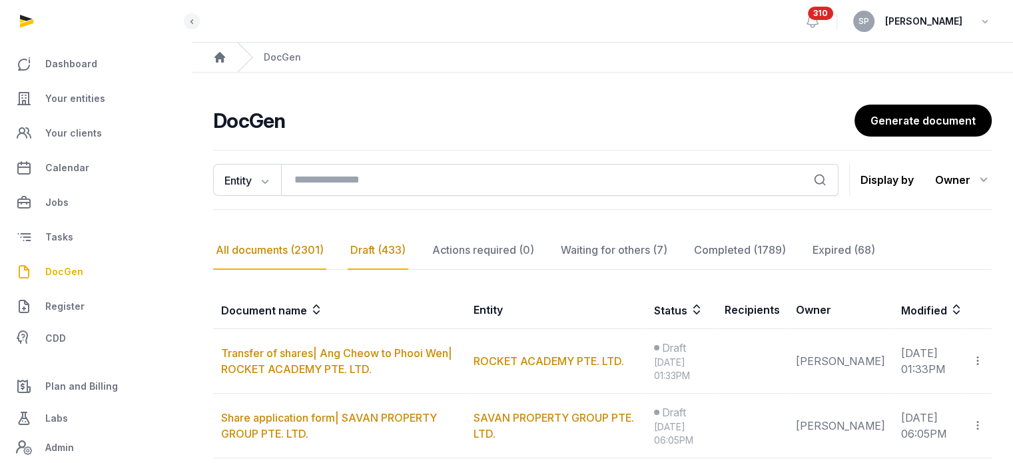
click at [293, 246] on div "All documents (2301)" at bounding box center [269, 250] width 113 height 39
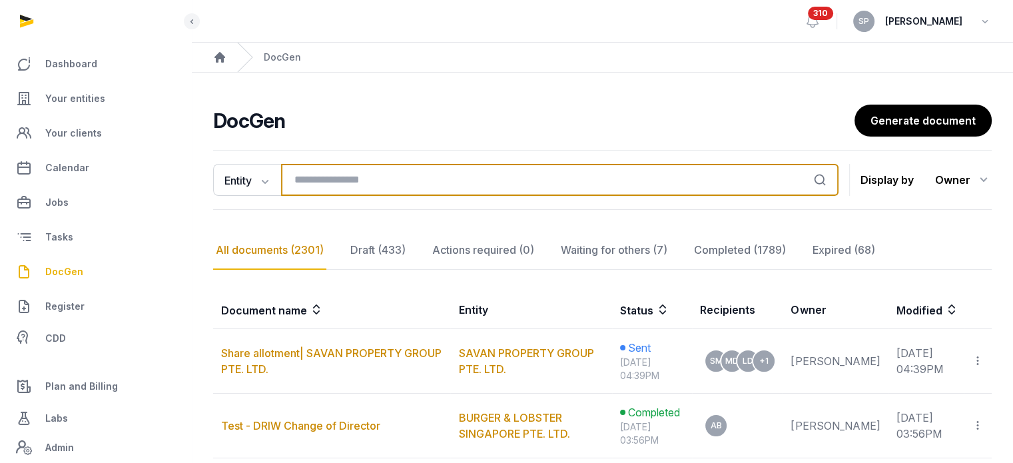
click at [392, 177] on input "search" at bounding box center [559, 180] width 557 height 32
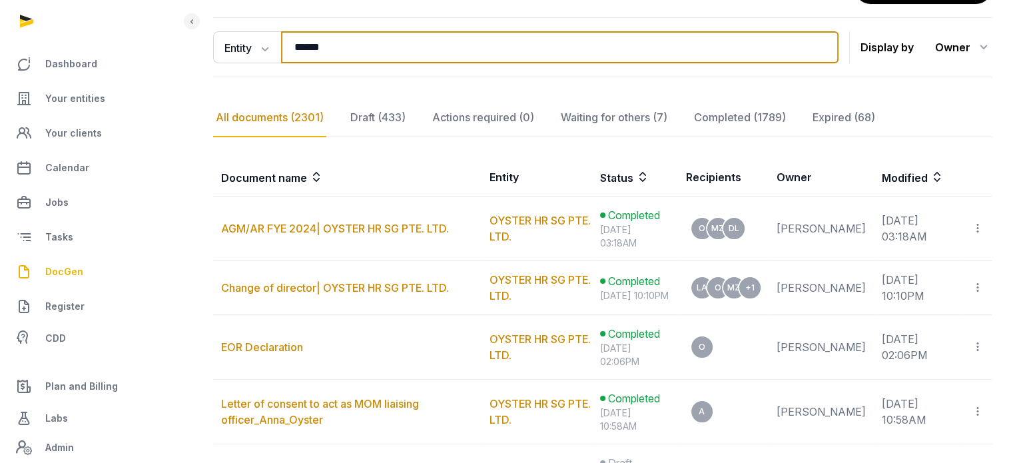
scroll to position [246, 0]
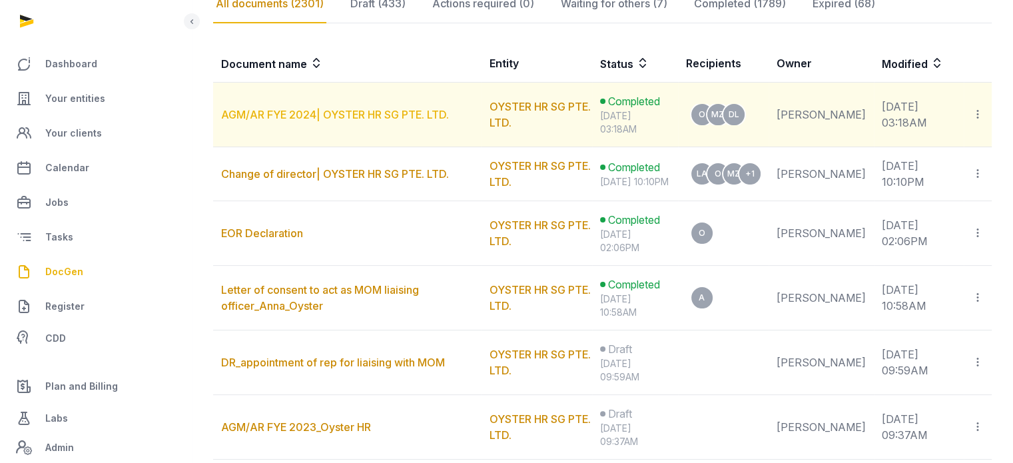
type input "******"
click at [420, 110] on link "AGM/AR FYE 2024| OYSTER HR SG PTE. LTD." at bounding box center [335, 114] width 228 height 13
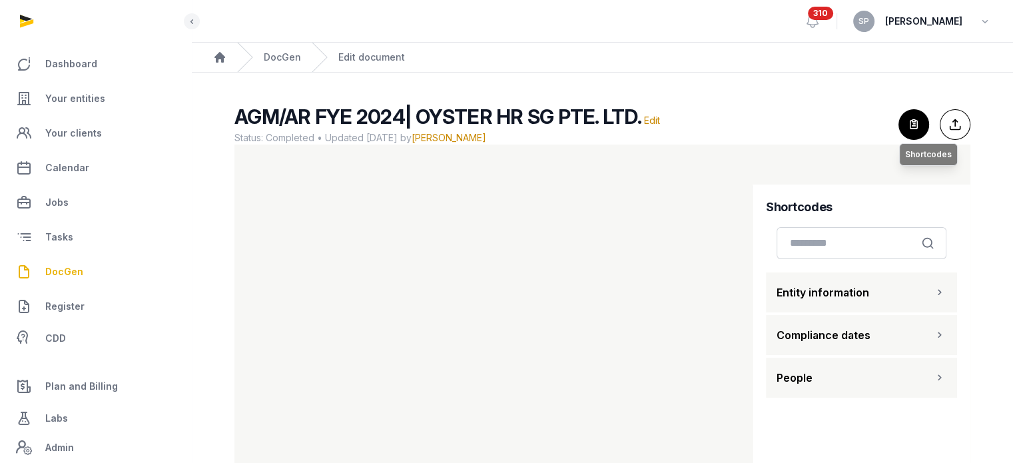
click at [921, 126] on icon "button" at bounding box center [913, 124] width 29 height 29
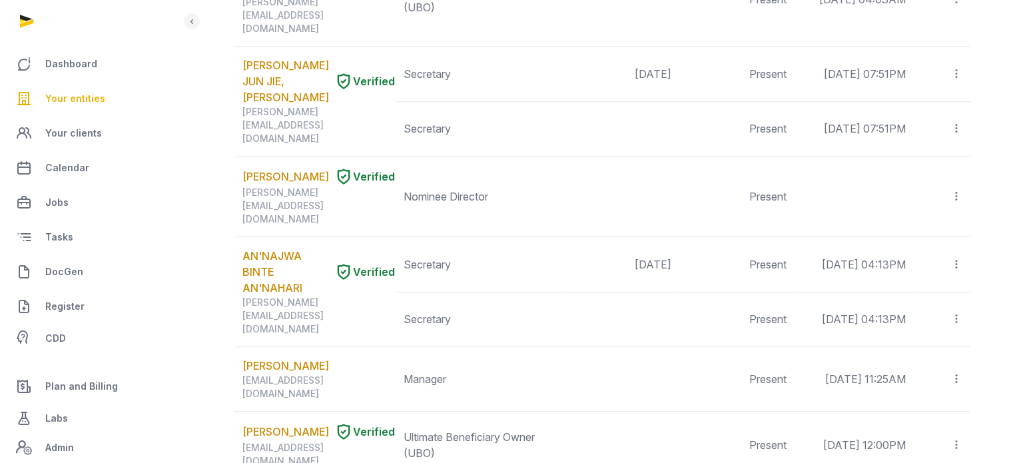
click at [49, 101] on span "Your entities" at bounding box center [75, 99] width 60 height 16
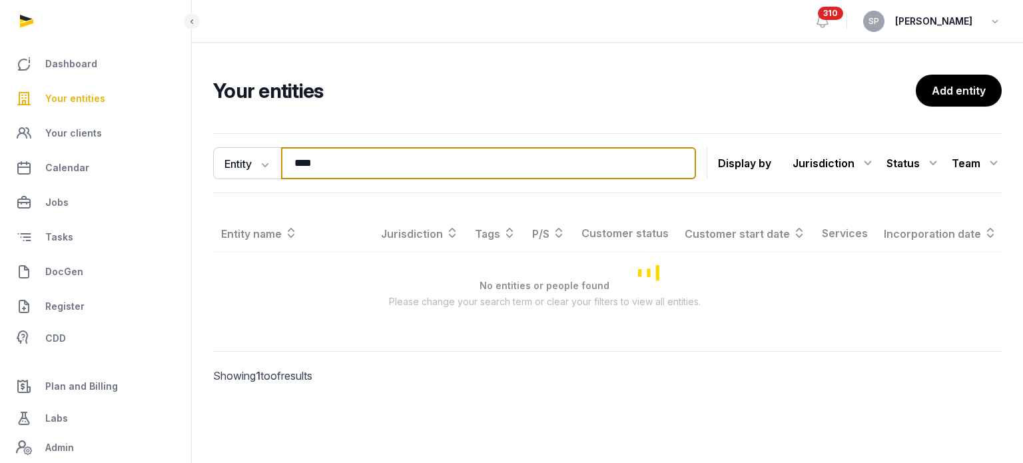
click at [324, 165] on input "****" at bounding box center [488, 163] width 415 height 32
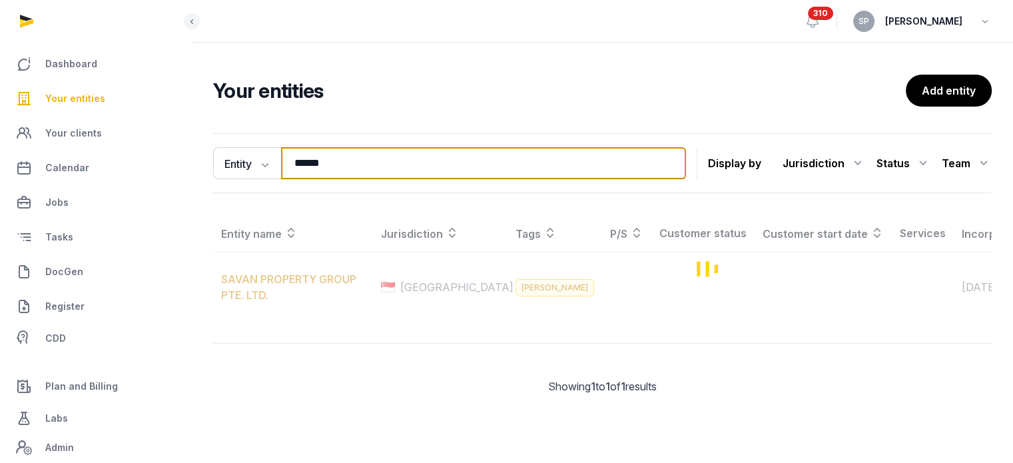
type input "******"
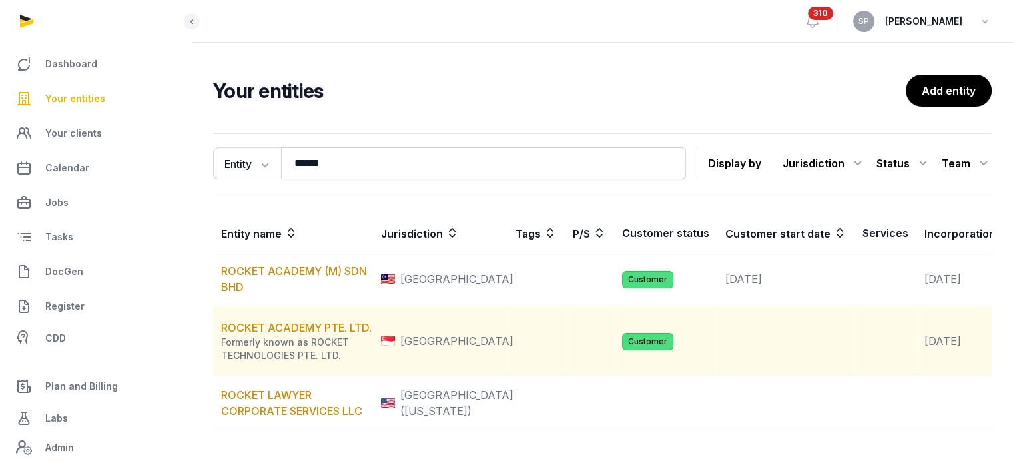
click at [318, 354] on div "Formerly known as ROCKET TECHNOLOGIES PTE. LTD." at bounding box center [296, 349] width 151 height 27
click at [318, 334] on link "ROCKET ACADEMY PTE. LTD." at bounding box center [296, 327] width 151 height 13
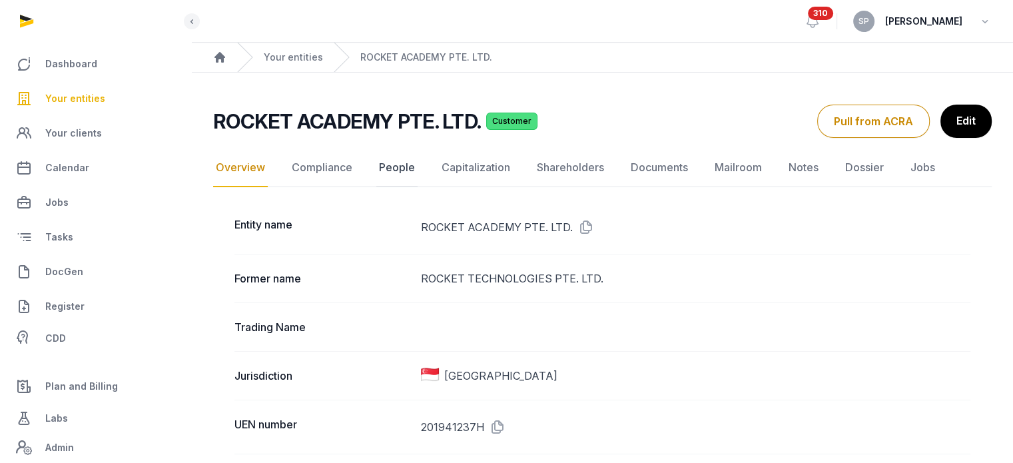
click at [392, 167] on link "People" at bounding box center [396, 168] width 41 height 39
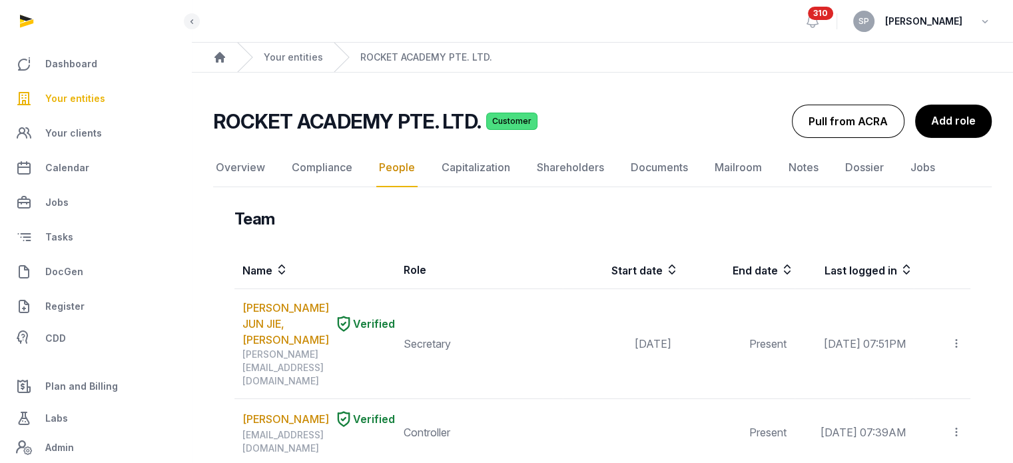
click at [862, 117] on button "Pull from ACRA" at bounding box center [848, 121] width 113 height 33
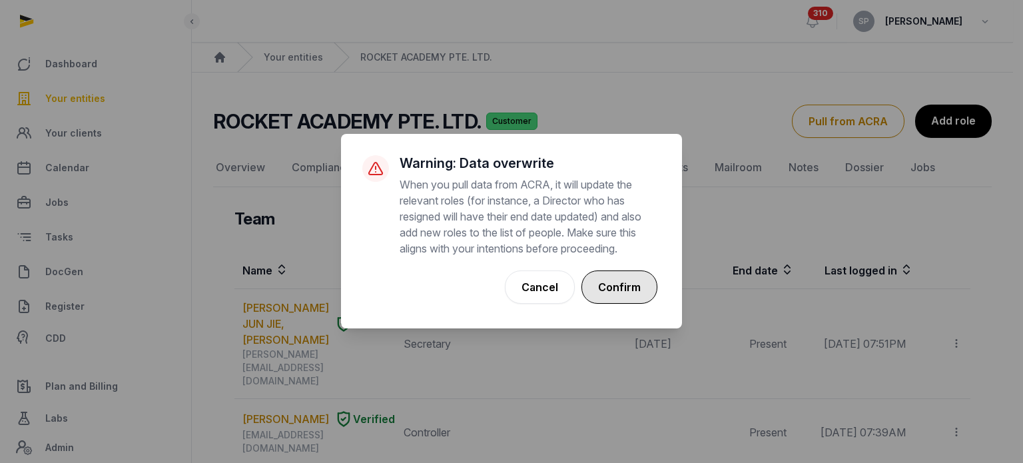
click at [631, 290] on button "Confirm" at bounding box center [619, 286] width 76 height 33
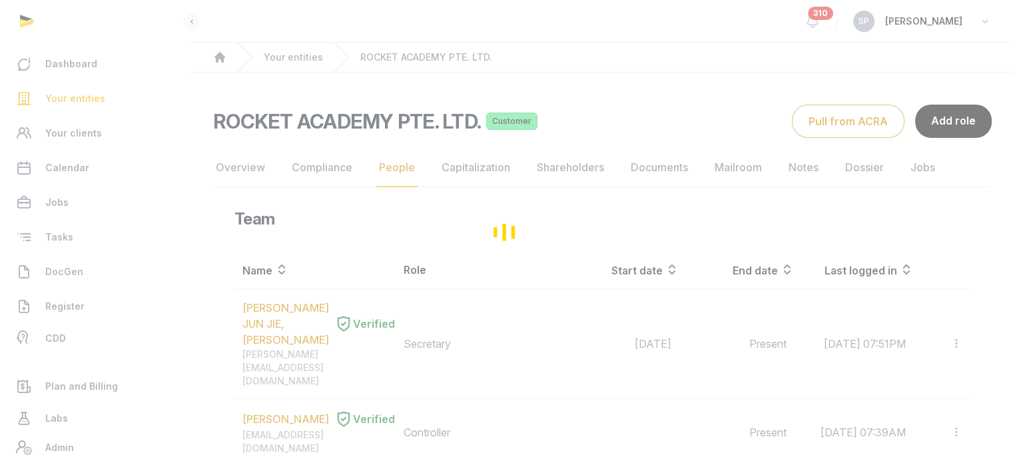
scroll to position [405, 0]
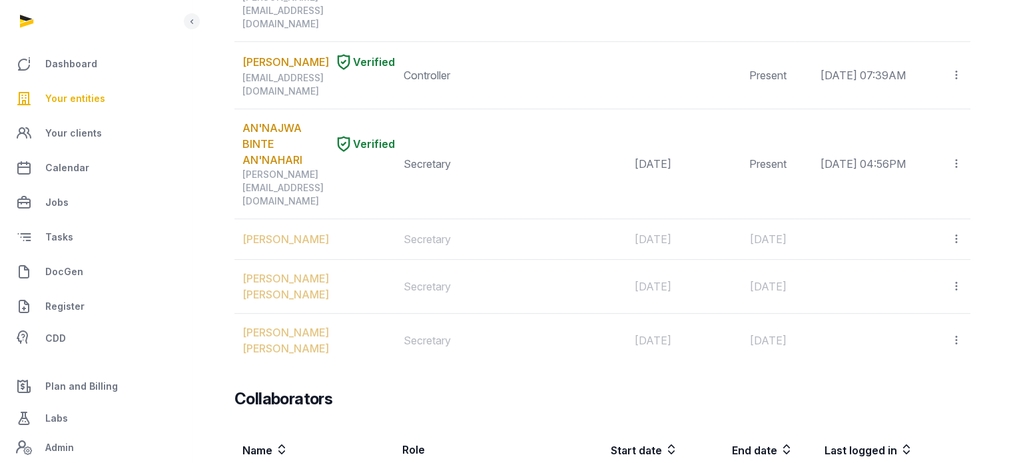
scroll to position [810, 0]
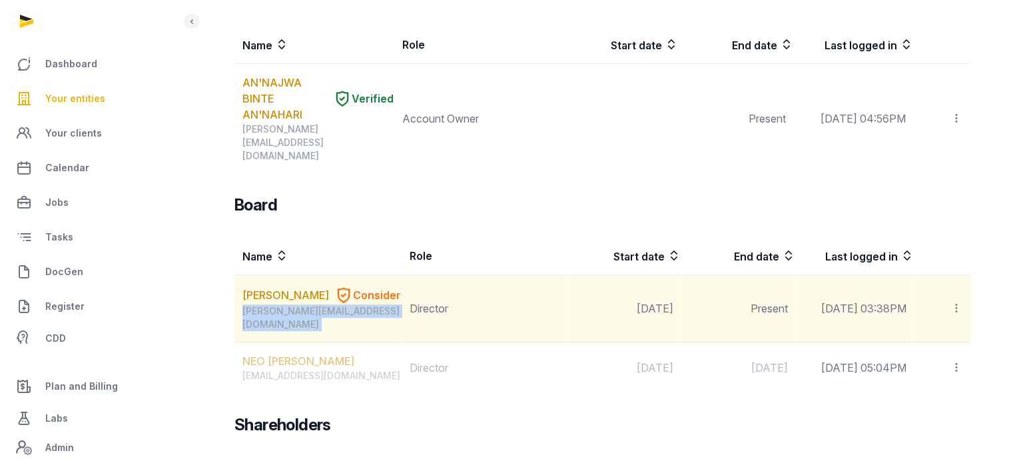
drag, startPoint x: 400, startPoint y: 220, endPoint x: 235, endPoint y: 222, distance: 164.5
click at [235, 275] on tr "[PERSON_NAME] Consider [PERSON_NAME][EMAIL_ADDRESS][DOMAIN_NAME] Director [DATE…" at bounding box center [602, 308] width 736 height 67
copy div "[PERSON_NAME][EMAIL_ADDRESS][DOMAIN_NAME]"
